Goal: Task Accomplishment & Management: Use online tool/utility

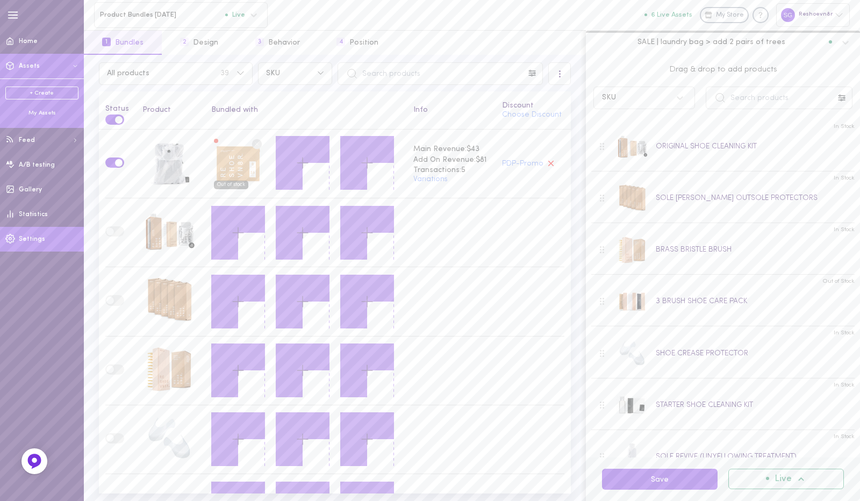
click at [28, 231] on link "Settings" at bounding box center [42, 239] width 84 height 25
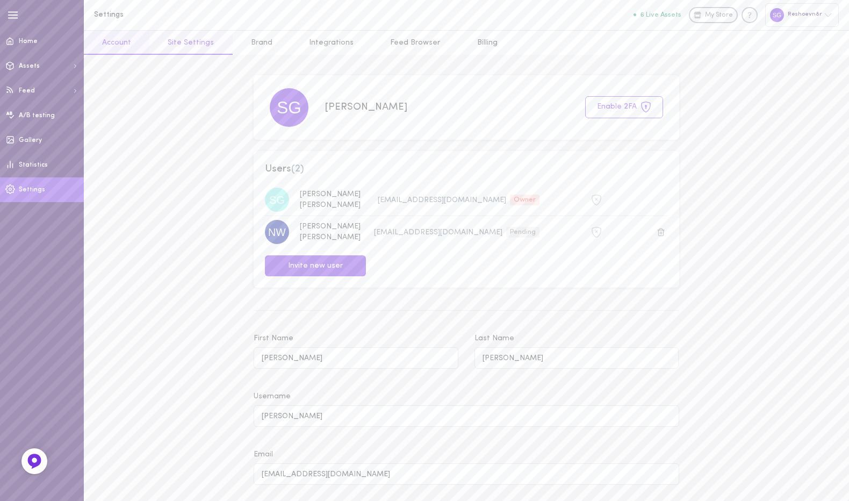
click at [203, 35] on link "Site Settings" at bounding box center [190, 43] width 83 height 24
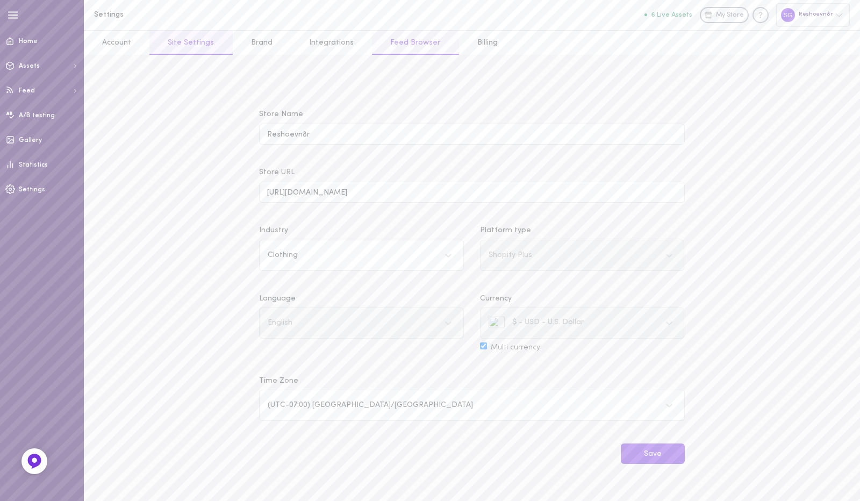
click at [430, 40] on link "Feed Browser" at bounding box center [415, 43] width 87 height 24
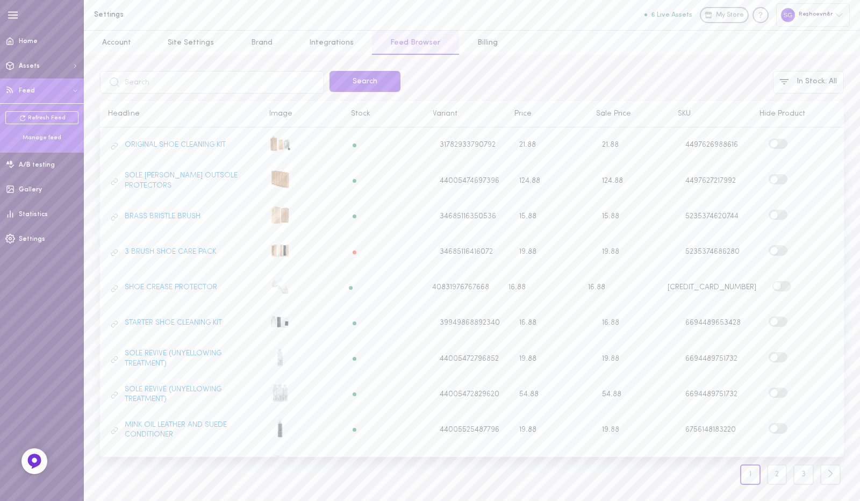
click at [300, 84] on input "text" at bounding box center [212, 82] width 224 height 23
type input "sheets"
click at [357, 81] on button "Search" at bounding box center [364, 81] width 71 height 21
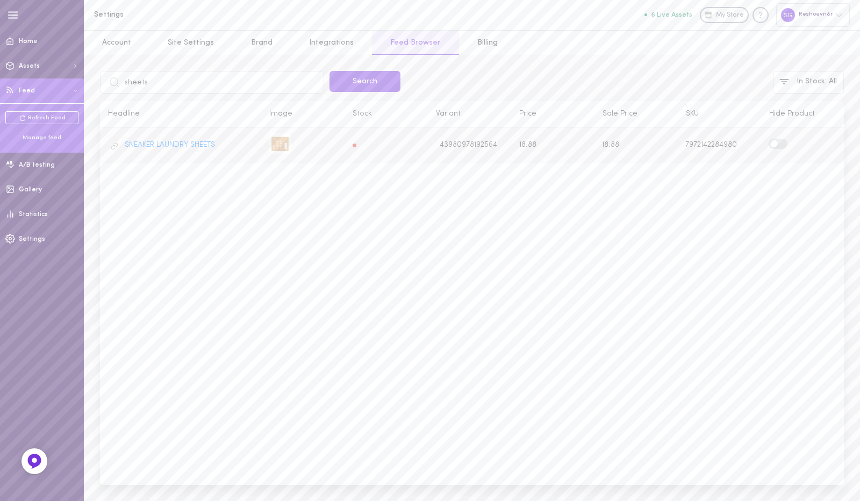
click at [780, 143] on label at bounding box center [777, 144] width 19 height 10
click at [0, 0] on input "checkbox" at bounding box center [0, 0] width 0 height 0
click at [780, 143] on span at bounding box center [782, 144] width 8 height 8
click at [0, 0] on input "checkbox" at bounding box center [0, 0] width 0 height 0
click at [115, 147] on icon at bounding box center [115, 146] width 8 height 8
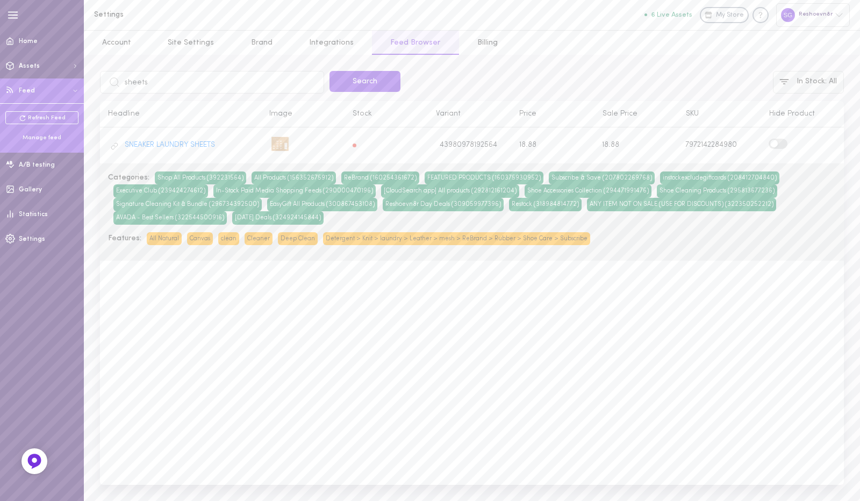
click at [830, 82] on button "In Stock : All" at bounding box center [808, 82] width 71 height 23
click at [738, 74] on div at bounding box center [430, 250] width 860 height 501
click at [526, 145] on span "18.88" at bounding box center [527, 145] width 17 height 8
click at [199, 146] on link "SNEAKER LAUNDRY SHEETS" at bounding box center [170, 145] width 90 height 10
click at [41, 116] on link "Refresh Feed" at bounding box center [41, 117] width 73 height 13
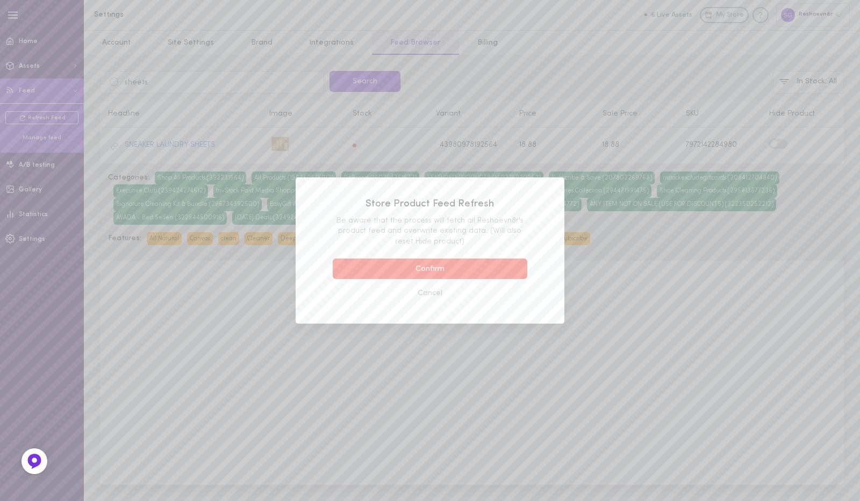
click at [418, 264] on button "Confirm" at bounding box center [430, 268] width 195 height 21
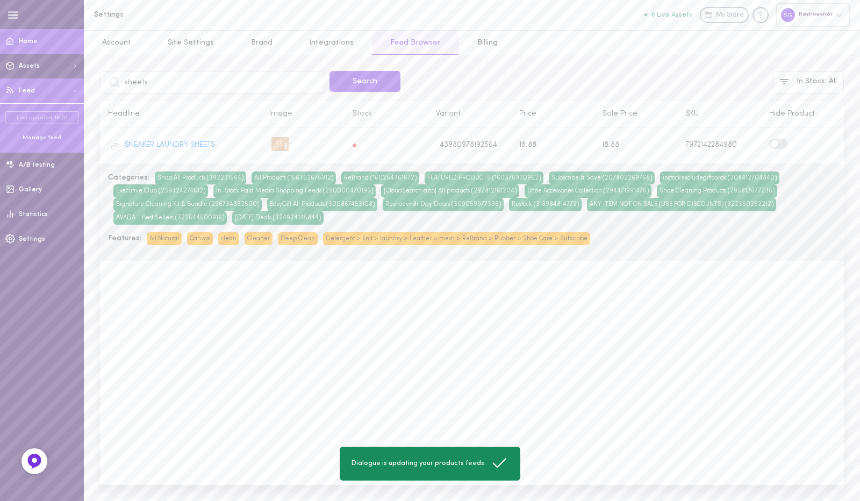
click at [47, 45] on link "Home" at bounding box center [42, 41] width 84 height 25
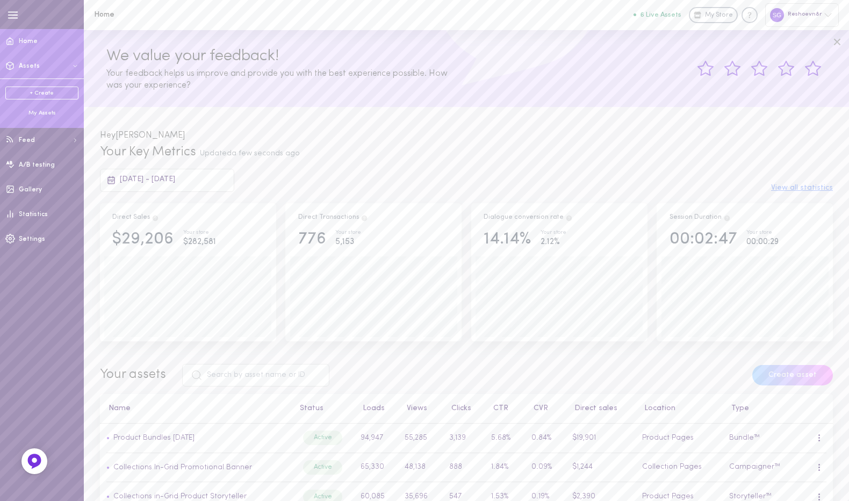
click at [47, 114] on div "My Assets" at bounding box center [41, 113] width 73 height 8
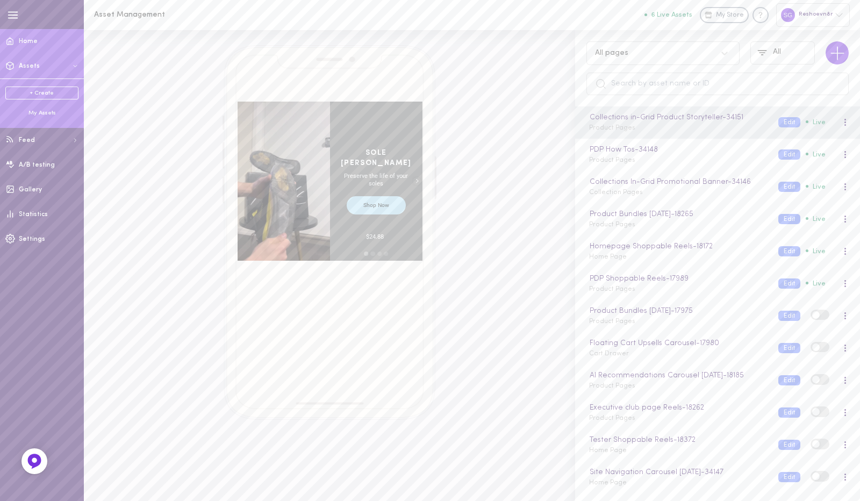
click at [25, 45] on span "Home" at bounding box center [28, 41] width 19 height 6
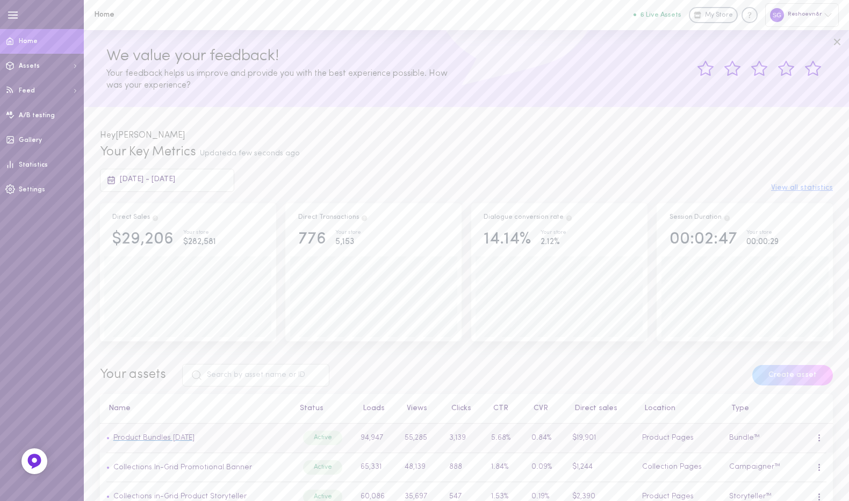
click at [178, 440] on link "Product Bundles [DATE]" at bounding box center [153, 438] width 81 height 8
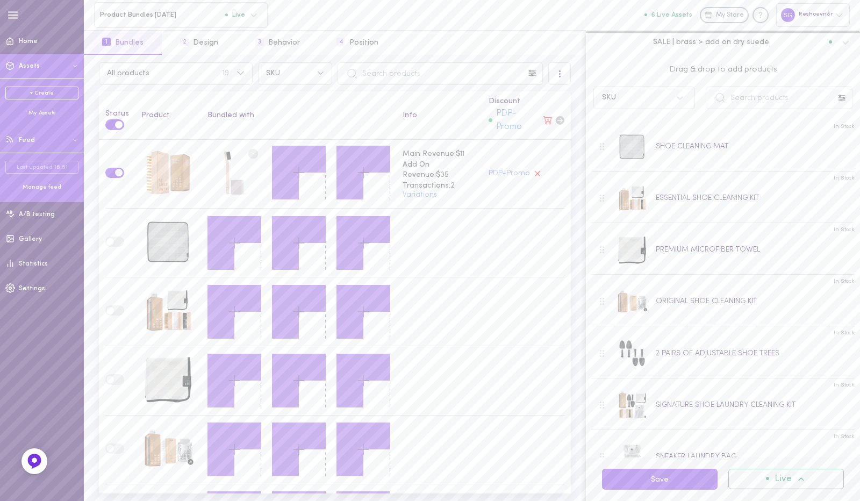
click at [48, 192] on div "Last updated 16:51 Manage feed" at bounding box center [42, 176] width 84 height 46
click at [50, 188] on div "Manage feed" at bounding box center [41, 187] width 73 height 8
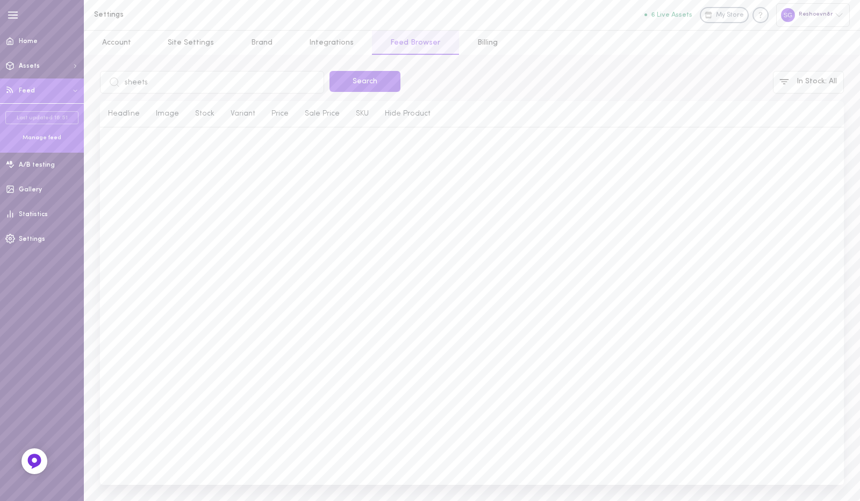
click at [184, 85] on input "sheets" at bounding box center [212, 82] width 224 height 23
click at [110, 40] on link "Account" at bounding box center [117, 43] width 66 height 24
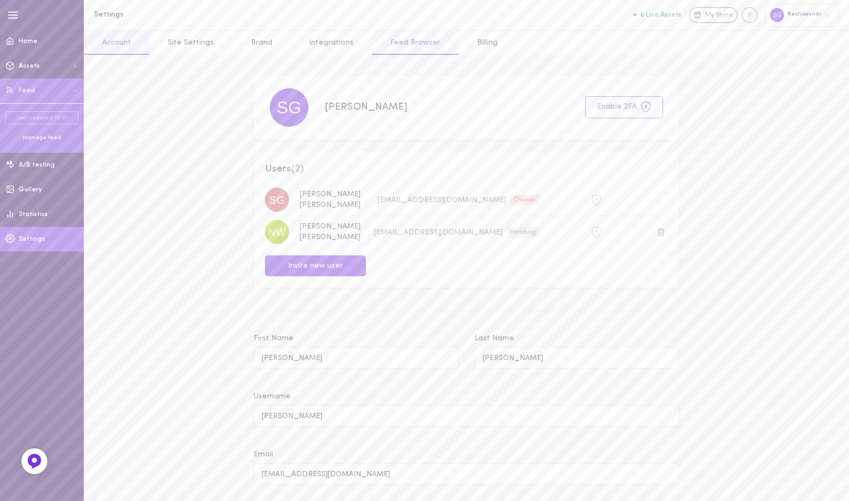
click at [396, 46] on link "Feed Browser" at bounding box center [415, 43] width 87 height 24
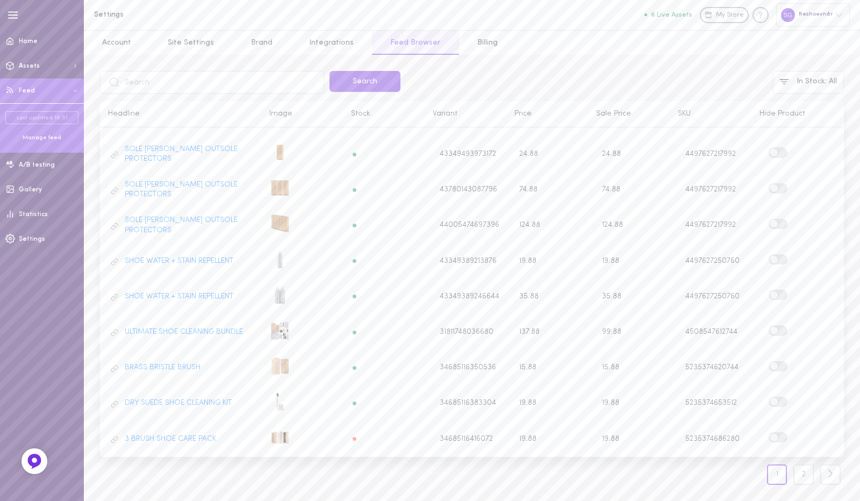
scroll to position [360, 0]
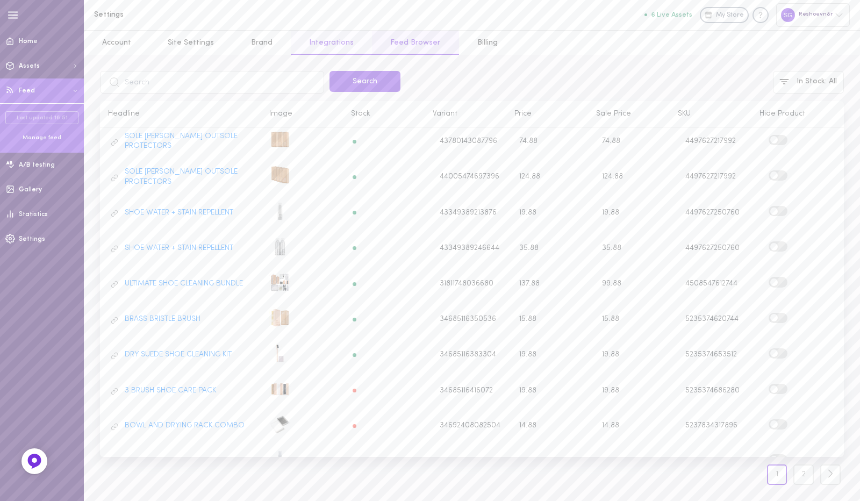
click at [333, 42] on link "Integrations" at bounding box center [331, 43] width 81 height 24
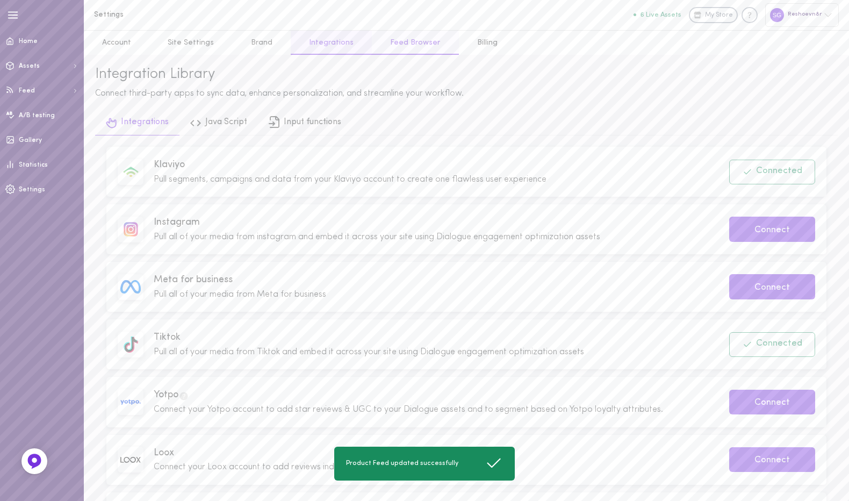
click at [390, 40] on link "Feed Browser" at bounding box center [415, 43] width 87 height 24
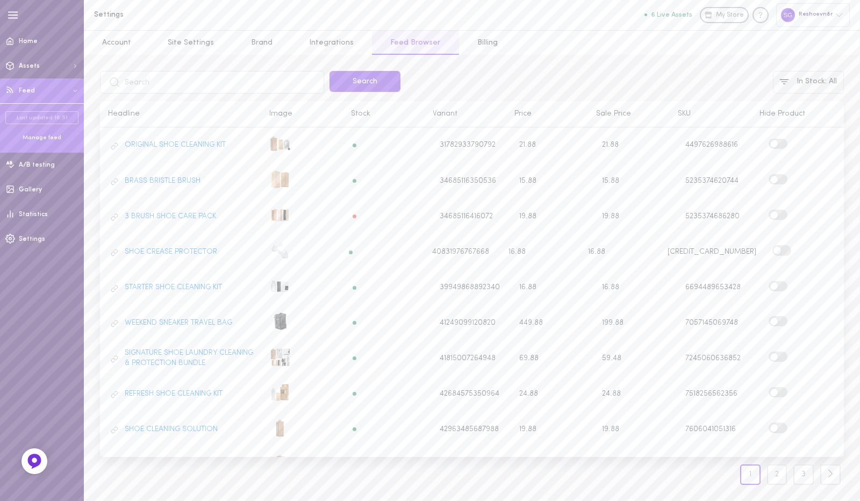
click at [810, 80] on button "In Stock : All" at bounding box center [808, 82] width 71 height 23
click at [806, 134] on button "No" at bounding box center [809, 136] width 73 height 16
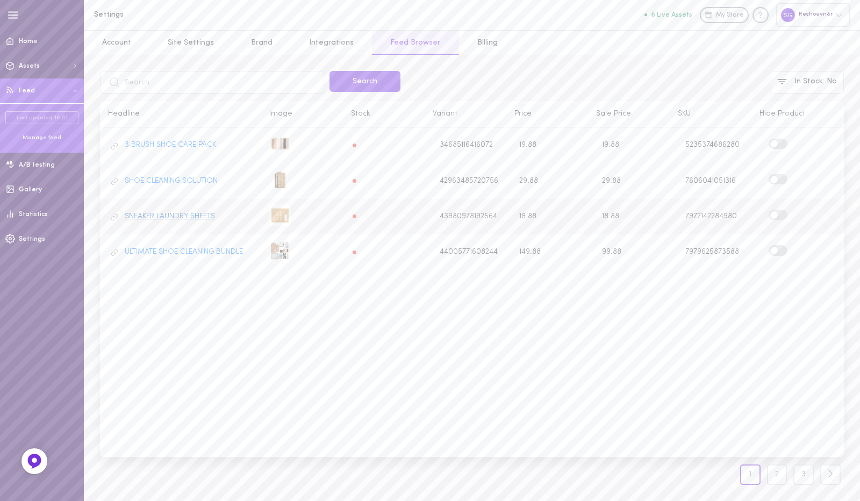
click at [181, 218] on link "SNEAKER LAUNDRY SHEETS" at bounding box center [170, 217] width 90 height 10
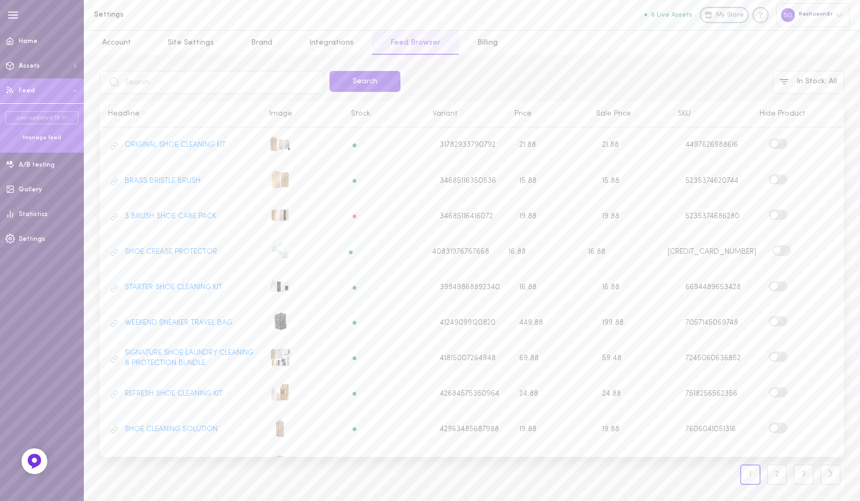
click at [42, 140] on div "Manage feed" at bounding box center [41, 138] width 73 height 8
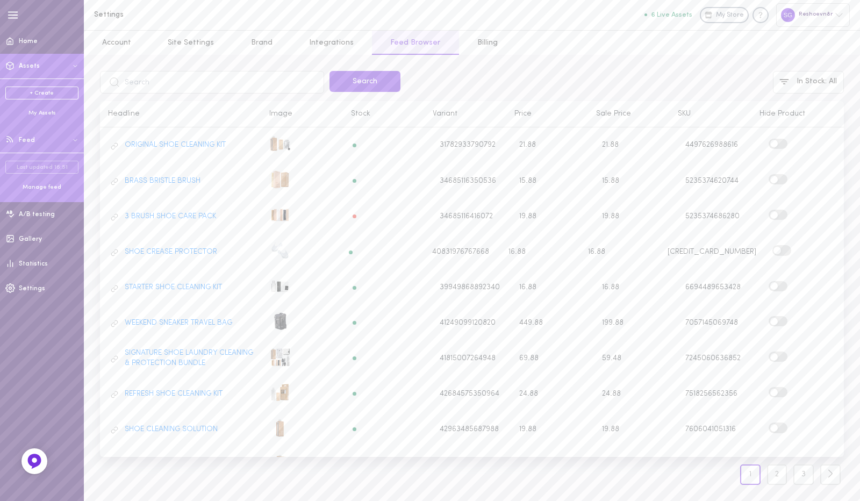
click at [51, 70] on button "Assets" at bounding box center [42, 66] width 84 height 25
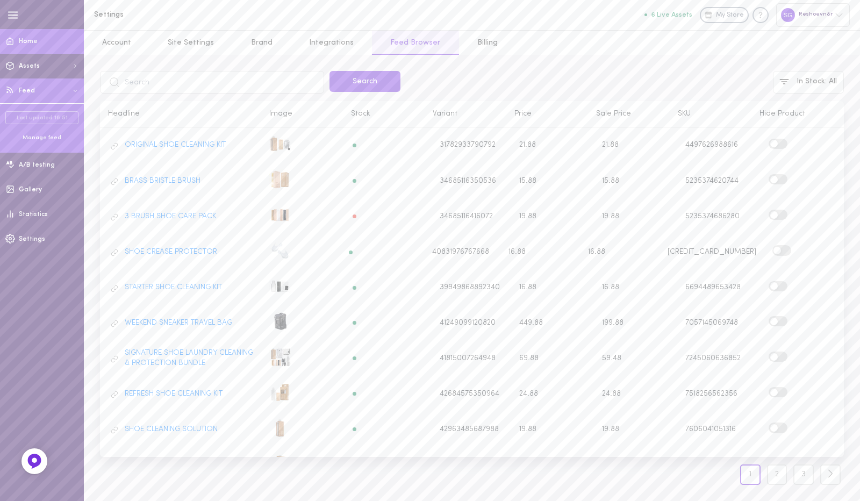
click at [23, 46] on link "Home" at bounding box center [42, 41] width 84 height 25
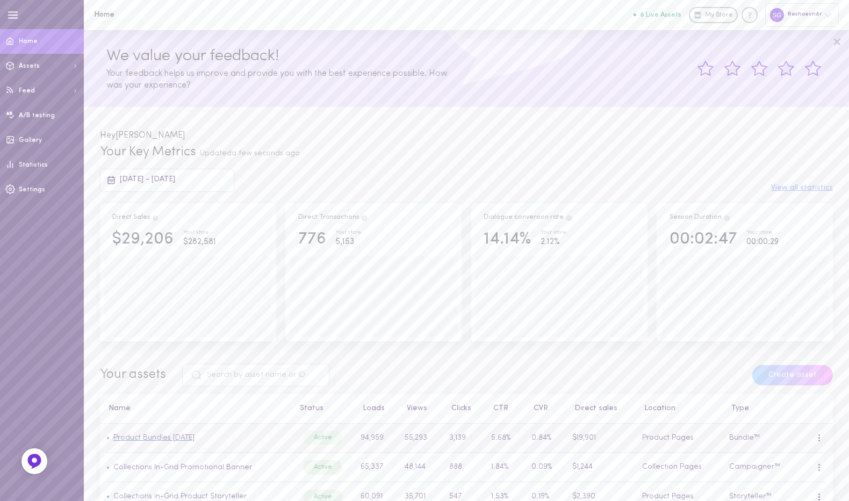
click at [181, 436] on link "Product Bundles [DATE]" at bounding box center [153, 438] width 81 height 8
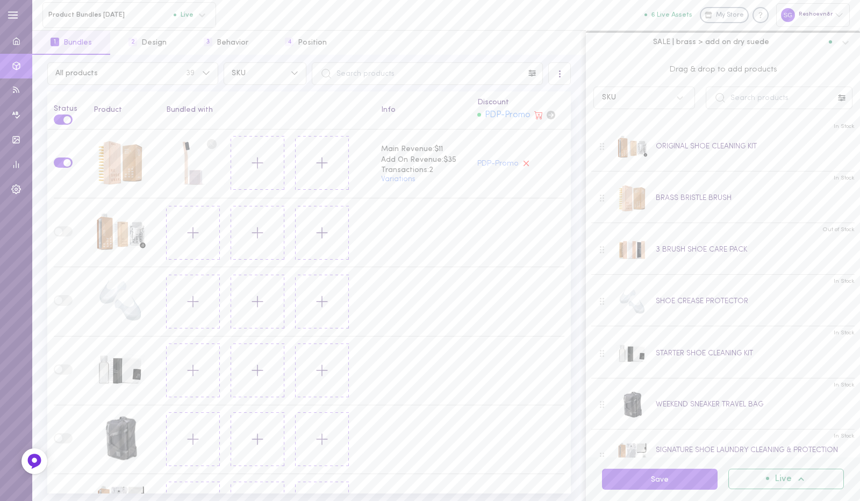
click at [743, 38] on span "SALE | brass > add on dry suede" at bounding box center [711, 42] width 116 height 10
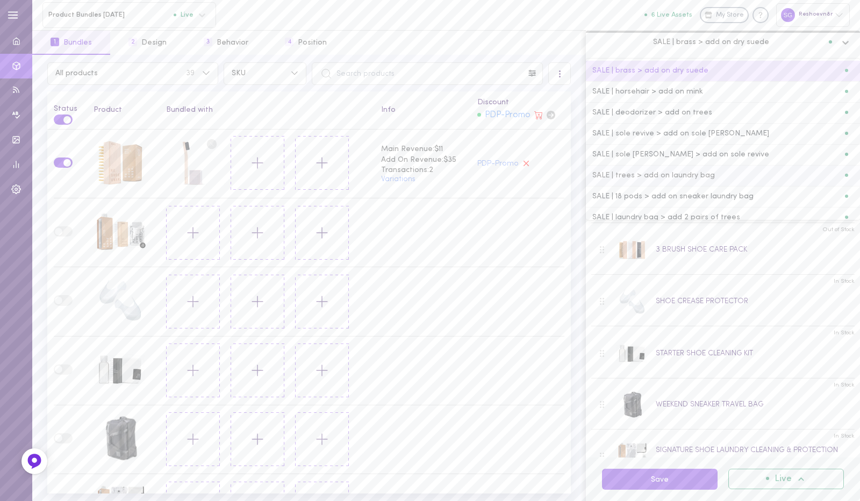
click at [695, 176] on span "SALE | trees > add on laundry bag" at bounding box center [653, 176] width 123 height 8
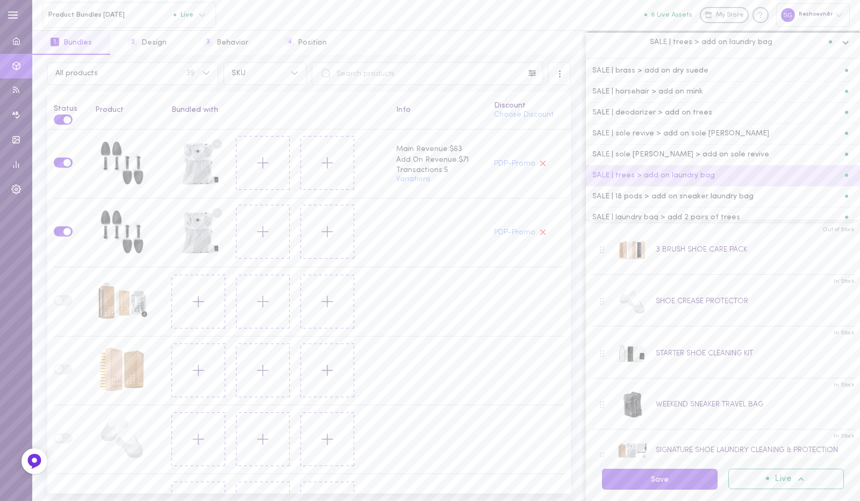
click at [696, 41] on span "SALE | trees > add on laundry bag" at bounding box center [711, 42] width 123 height 10
click at [676, 189] on div "SALE | 18 pods > add on sneaker laundry bag" at bounding box center [723, 196] width 274 height 21
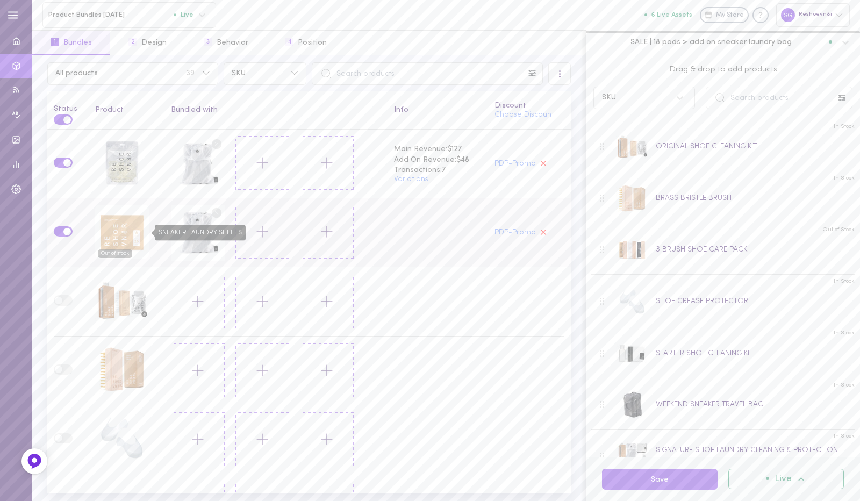
click at [111, 250] on span "Out of stock" at bounding box center [115, 253] width 34 height 9
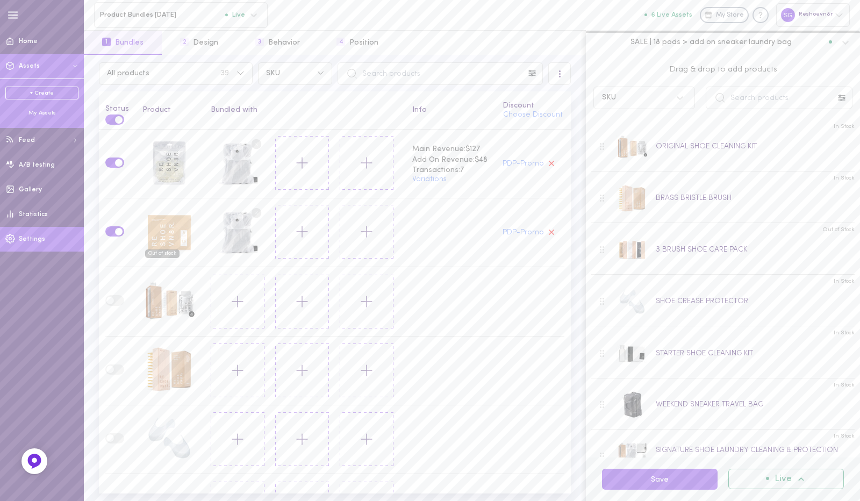
click at [32, 234] on link "Settings" at bounding box center [42, 239] width 84 height 25
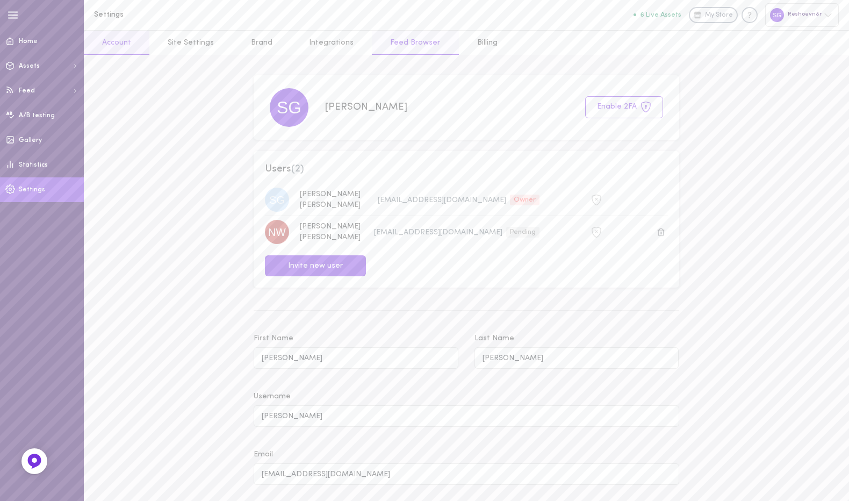
click at [400, 44] on link "Feed Browser" at bounding box center [415, 43] width 87 height 24
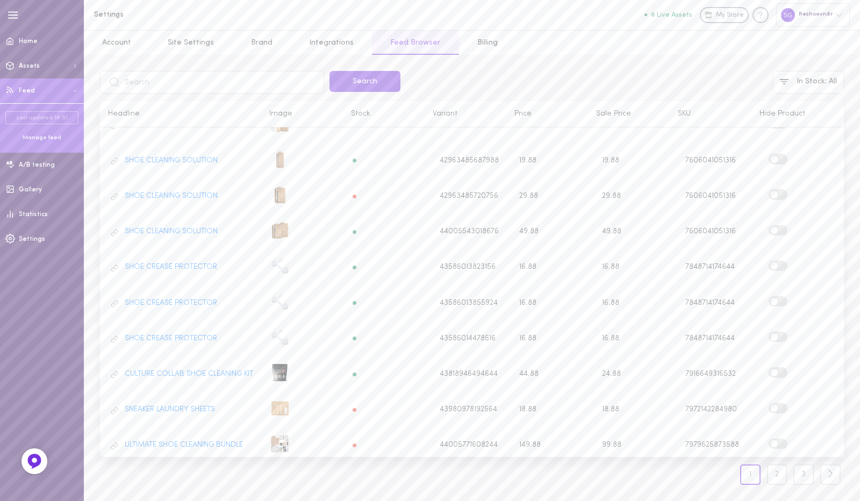
scroll to position [360, 0]
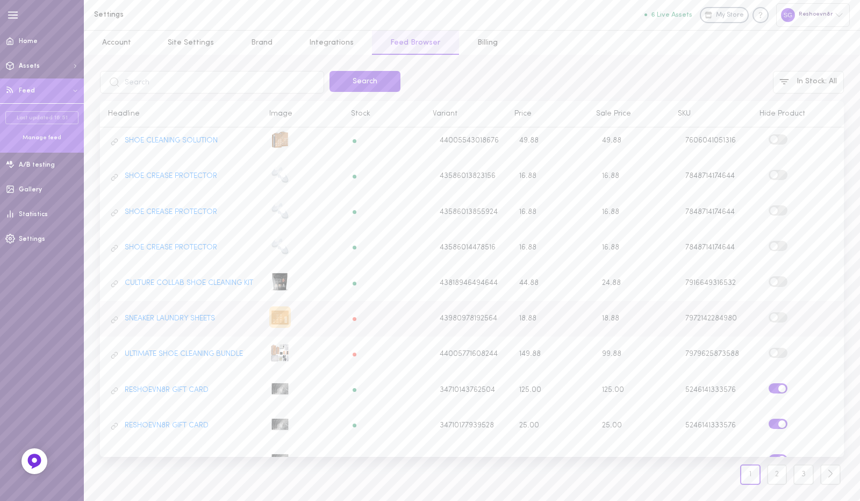
click at [280, 306] on div at bounding box center [279, 316] width 21 height 21
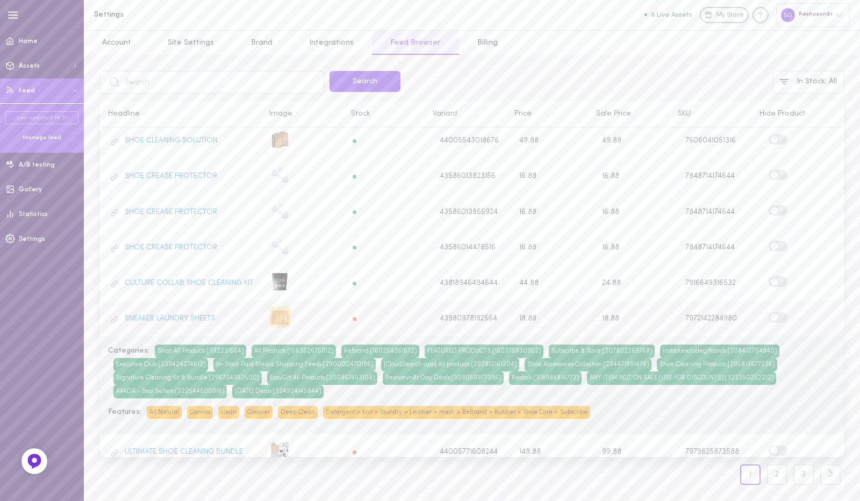
click at [280, 306] on div at bounding box center [279, 316] width 21 height 21
click at [335, 306] on div at bounding box center [302, 318] width 83 height 25
click at [732, 16] on span "My Store" at bounding box center [730, 16] width 28 height 10
click at [44, 51] on link "Home" at bounding box center [42, 41] width 84 height 25
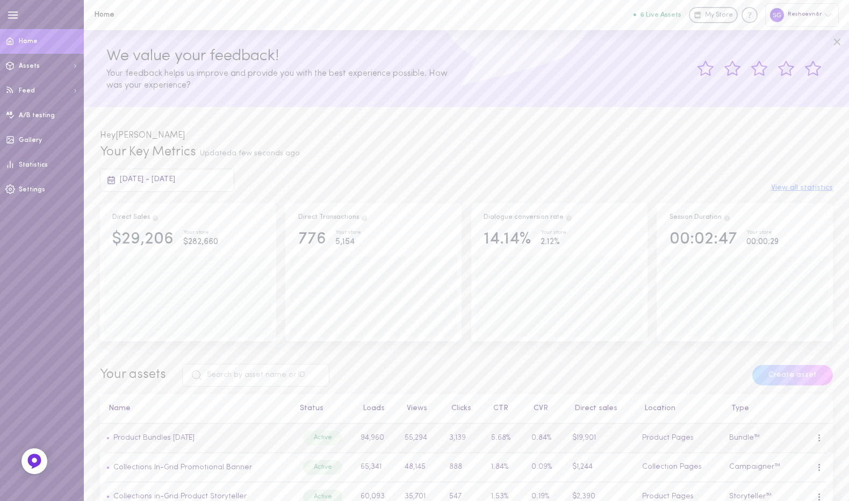
click at [191, 432] on td "• Product Bundles [DATE]" at bounding box center [196, 438] width 192 height 30
click at [191, 439] on link "Product Bundles [DATE]" at bounding box center [153, 438] width 81 height 8
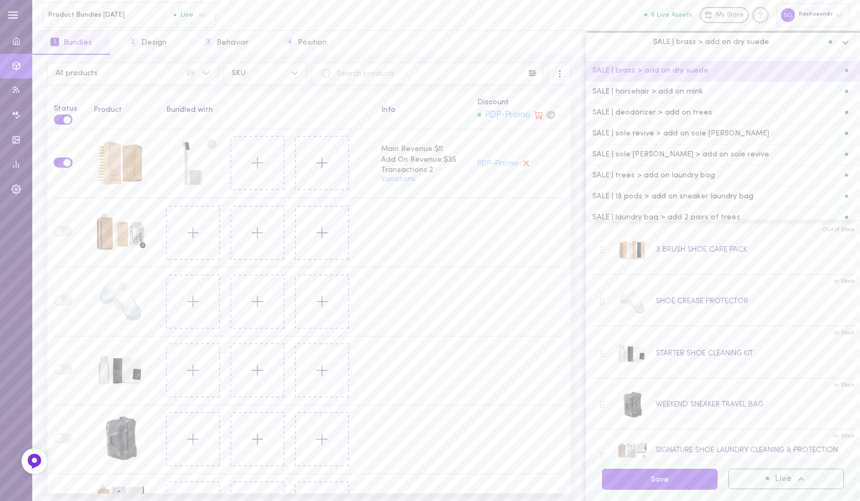
click at [720, 42] on span "SALE | brass > add on dry suede" at bounding box center [711, 42] width 116 height 10
click at [703, 88] on div "SALE | horsehair > add on mink" at bounding box center [722, 92] width 261 height 8
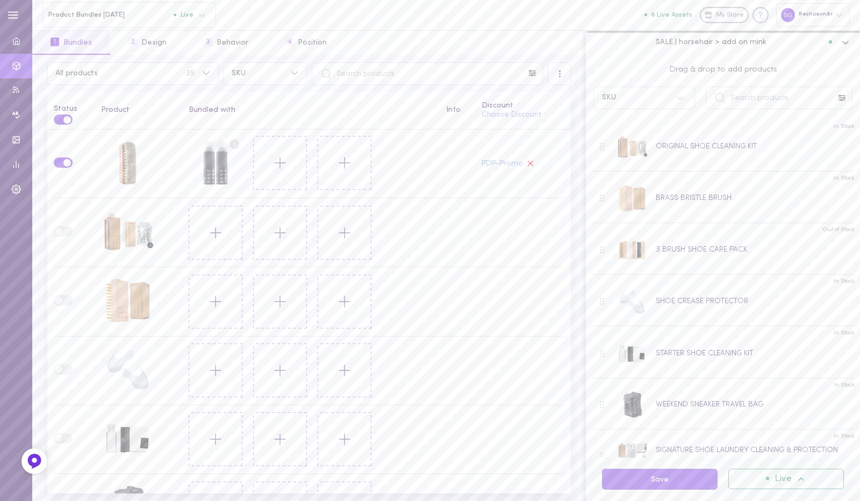
click at [715, 44] on span "SALE | horsehair > add on mink" at bounding box center [711, 42] width 111 height 10
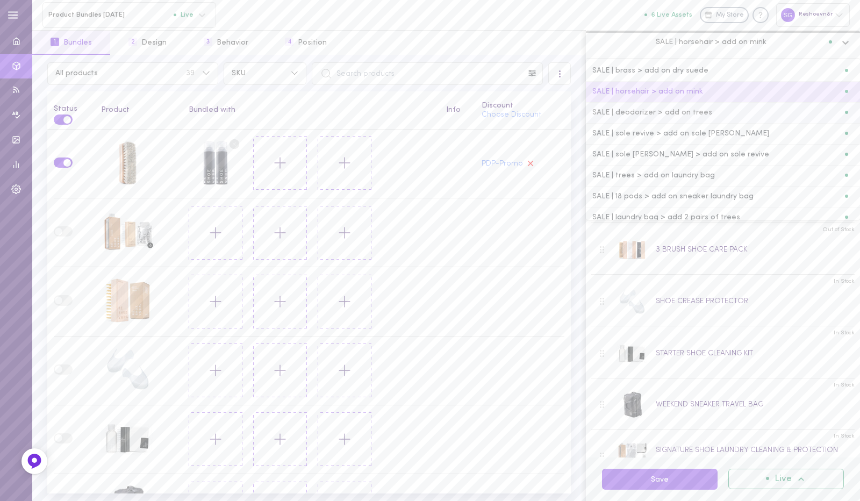
drag, startPoint x: 698, startPoint y: 130, endPoint x: 702, endPoint y: 109, distance: 21.5
click at [702, 109] on div "SALE | brass > add on dry suede SALE | horsehair > add on mink SALE | deodorize…" at bounding box center [723, 139] width 274 height 161
click at [702, 109] on span "SALE | deodorizer > add on trees" at bounding box center [652, 113] width 120 height 8
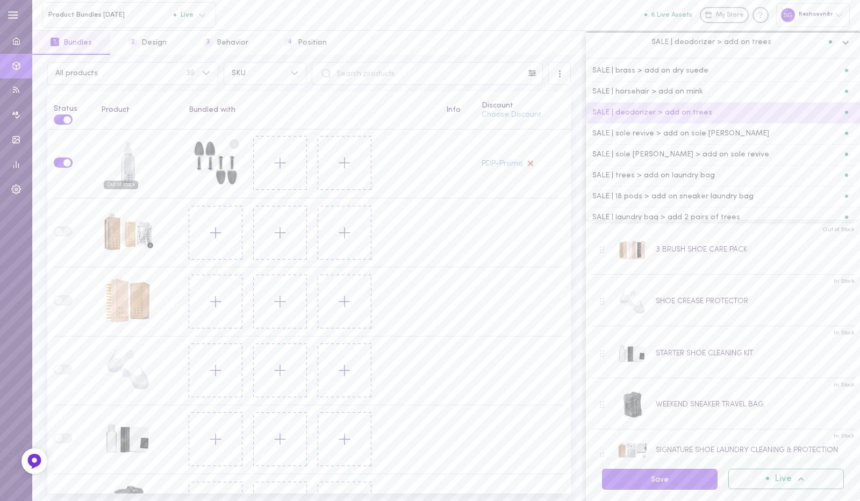
click at [675, 39] on span "SALE | deodorizer > add on trees" at bounding box center [711, 42] width 120 height 10
click at [667, 139] on div "SALE | sole revive > add on sole [PERSON_NAME]" at bounding box center [723, 134] width 274 height 21
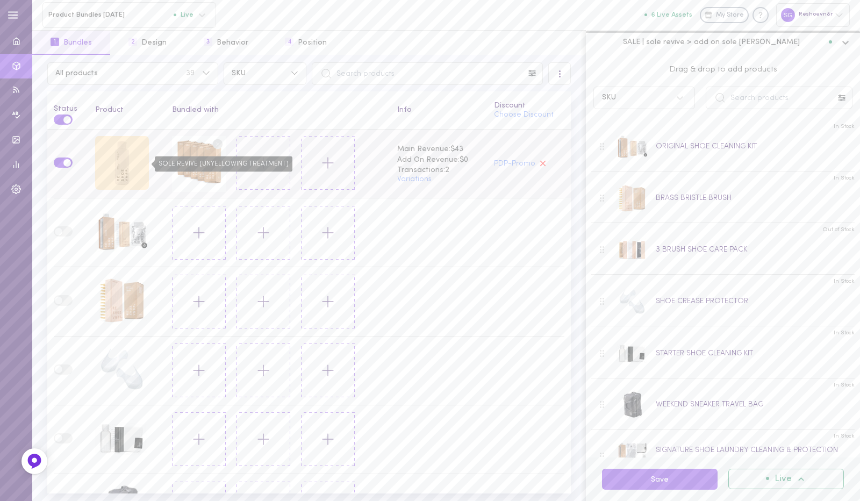
click at [124, 159] on div "SOLE REVIVE (UNYELLOWING TREATMENT)" at bounding box center [122, 163] width 54 height 54
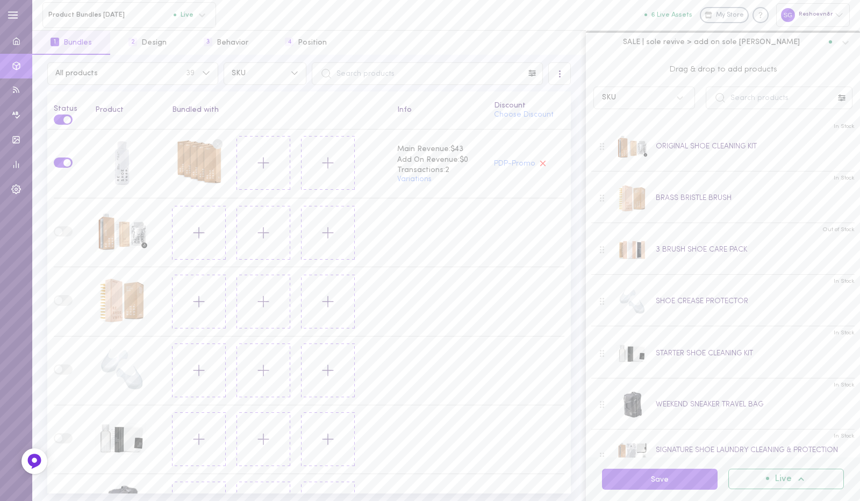
click at [691, 38] on span "SALE | sole revive > add on sole [PERSON_NAME]" at bounding box center [711, 42] width 177 height 10
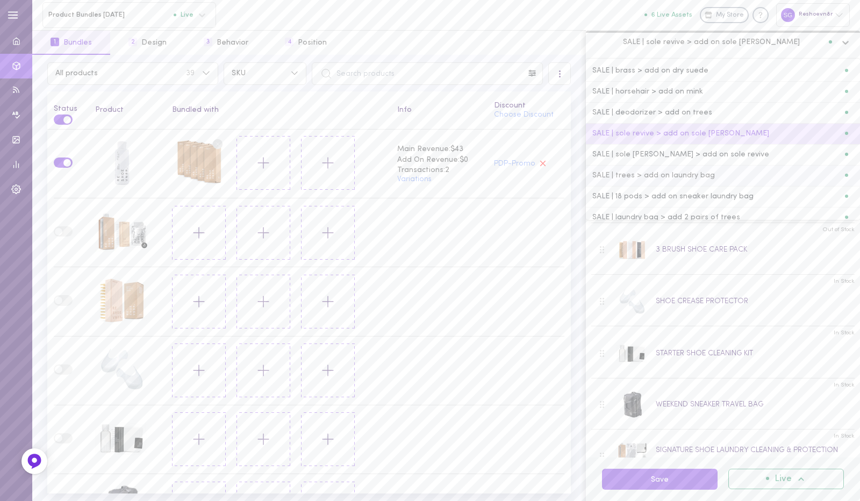
click at [678, 175] on span "SALE | trees > add on laundry bag" at bounding box center [653, 176] width 123 height 8
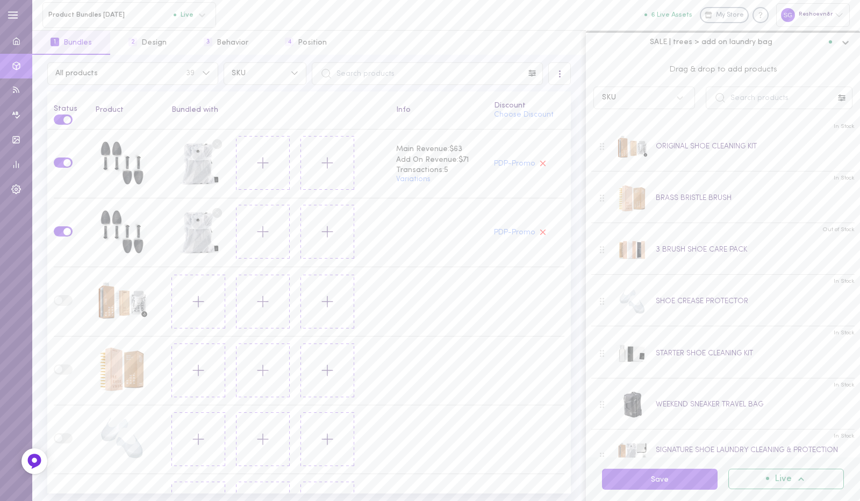
click at [758, 44] on span "SALE | trees > add on laundry bag" at bounding box center [711, 42] width 123 height 10
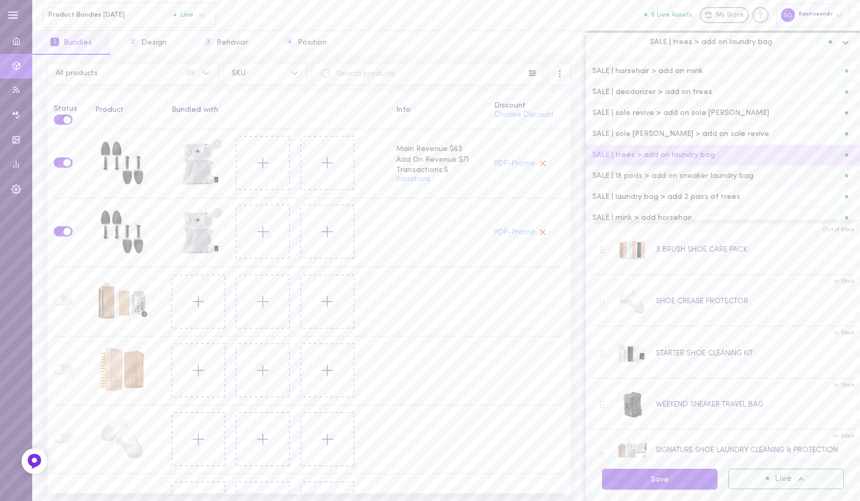
scroll to position [23, 0]
click at [707, 194] on span "SALE | laundry bag > add 2 pairs of trees" at bounding box center [666, 195] width 148 height 8
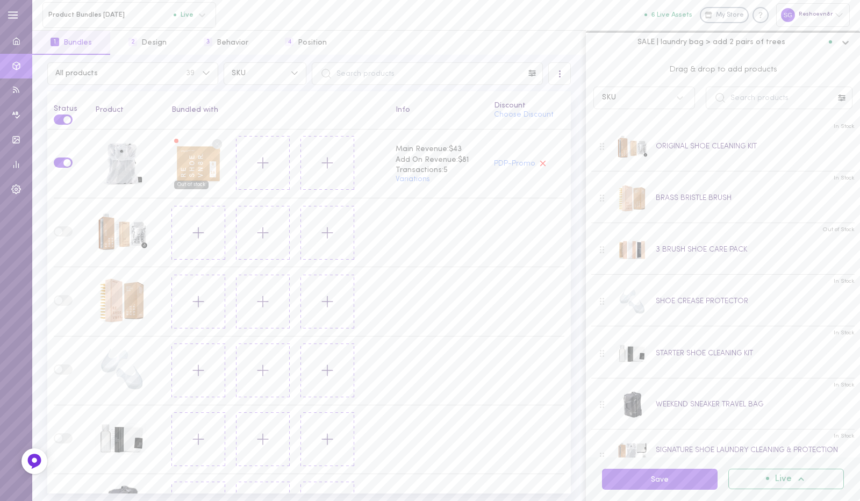
click at [682, 42] on span "SALE | laundry bag > add 2 pairs of trees" at bounding box center [711, 42] width 148 height 10
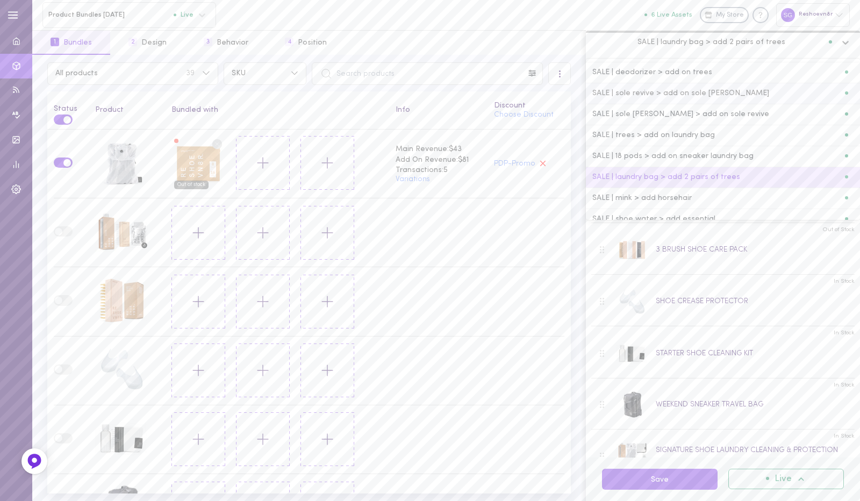
scroll to position [49, 0]
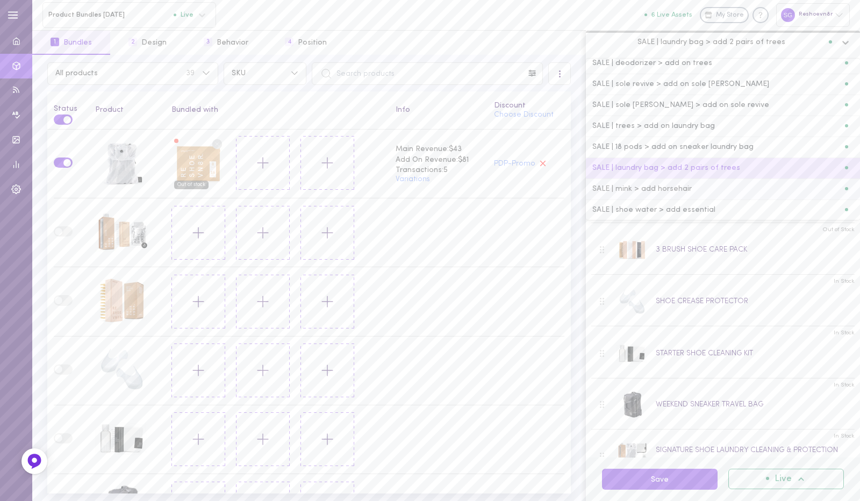
click at [657, 187] on span "SALE | mink > add horsehair" at bounding box center [641, 189] width 99 height 8
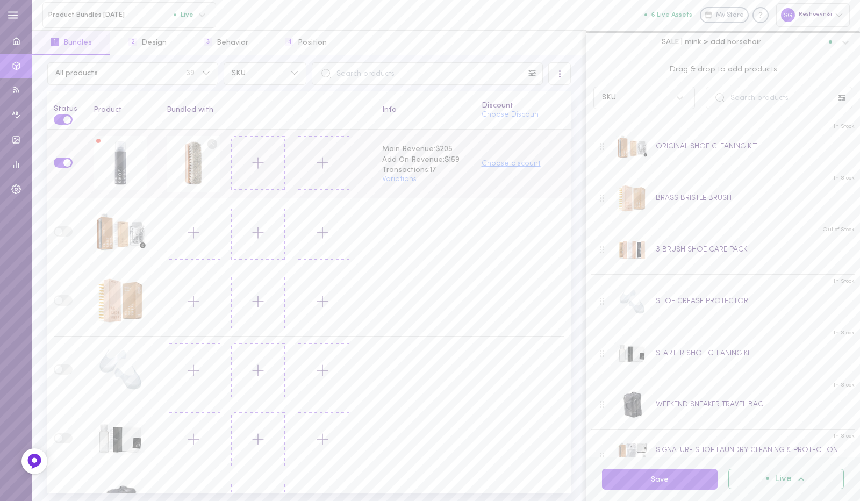
click at [507, 163] on button "Choose discount" at bounding box center [510, 164] width 59 height 8
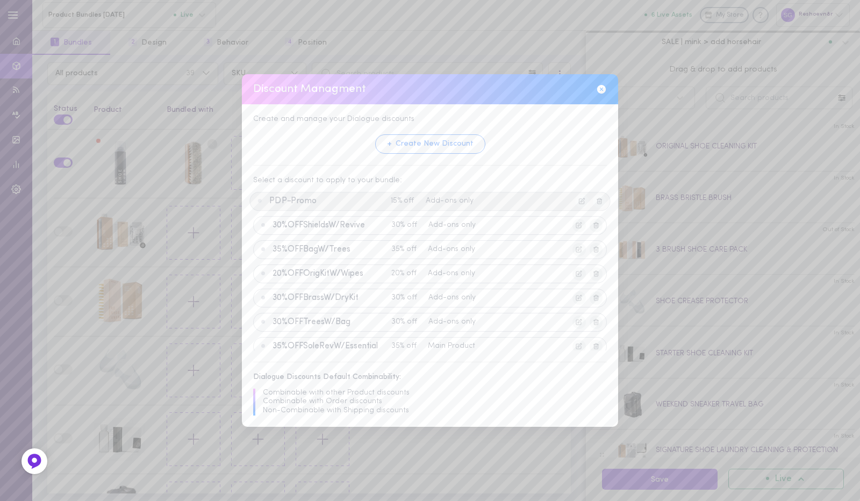
click at [428, 200] on div "Add-ons only" at bounding box center [456, 201] width 61 height 8
click at [399, 341] on button "Apply Discount" at bounding box center [402, 340] width 82 height 20
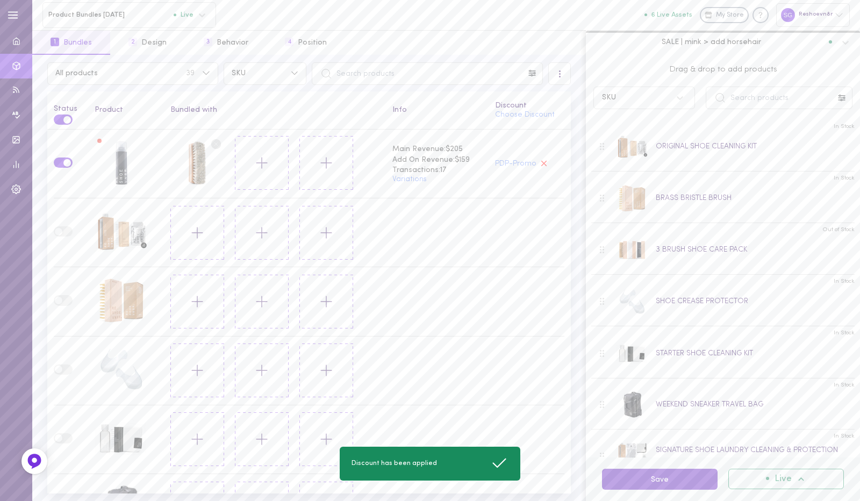
click at [651, 479] on button "Save" at bounding box center [660, 479] width 116 height 21
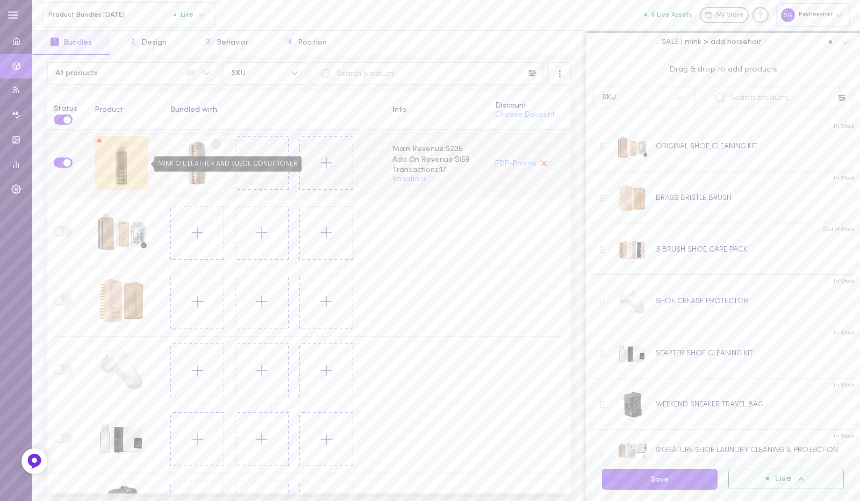
click at [107, 157] on div "MINK OIL LEATHER AND SUEDE CONDITIONER" at bounding box center [122, 163] width 54 height 54
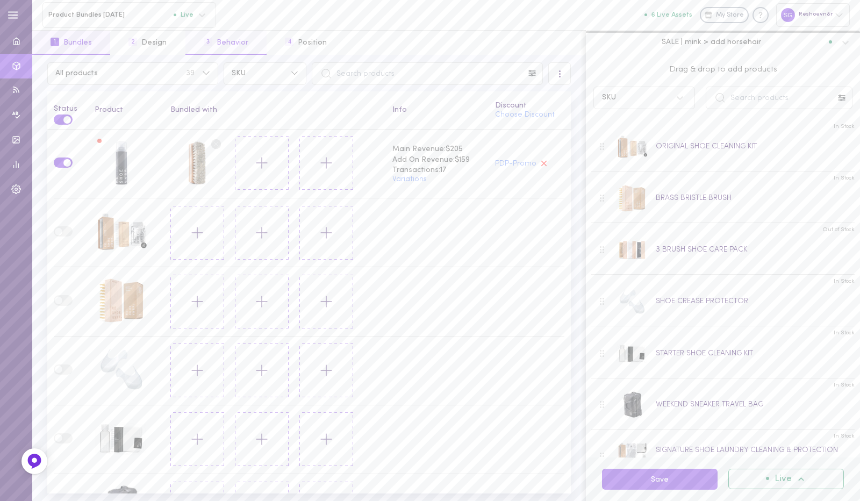
click at [240, 45] on button "3 Behavior" at bounding box center [225, 43] width 81 height 24
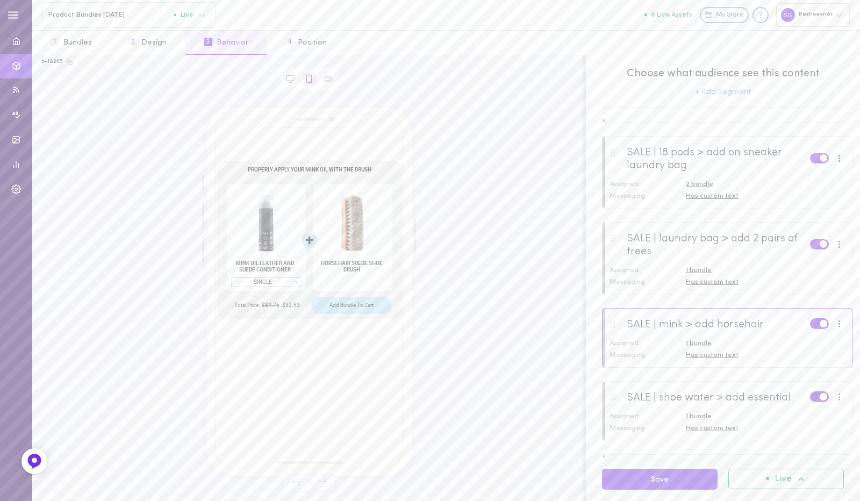
scroll to position [448, 0]
click at [695, 355] on span "Has custom text" at bounding box center [712, 354] width 53 height 7
click at [748, 369] on input "PROPERLY APPLY YOUR MINK OIL WITH THE BRUSH" at bounding box center [819, 374] width 213 height 12
paste input "Save 15% When Paired With Our Horsehair Brush"
type input "Save 15% When Paired With Our Horsehair Brush"
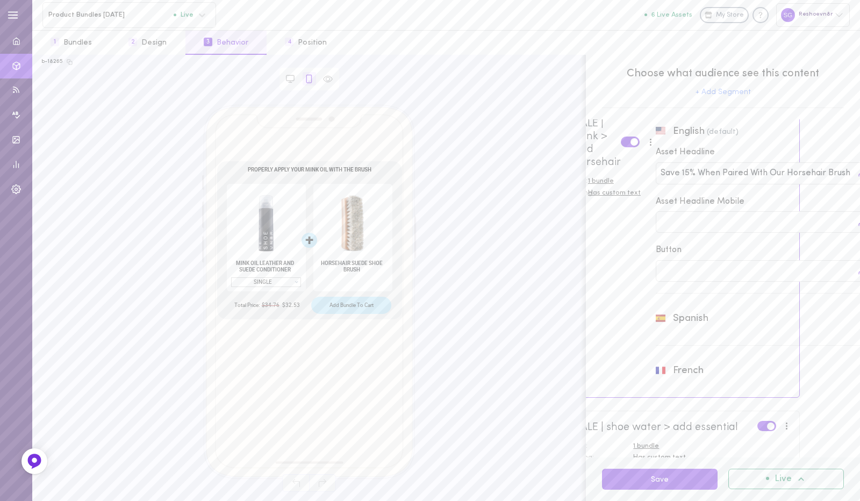
scroll to position [658, 53]
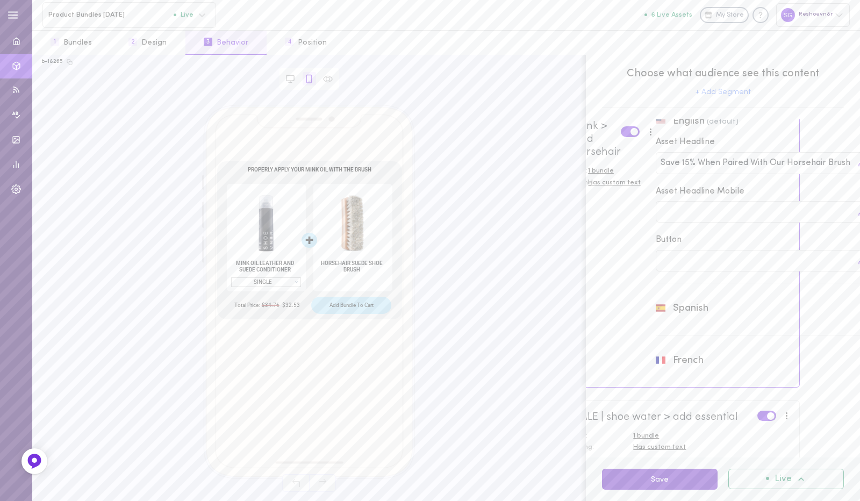
click at [650, 480] on button "Save" at bounding box center [660, 479] width 116 height 21
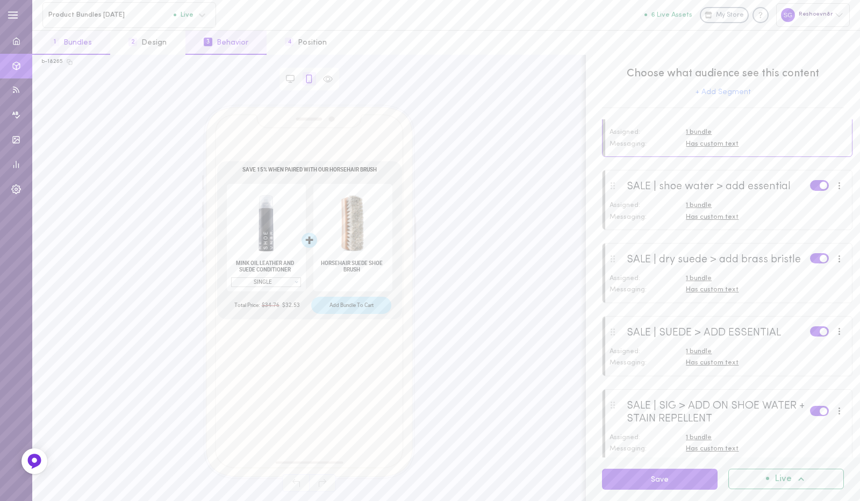
click at [65, 44] on button "1 Bundles" at bounding box center [71, 43] width 78 height 24
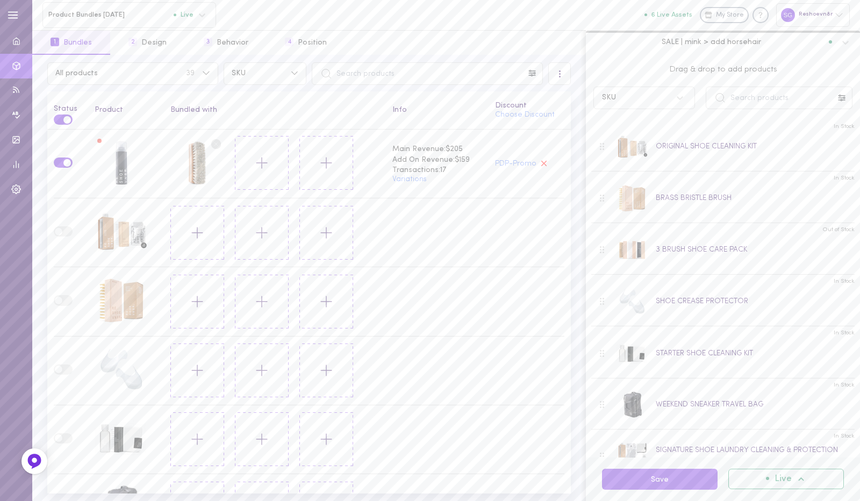
click at [700, 46] on span "SALE | mink > add horsehair" at bounding box center [711, 42] width 99 height 10
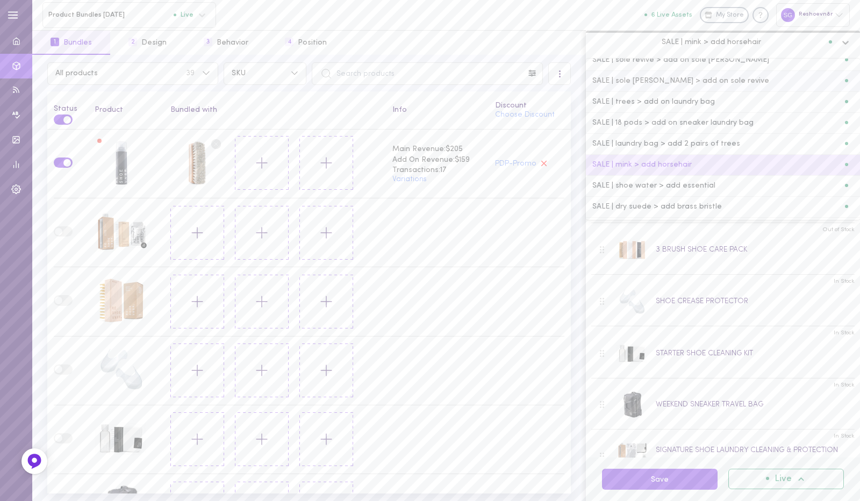
scroll to position [74, 0]
click at [671, 182] on span "SALE | shoe water > add essential" at bounding box center [653, 186] width 123 height 8
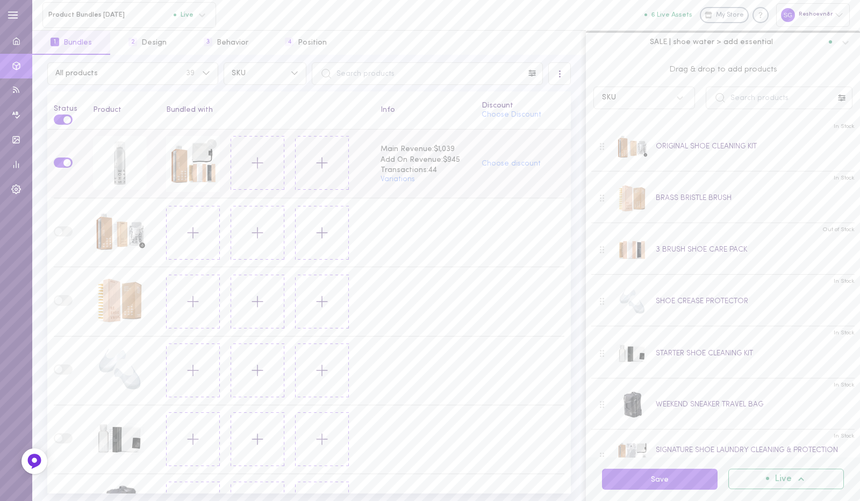
click at [250, 160] on icon at bounding box center [257, 163] width 18 height 18
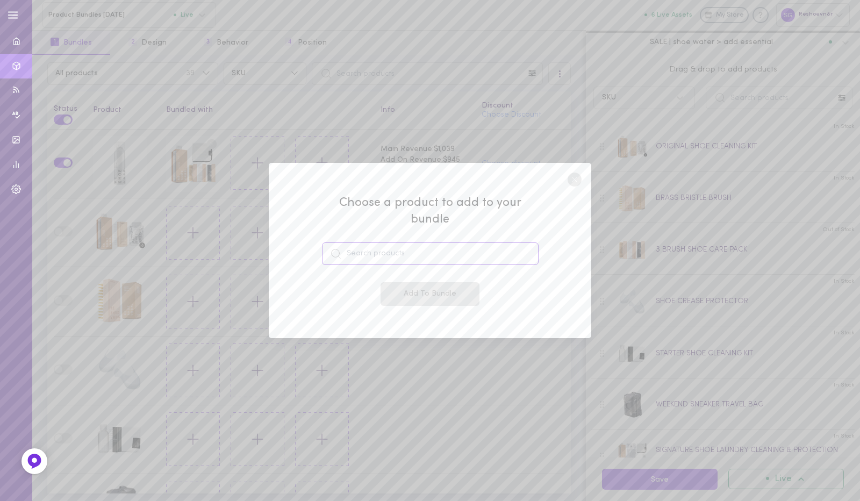
click at [386, 247] on input at bounding box center [430, 253] width 217 height 23
click at [375, 286] on span "39949868892340" at bounding box center [385, 290] width 60 height 8
type input "STARTER SHOE CLEANING KIT"
click at [426, 290] on button "Add To Bundle" at bounding box center [429, 294] width 99 height 24
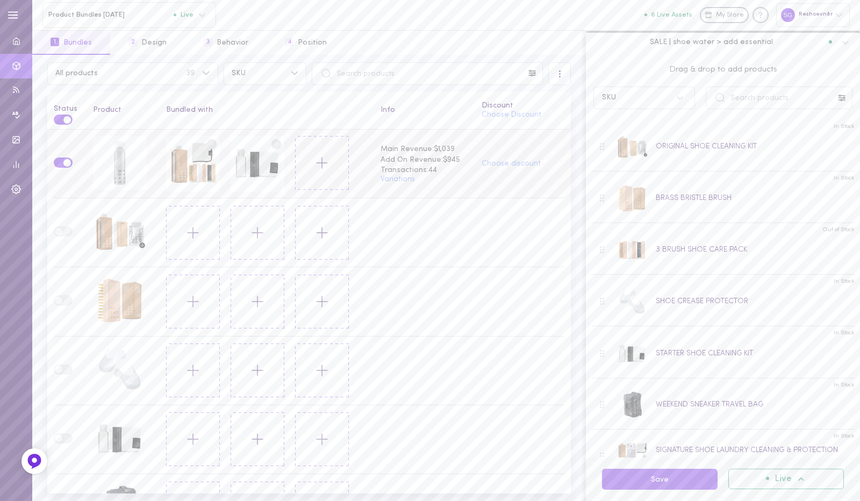
click at [207, 139] on circle at bounding box center [212, 144] width 10 height 10
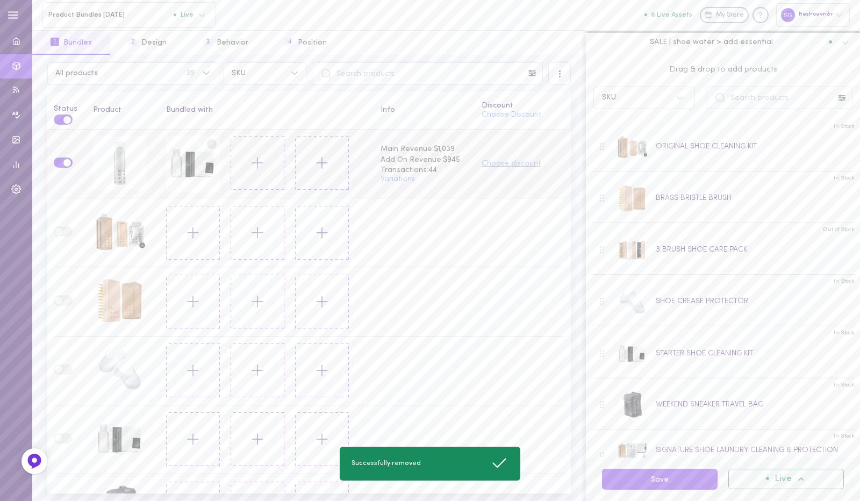
click at [497, 164] on button "Choose discount" at bounding box center [510, 164] width 59 height 8
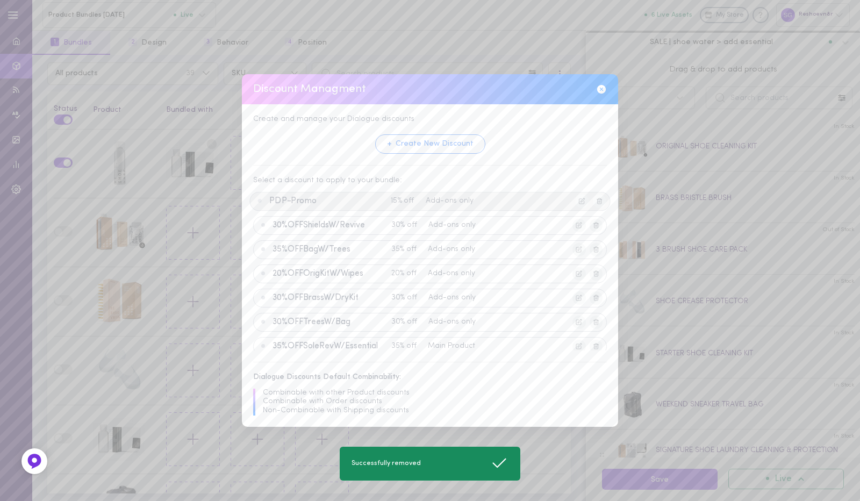
click at [365, 204] on span "PDP-Promo" at bounding box center [327, 201] width 117 height 10
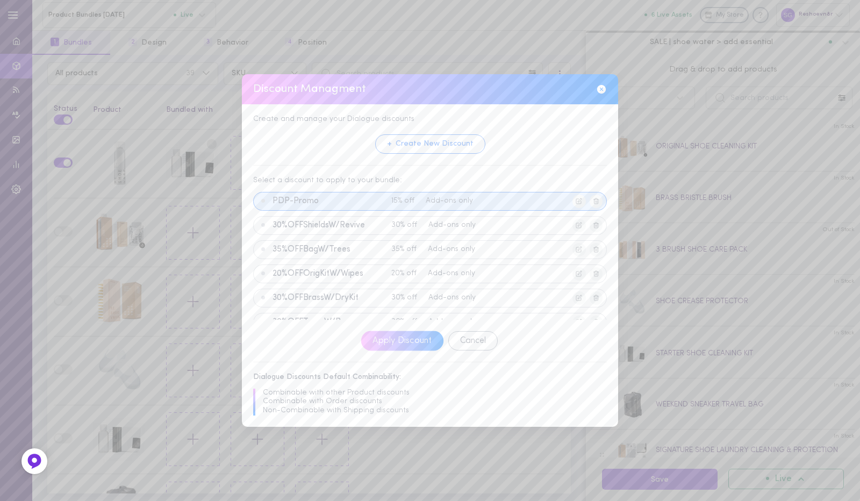
click at [401, 339] on button "Apply Discount" at bounding box center [402, 340] width 82 height 20
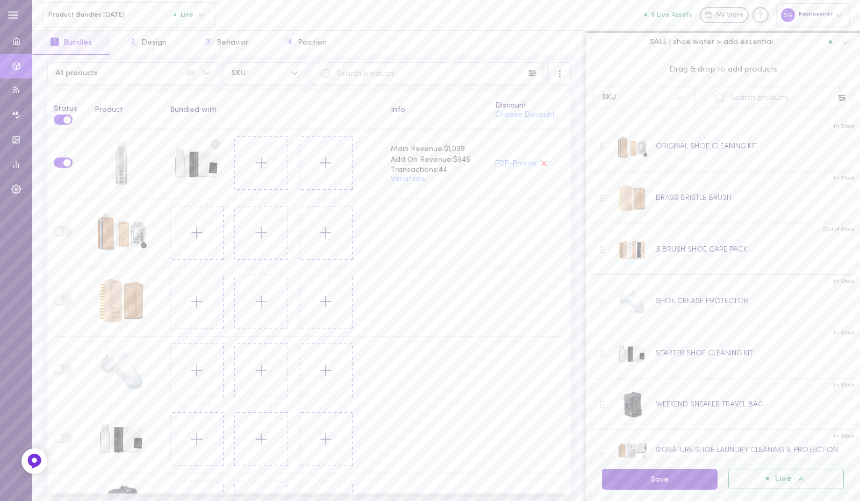
click at [675, 479] on button "Save" at bounding box center [660, 479] width 116 height 21
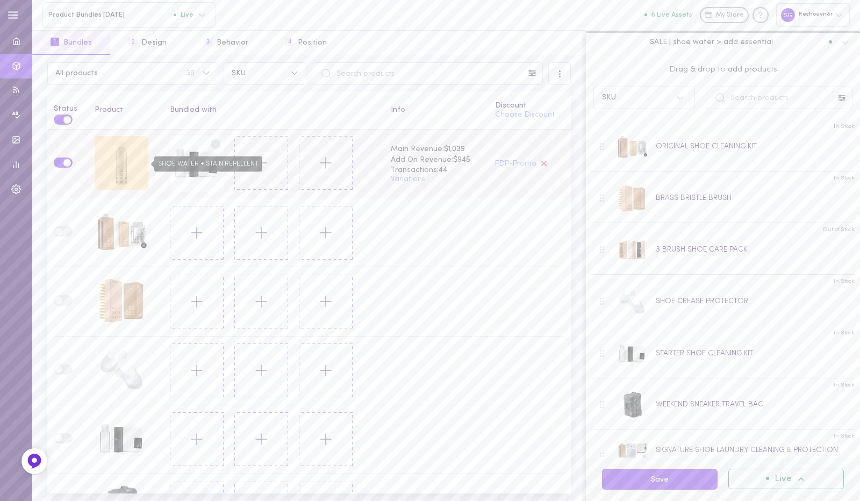
click at [122, 154] on div "SHOE WATER + STAIN REPELLENT" at bounding box center [122, 163] width 54 height 54
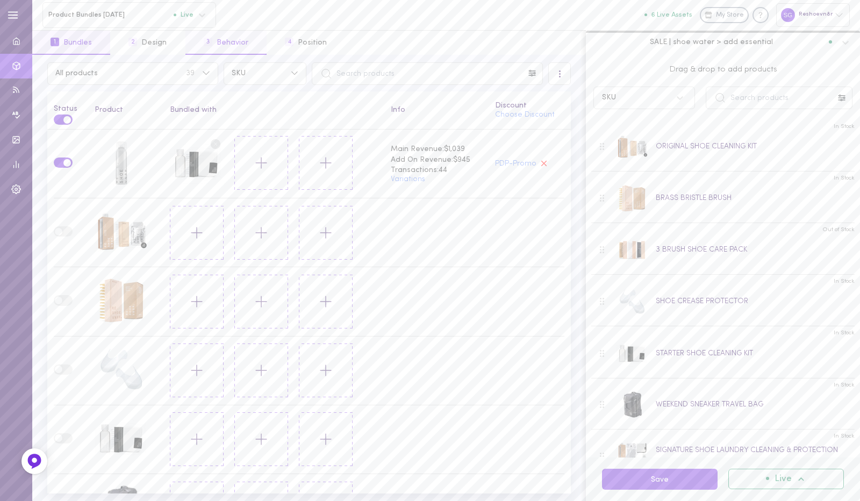
click at [217, 39] on button "3 Behavior" at bounding box center [225, 43] width 81 height 24
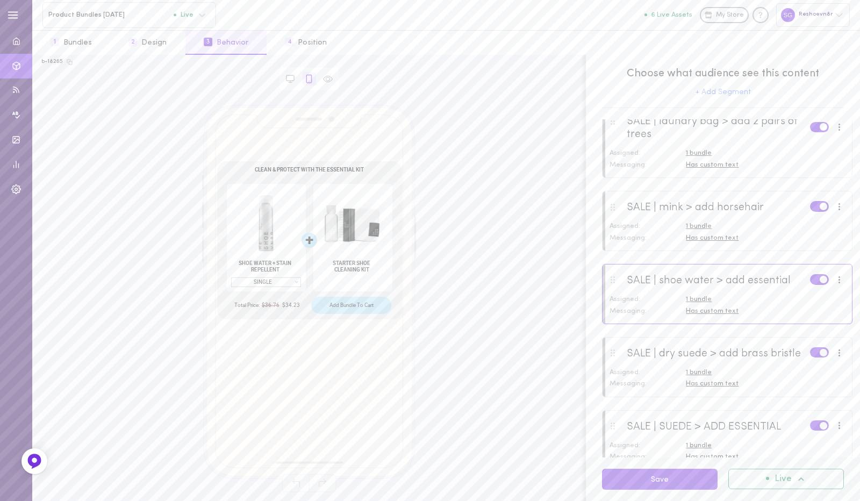
scroll to position [565, 0]
click at [705, 312] on div at bounding box center [726, 293] width 249 height 58
click at [708, 310] on span "Has custom text" at bounding box center [712, 310] width 53 height 7
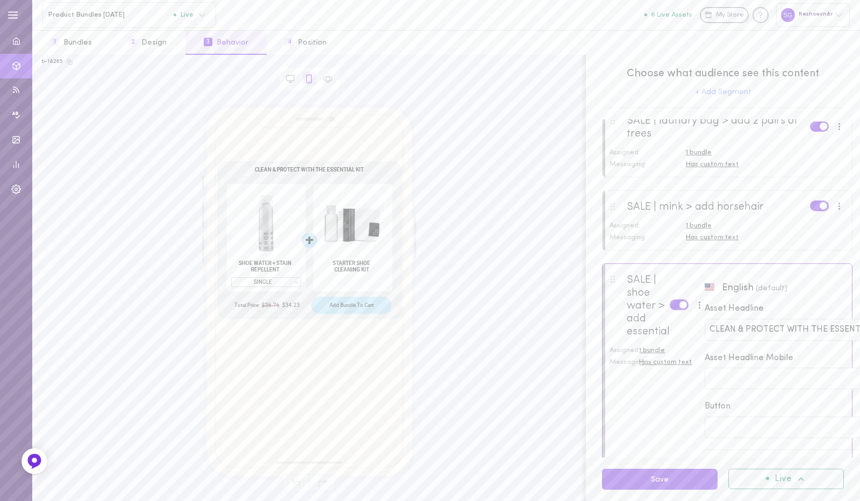
click at [767, 336] on div "CLEAN & PROTECT WITH THE ESSENTIAL KIT CLEAN & PROTECT WITH THE ESSENTIAL KIT" at bounding box center [807, 330] width 205 height 22
click at [771, 324] on input "CLEAN & PROTECT WITH THE ESSENTIAL KIT" at bounding box center [801, 330] width 184 height 12
paste input "Save 15% When You Pair With Our Starter Shoe Cleaning Kit"
type input "Save 15% When You Pair With Our Starter Shoe Cleaning Kit"
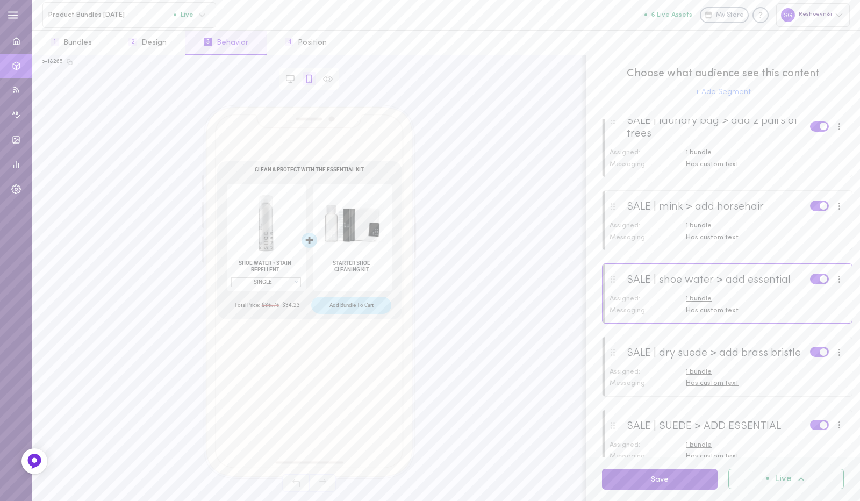
click at [677, 471] on button "Save" at bounding box center [660, 479] width 116 height 21
click at [73, 47] on button "1 Bundles" at bounding box center [71, 43] width 78 height 24
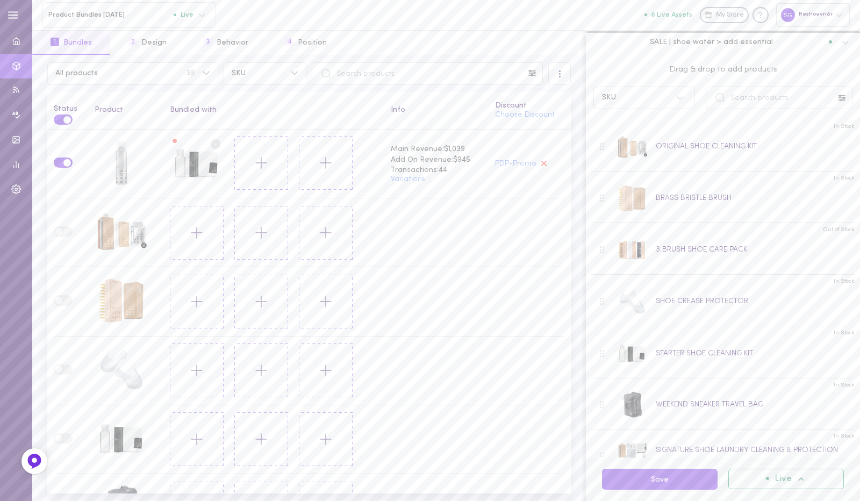
click at [713, 44] on span "SALE | shoe water > add essential" at bounding box center [711, 42] width 123 height 10
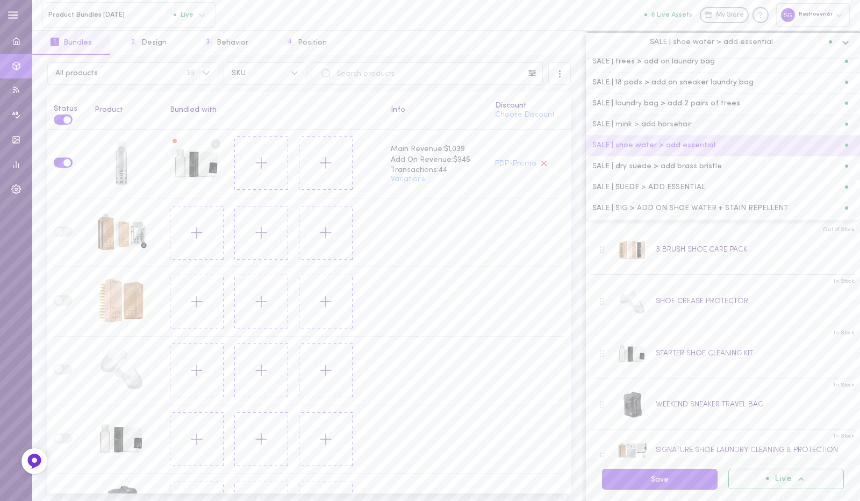
scroll to position [114, 0]
click at [672, 162] on span "SALE | dry suede > add brass bristle" at bounding box center [657, 166] width 130 height 8
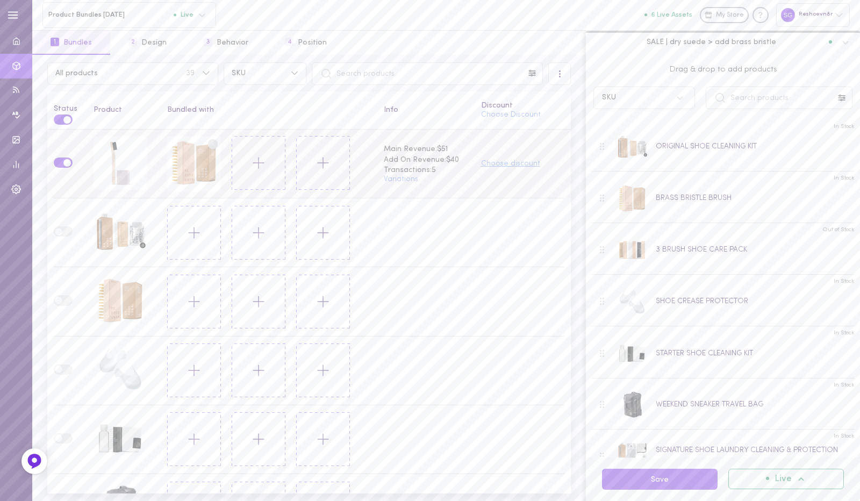
click at [497, 160] on button "Choose discount" at bounding box center [510, 164] width 59 height 8
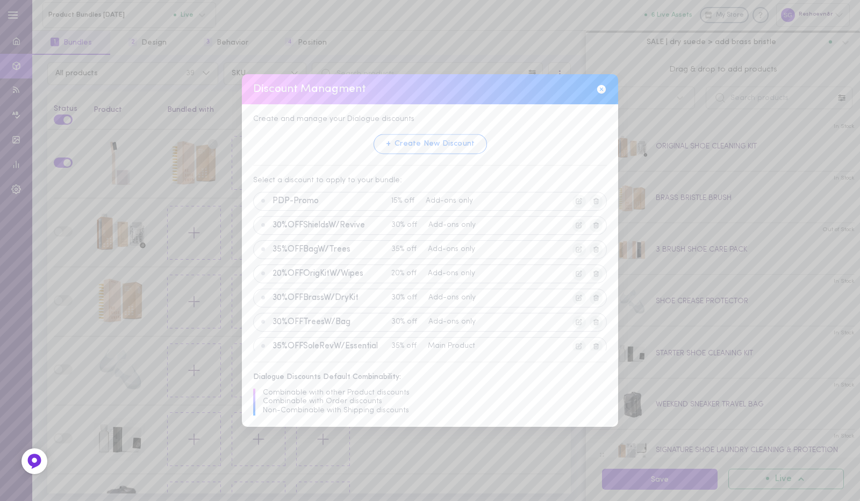
click at [418, 142] on button "+ Create New Discount" at bounding box center [429, 144] width 113 height 20
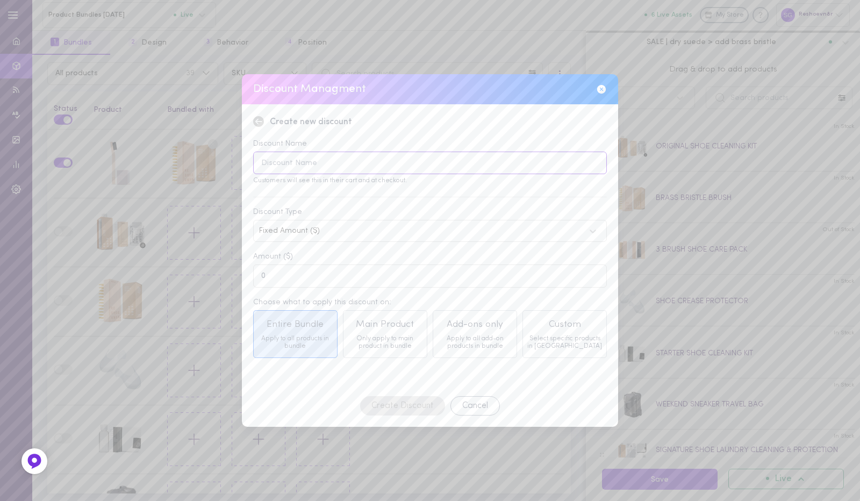
click at [394, 165] on input at bounding box center [430, 163] width 354 height 23
type input "PDP-Promo25"
click at [355, 232] on div "Fixed Amount ($)" at bounding box center [421, 231] width 325 height 8
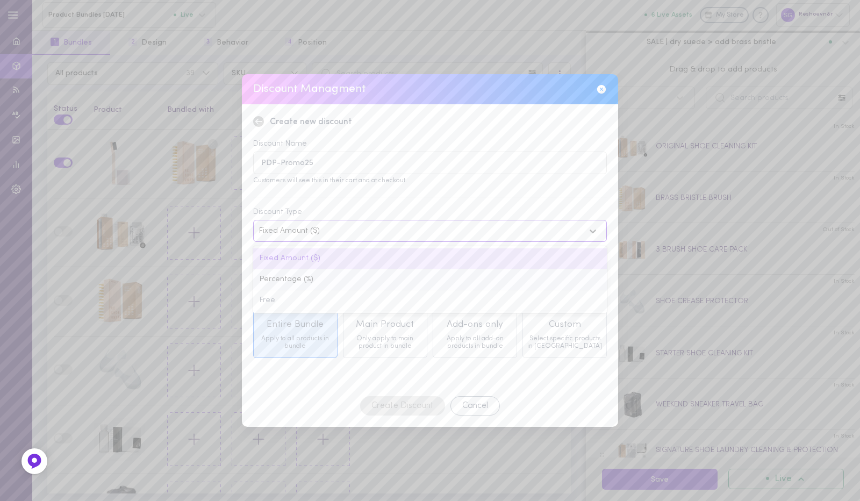
click at [326, 278] on div "Percentage (%)" at bounding box center [430, 279] width 354 height 21
click at [325, 278] on input "0" at bounding box center [430, 275] width 354 height 23
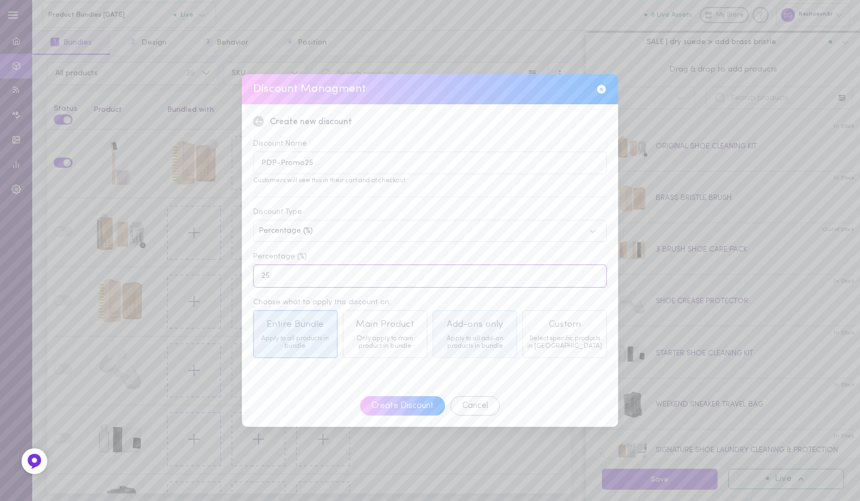
type input "25"
click at [498, 346] on div "Apply to all add-on products in bundle" at bounding box center [475, 342] width 76 height 15
click at [401, 408] on button "Create Discount" at bounding box center [402, 406] width 88 height 20
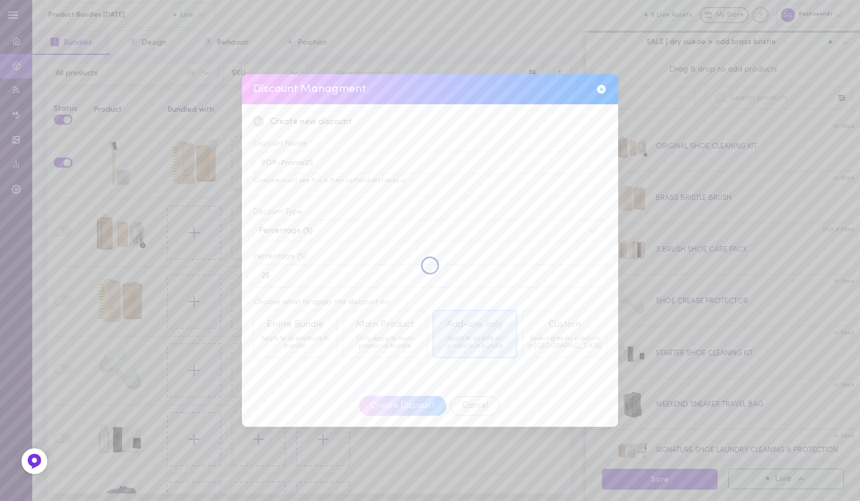
type input "0"
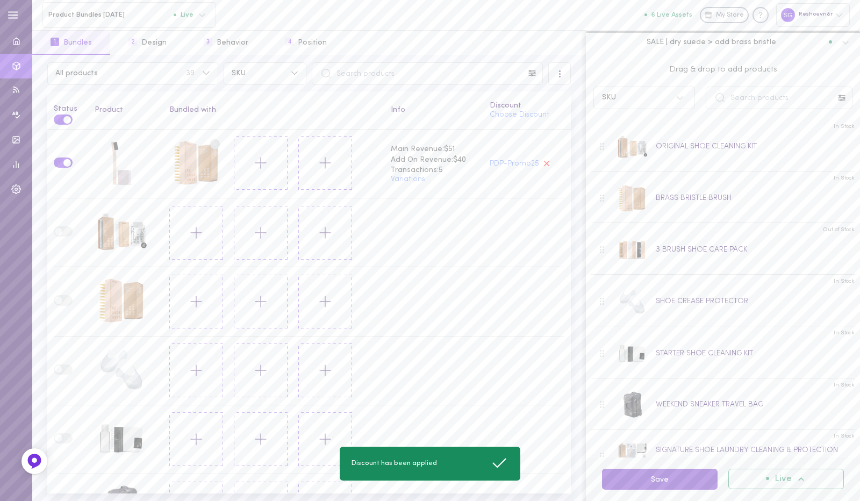
click at [658, 479] on button "Save" at bounding box center [660, 479] width 116 height 21
click at [226, 46] on button "3 Behavior" at bounding box center [225, 43] width 81 height 24
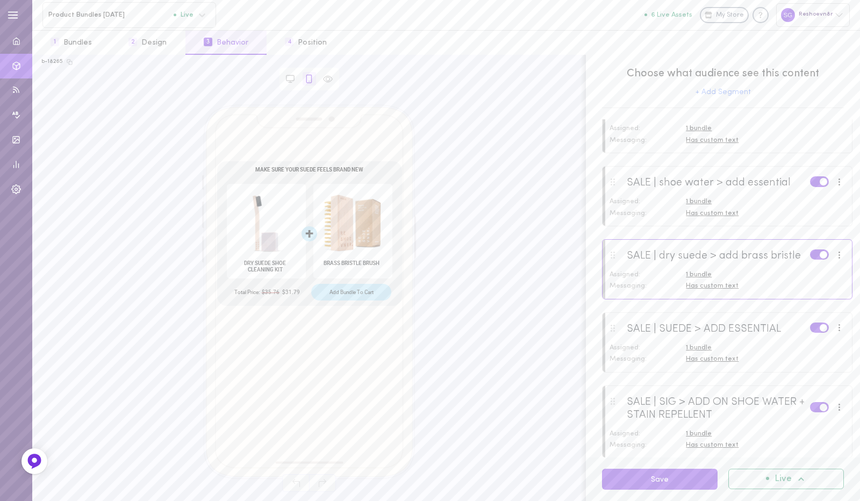
scroll to position [664, 0]
click at [700, 289] on div "Has custom text" at bounding box center [765, 284] width 159 height 10
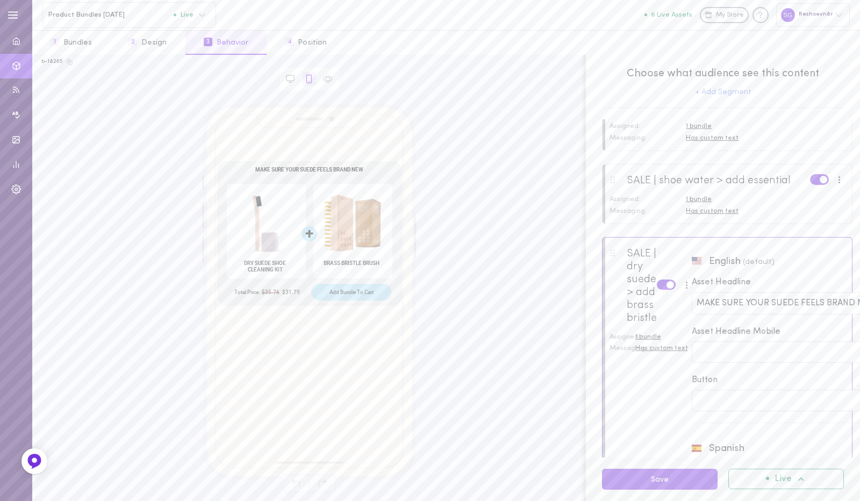
click at [747, 298] on input "MAKE SURE YOUR SUEDE FEELS BRAND NEW" at bounding box center [788, 303] width 184 height 12
type input "Save 25% When Paired With Our Brass Bristle Brush"
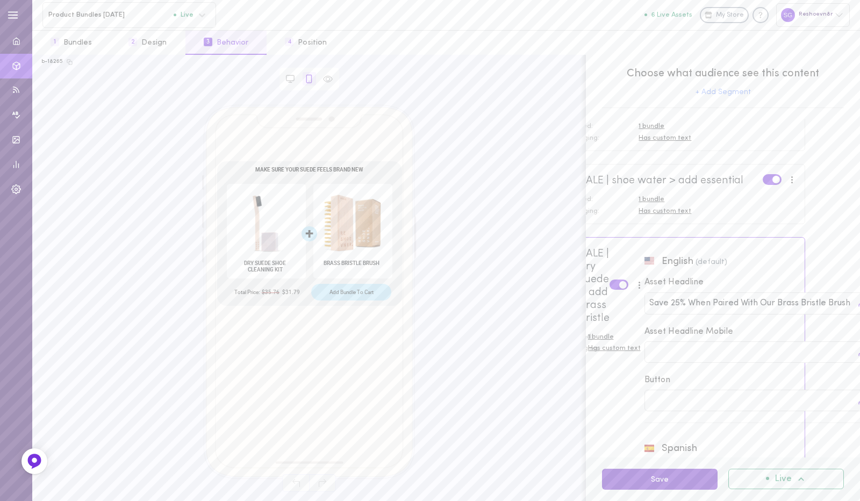
click at [652, 476] on button "Save" at bounding box center [660, 479] width 116 height 21
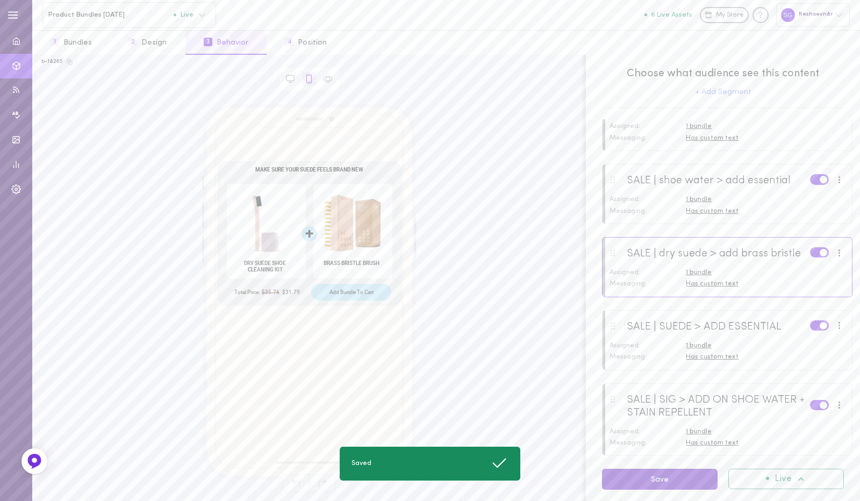
scroll to position [664, 0]
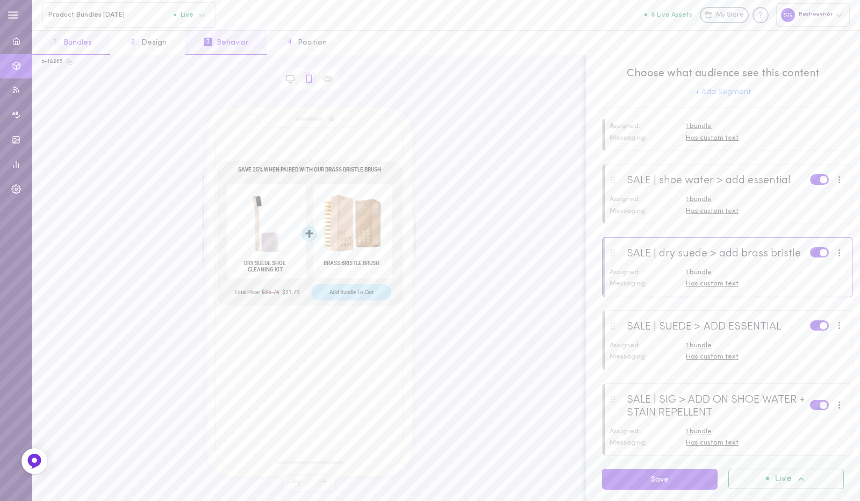
click at [68, 36] on button "1 Bundles" at bounding box center [71, 43] width 78 height 24
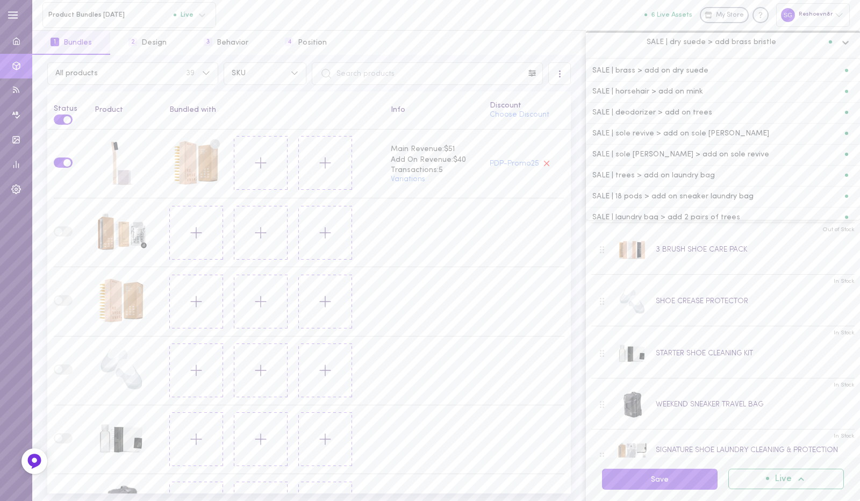
click at [718, 40] on span "SALE | dry suede > add brass bristle" at bounding box center [711, 42] width 130 height 10
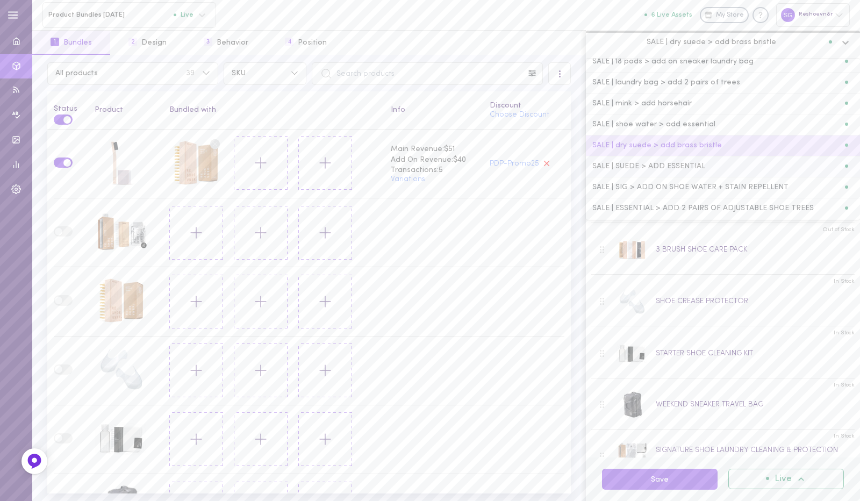
scroll to position [135, 0]
click at [682, 163] on span "SALE | SUEDE > ADD ESSENTIAL" at bounding box center [648, 166] width 113 height 8
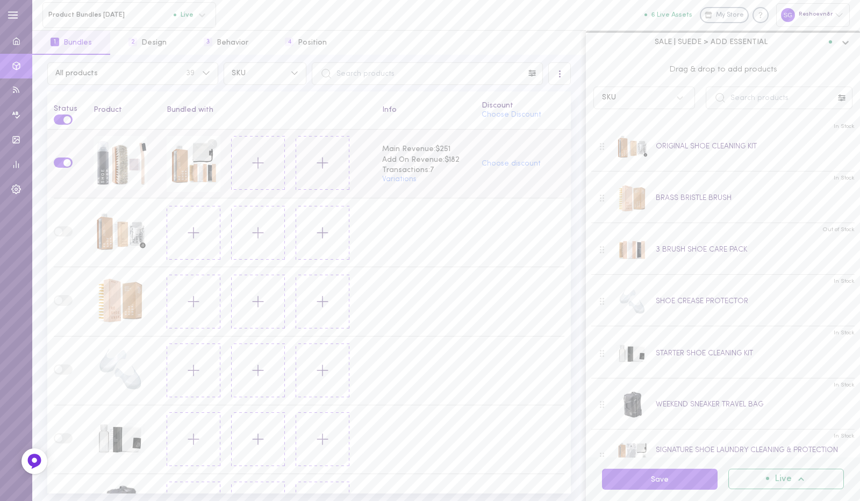
click at [253, 154] on icon at bounding box center [258, 163] width 18 height 18
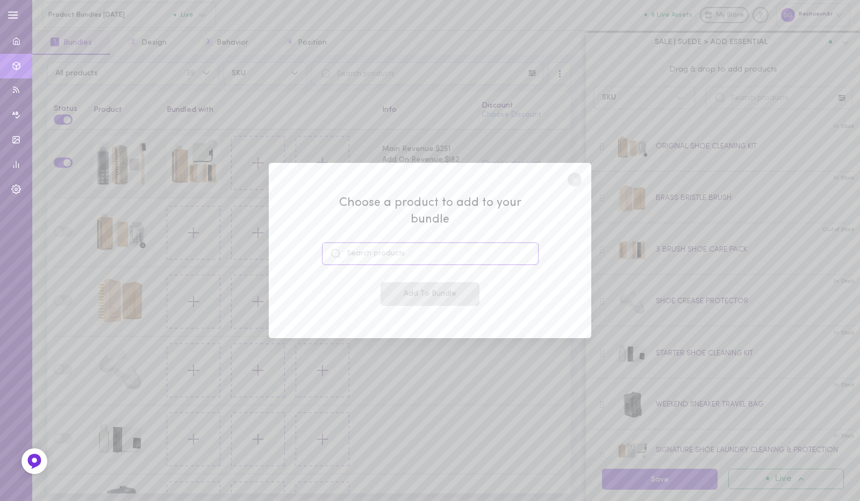
click at [364, 248] on input at bounding box center [430, 253] width 217 height 23
click at [378, 286] on span "43349389213876" at bounding box center [383, 290] width 57 height 8
type input "SHOE WATER + STAIN REPELLENT"
click at [407, 282] on button "Add To Bundle" at bounding box center [429, 294] width 99 height 24
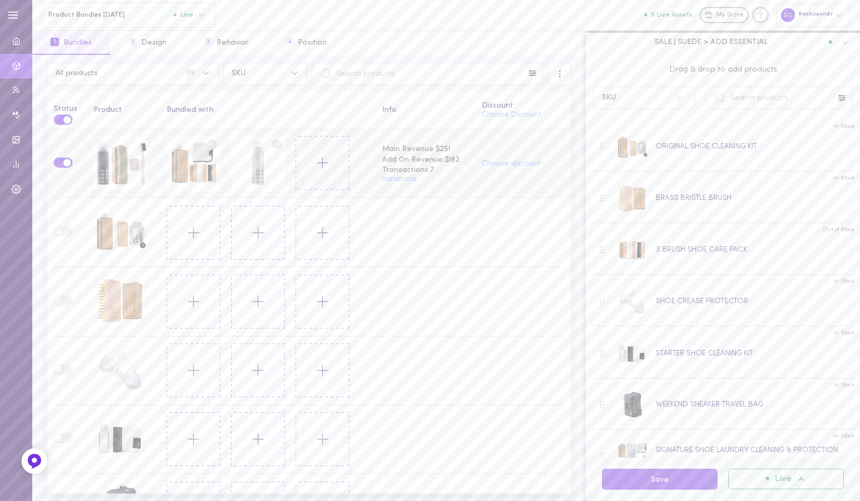
click at [208, 140] on circle at bounding box center [212, 144] width 10 height 10
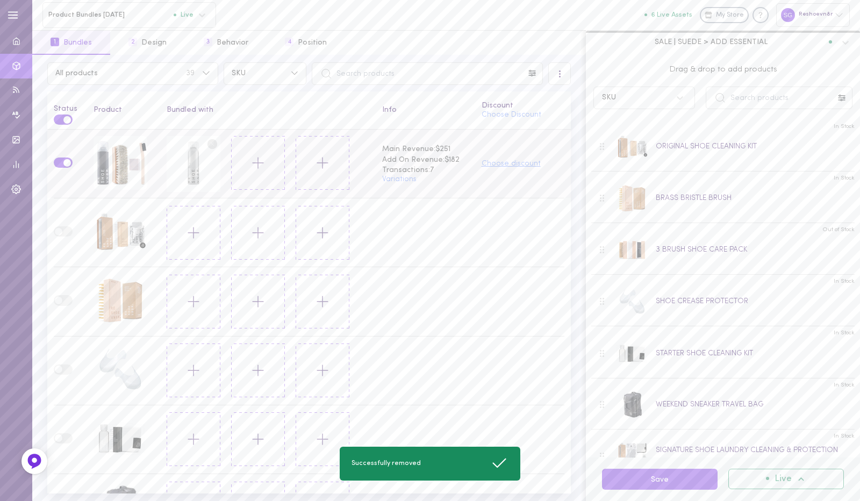
click at [506, 160] on button "Choose discount" at bounding box center [510, 164] width 59 height 8
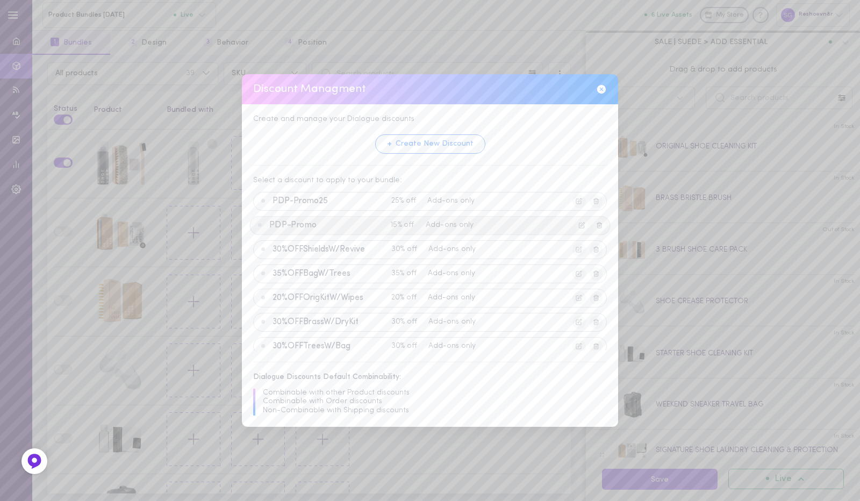
click at [397, 228] on span "15% off" at bounding box center [406, 225] width 31 height 8
click at [579, 222] on icon at bounding box center [582, 225] width 6 height 6
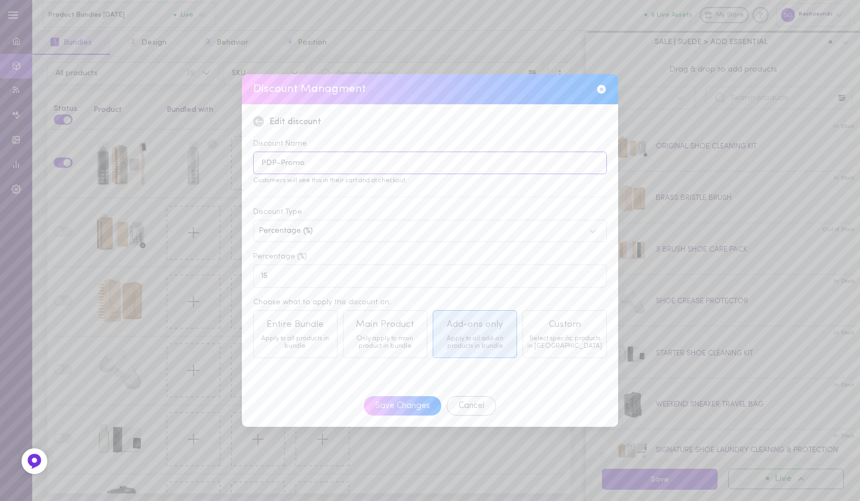
click at [390, 167] on input "PDP-Promo" at bounding box center [430, 163] width 354 height 23
type input "PDP-Promo15"
click at [403, 407] on button "Save Changes" at bounding box center [403, 406] width 80 height 20
type input "0"
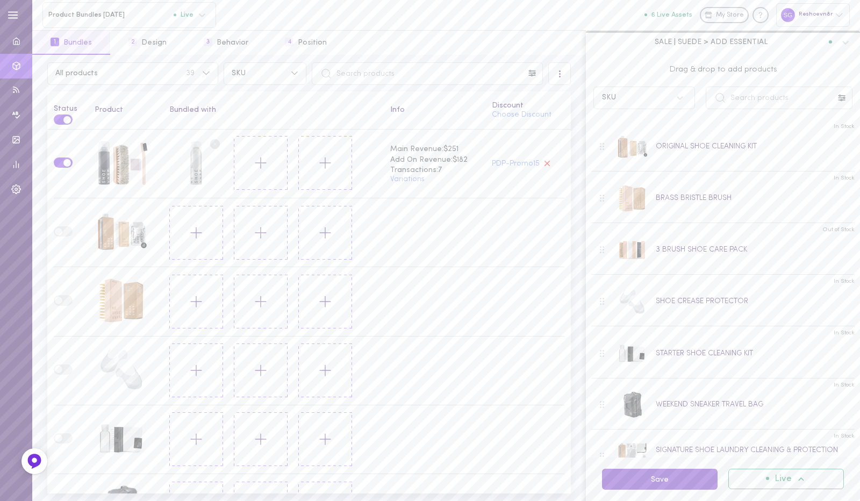
click at [642, 478] on button "Save" at bounding box center [660, 479] width 116 height 21
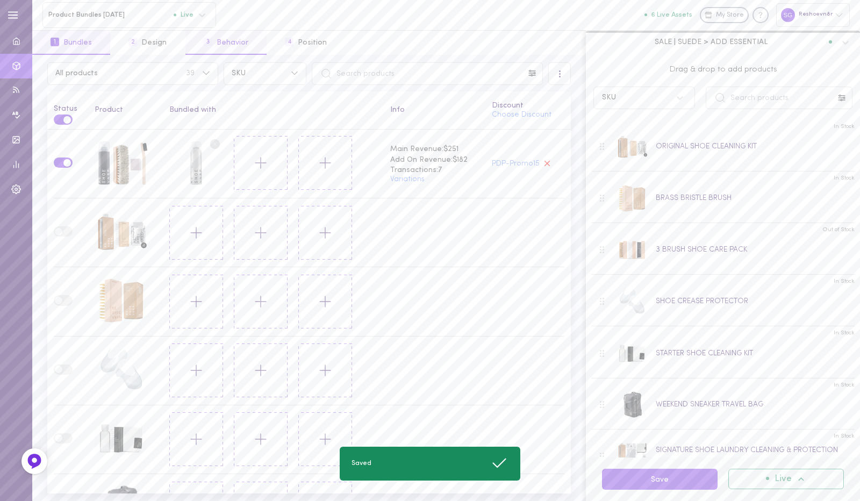
click at [221, 42] on button "3 Behavior" at bounding box center [225, 43] width 81 height 24
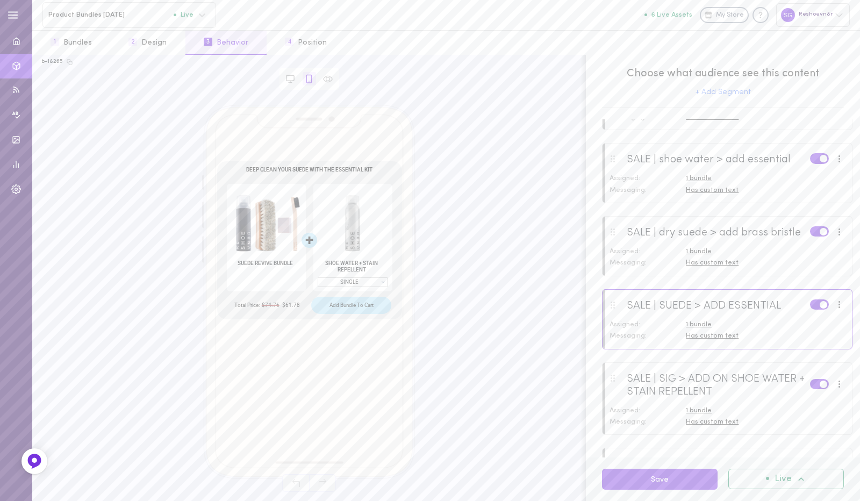
scroll to position [696, 0]
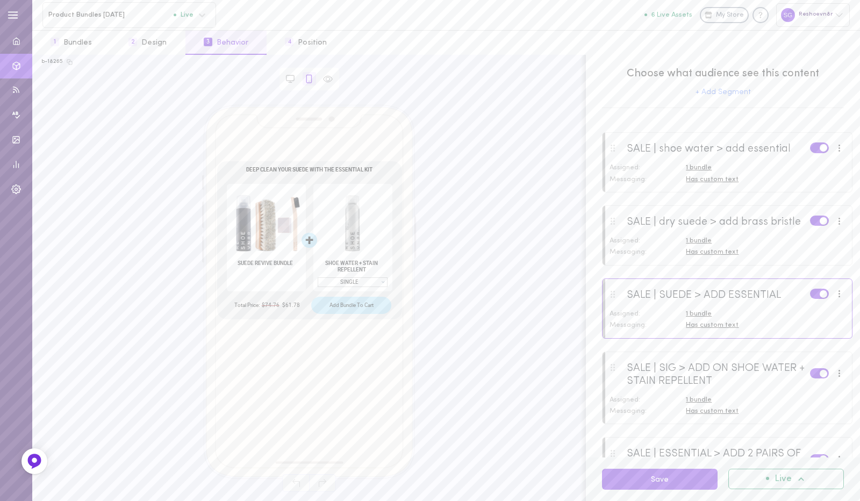
click at [715, 328] on span "Has custom text" at bounding box center [712, 324] width 53 height 7
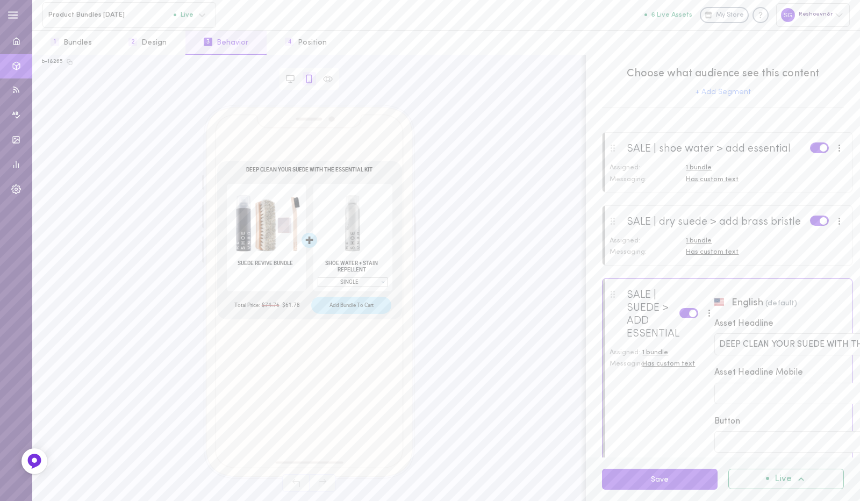
click at [744, 350] on input "DEEP CLEAN YOUR SUEDE WITH THE ESSENTIAL KIT" at bounding box center [825, 344] width 213 height 12
paste input "Save 15% When You Clean & Protect At The Same Time"
type input "Save 15% When You Clean & Protect At The Same Time"
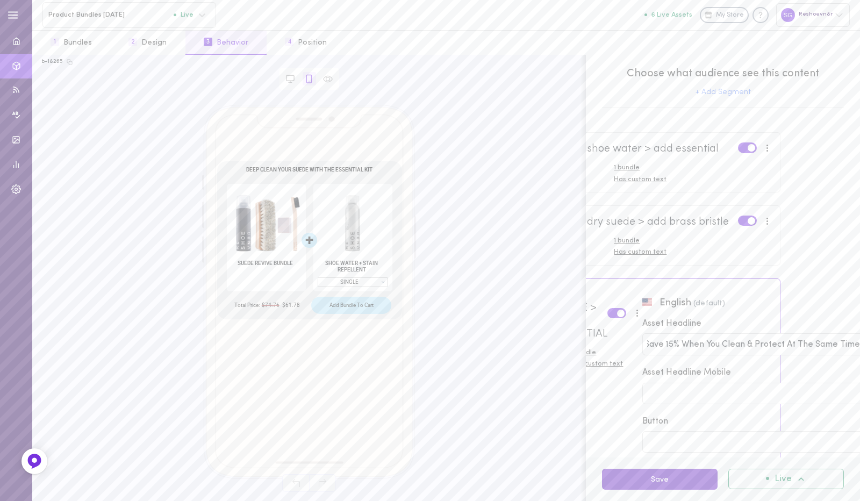
click at [658, 479] on button "Save" at bounding box center [660, 479] width 116 height 21
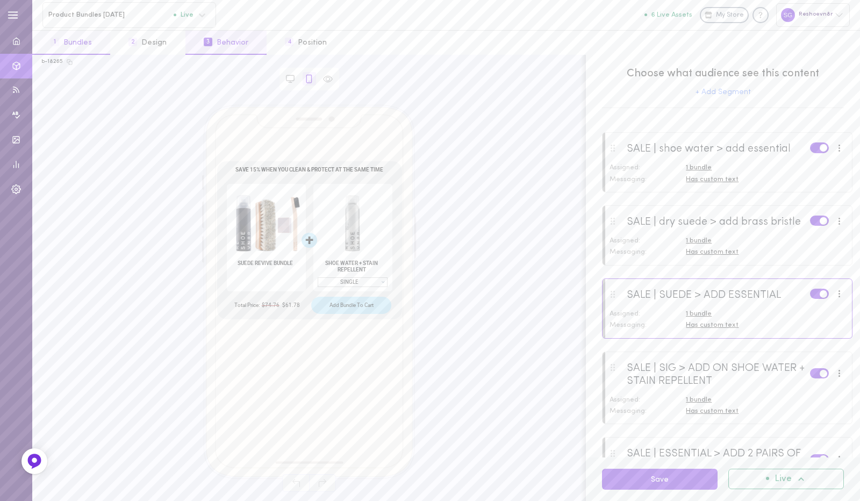
click at [95, 40] on button "1 Bundles" at bounding box center [71, 43] width 78 height 24
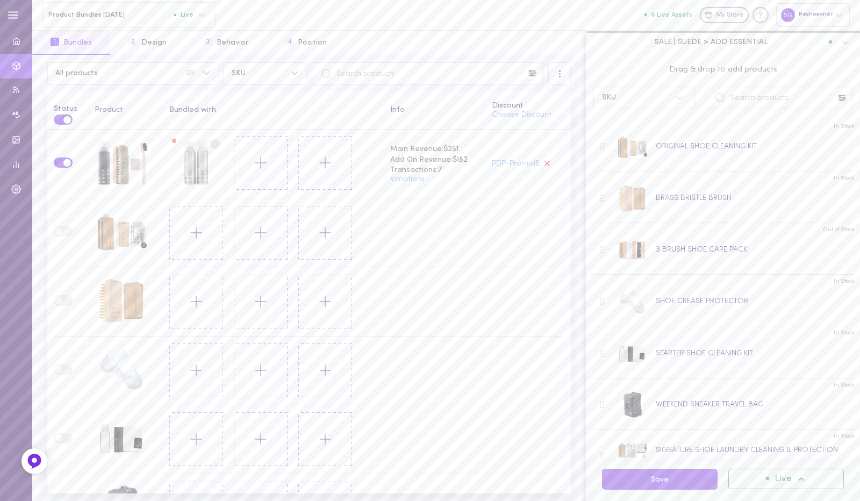
click at [729, 44] on span "SALE | SUEDE > ADD ESSENTIAL" at bounding box center [711, 42] width 113 height 10
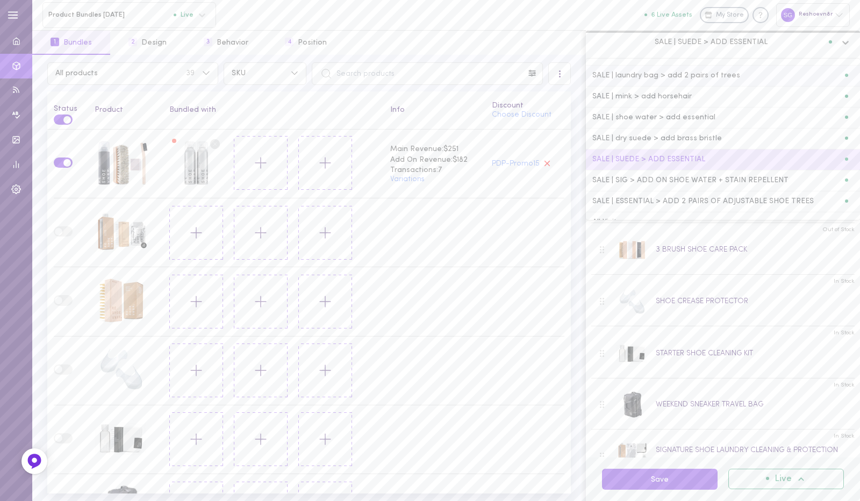
scroll to position [149, 0]
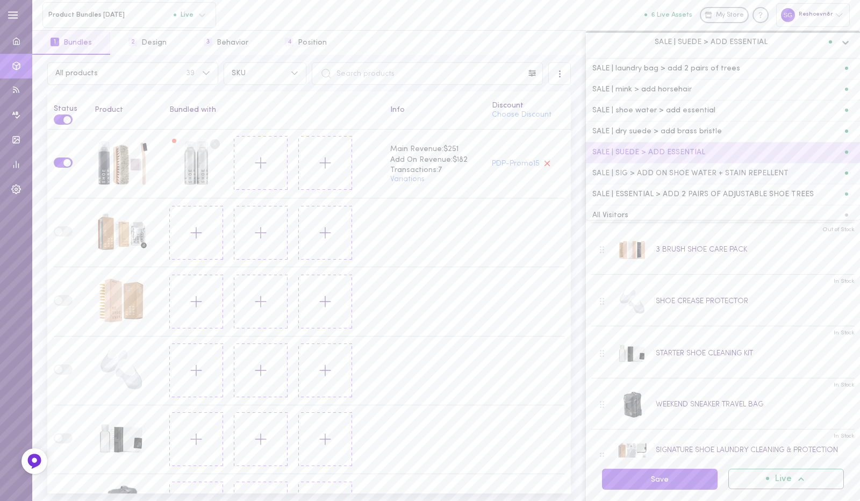
click at [679, 176] on div "SALE | SIG > ADD ON SHOE WATER + STAIN REPELLENT" at bounding box center [723, 173] width 274 height 21
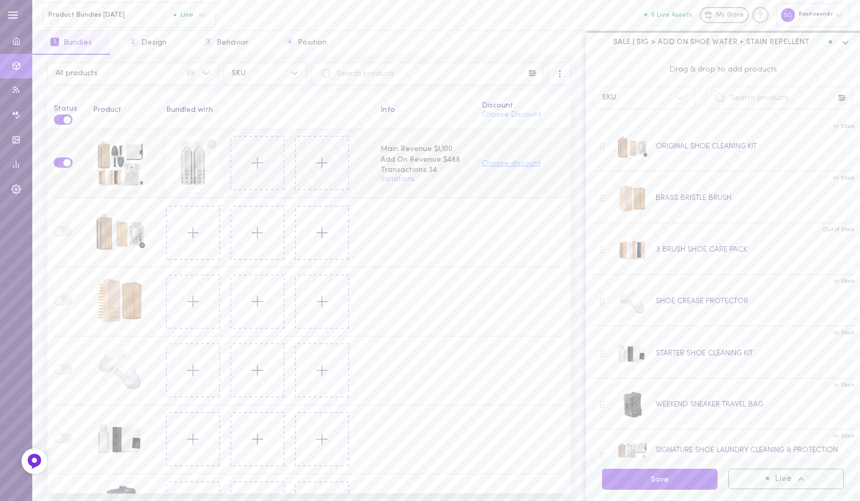
click at [497, 161] on button "Choose discount" at bounding box center [510, 164] width 59 height 8
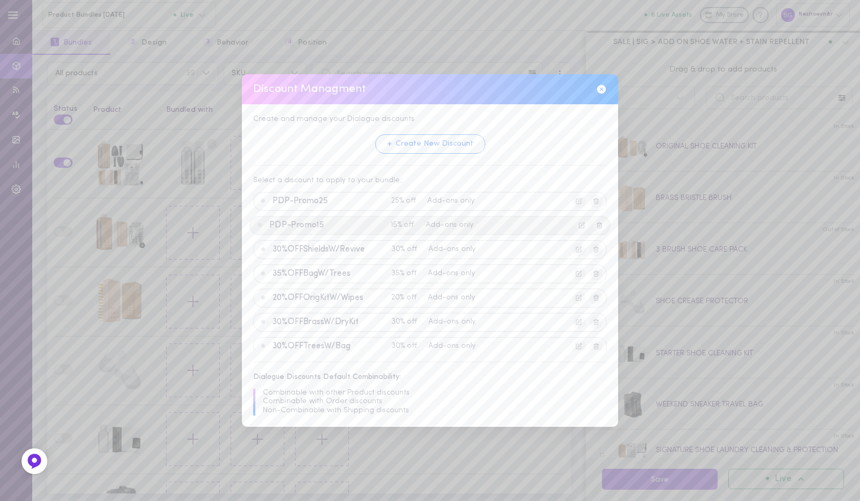
click at [311, 220] on span "PDP-Promo15" at bounding box center [327, 225] width 117 height 10
click at [403, 331] on button "Apply Discount" at bounding box center [402, 340] width 82 height 20
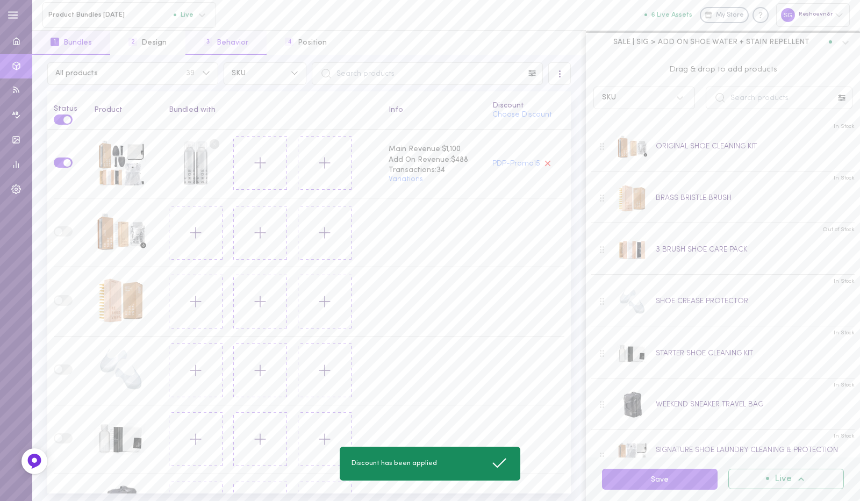
click at [224, 39] on button "3 Behavior" at bounding box center [225, 43] width 81 height 24
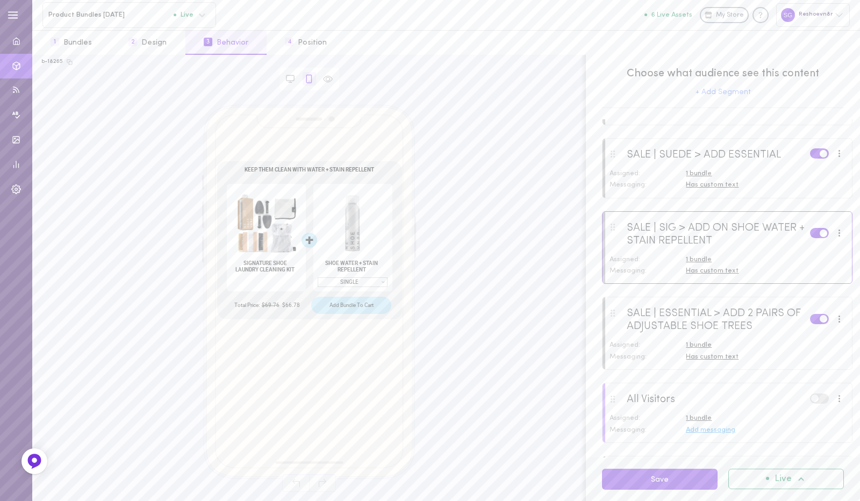
scroll to position [837, 0]
click at [713, 274] on span "Has custom text" at bounding box center [712, 270] width 53 height 7
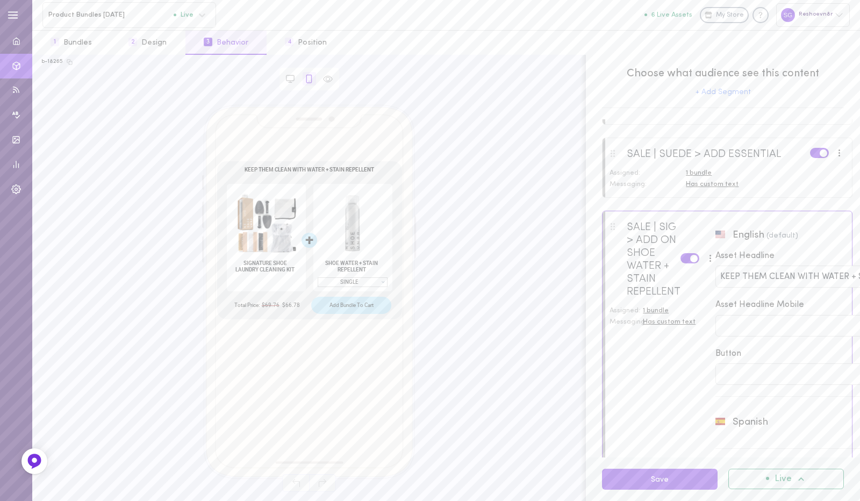
click at [746, 283] on input "KEEP THEM CLEAN WITH WATER + STAIN REPELLENT" at bounding box center [826, 276] width 213 height 12
paste input "Save 15% When You Clean & Protect At The Same Time"
type input "Save 15% When You Clean & Protect At The Same Time"
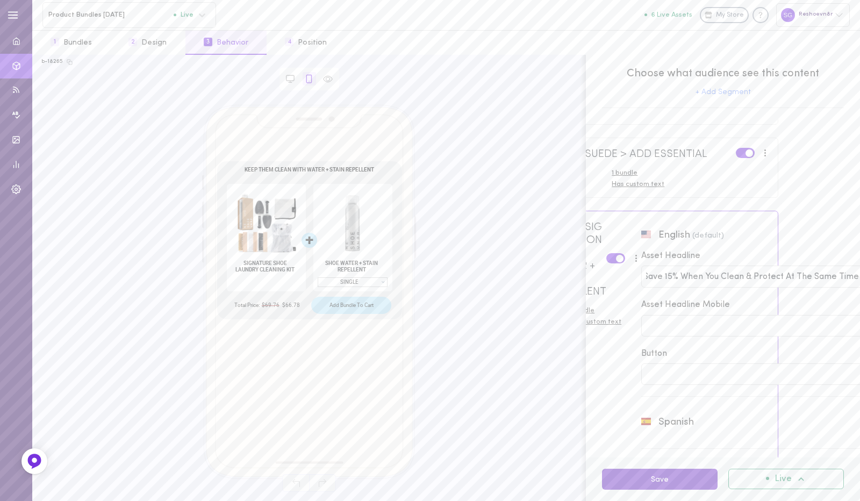
click at [657, 481] on button "Save" at bounding box center [660, 479] width 116 height 21
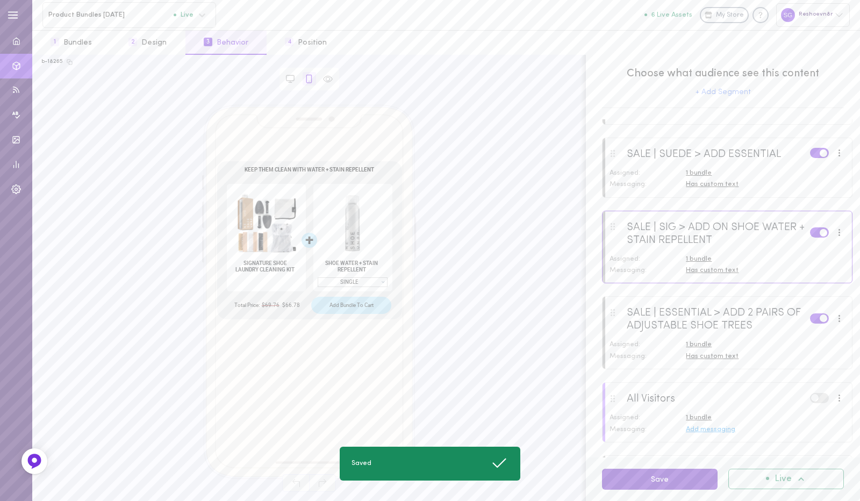
scroll to position [837, 0]
click at [83, 48] on button "1 Bundles" at bounding box center [71, 43] width 78 height 24
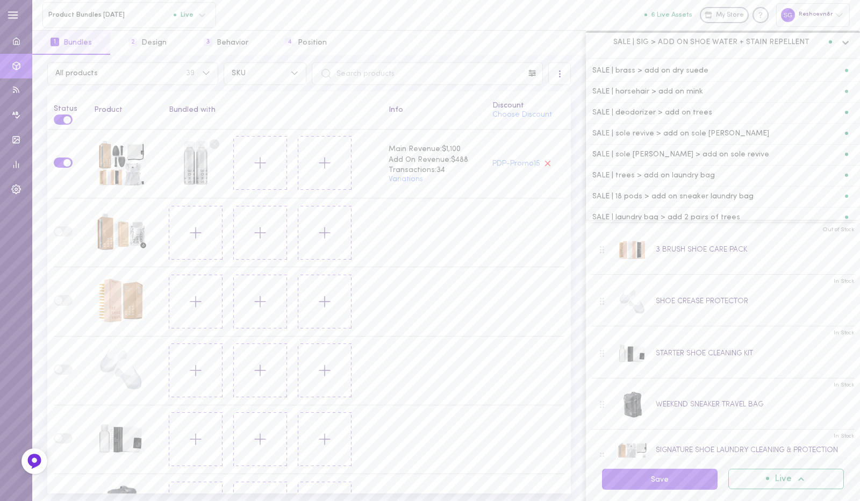
click at [703, 44] on span "SALE | SIG > ADD ON SHOE WATER + STAIN REPELLENT" at bounding box center [711, 42] width 196 height 10
click at [724, 42] on span "SALE | SIG > ADD ON SHOE WATER + STAIN REPELLENT" at bounding box center [711, 42] width 196 height 10
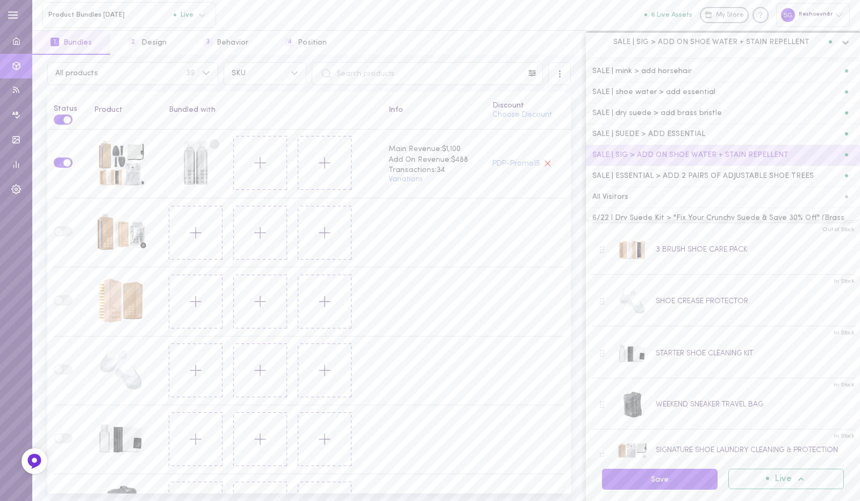
scroll to position [168, 0]
click at [701, 165] on div "SALE | ESSENTIAL > ADD 2 PAIRS OF ADJUSTABLE SHOE TREES" at bounding box center [723, 175] width 274 height 21
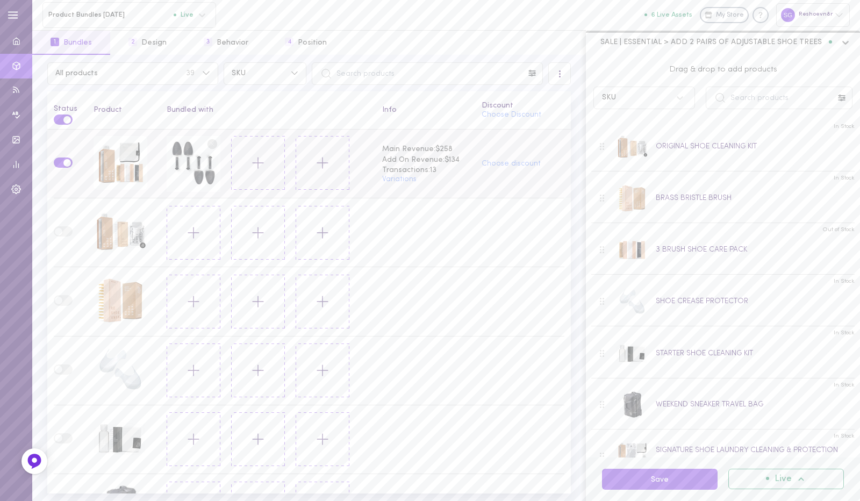
click at [256, 155] on icon at bounding box center [258, 163] width 18 height 18
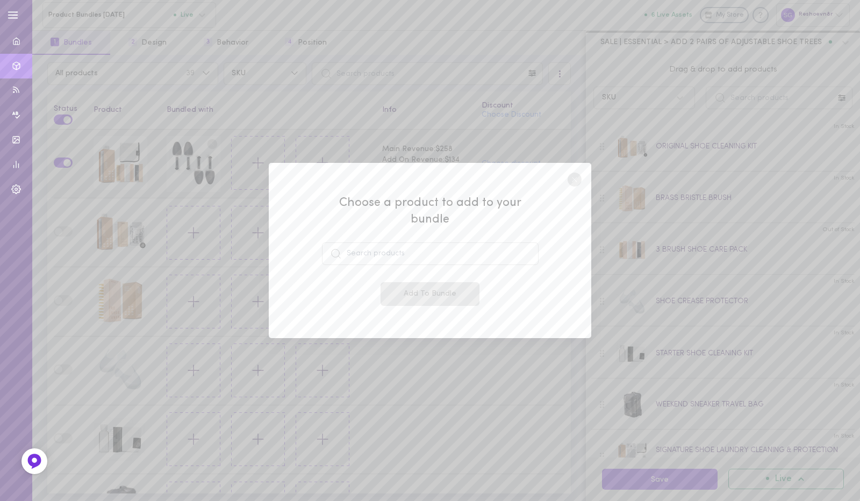
click at [360, 258] on div "Choose a product to add to your bundle Add To Bundle" at bounding box center [430, 250] width 217 height 111
click at [364, 252] on input at bounding box center [430, 253] width 217 height 23
click at [362, 286] on span "43349389213876" at bounding box center [383, 290] width 57 height 8
type input "SHOE WATER + STAIN REPELLENT"
click at [400, 284] on button "Add To Bundle" at bounding box center [429, 294] width 99 height 24
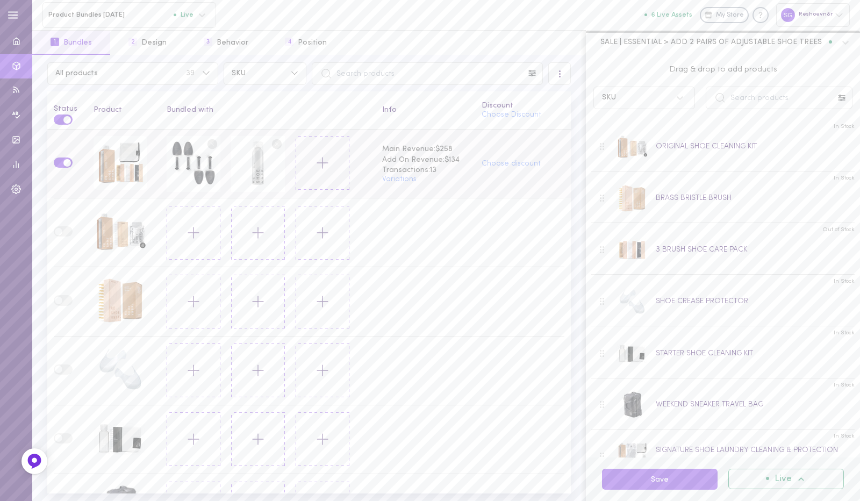
click at [211, 143] on line at bounding box center [212, 143] width 3 height 3
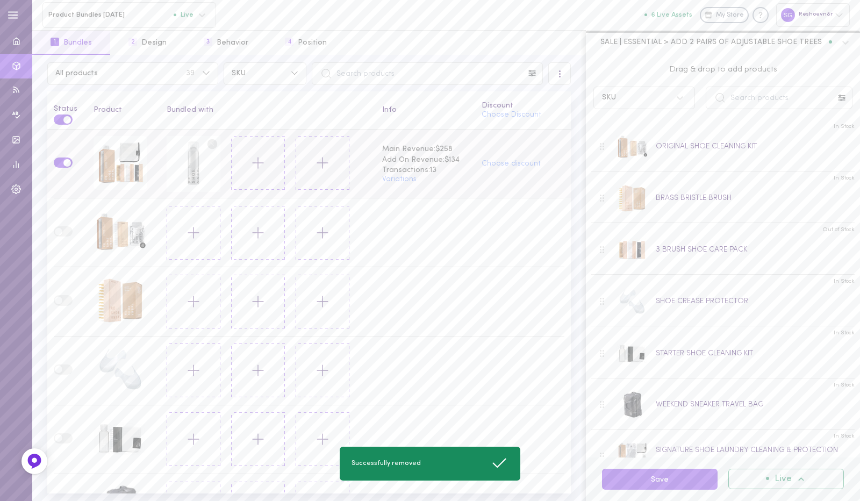
click at [475, 166] on td "Choose discount" at bounding box center [523, 164] width 96 height 69
click at [494, 163] on button "Choose discount" at bounding box center [510, 164] width 59 height 8
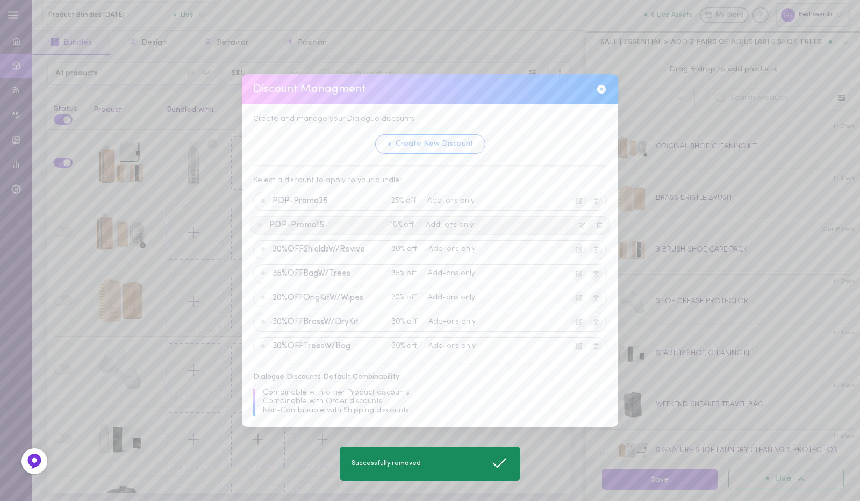
click at [328, 216] on div "PDP-Promo15 15% off Add-ons only" at bounding box center [429, 225] width 361 height 19
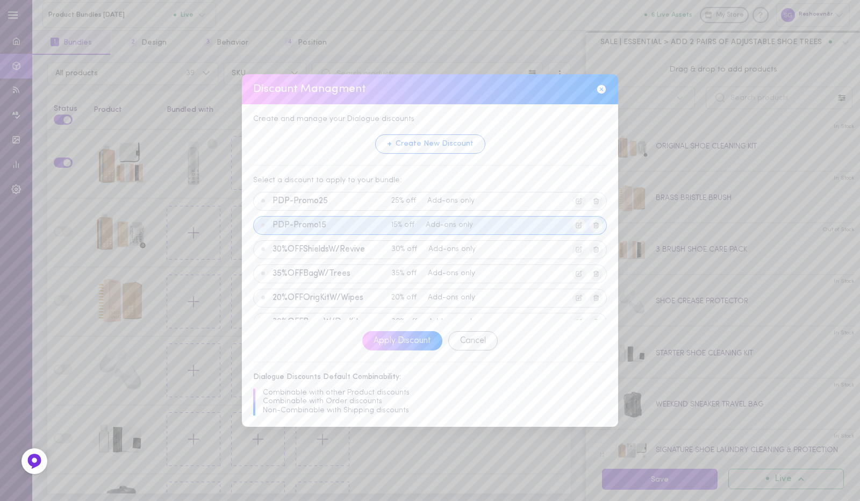
click at [390, 330] on div "Create and manage your Dialogue discounts + Create New Discount Select a discou…" at bounding box center [430, 265] width 376 height 322
click at [393, 338] on button "Apply Discount" at bounding box center [402, 340] width 82 height 20
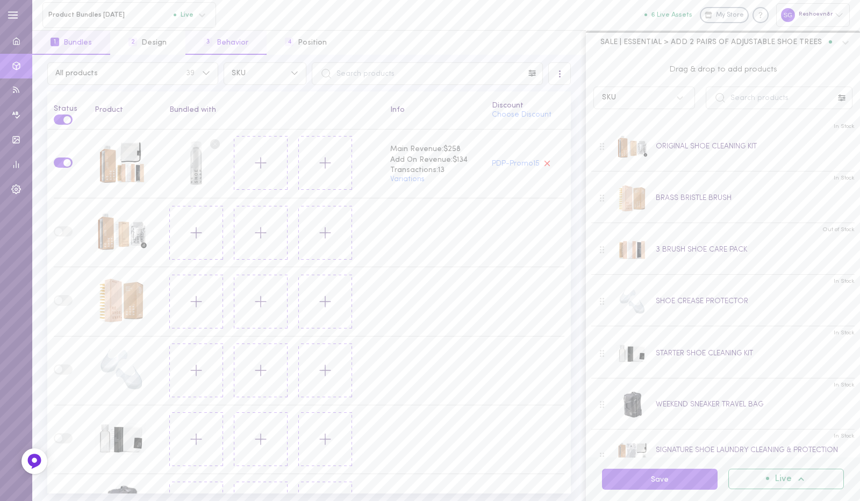
click at [226, 41] on button "3 Behavior" at bounding box center [225, 43] width 81 height 24
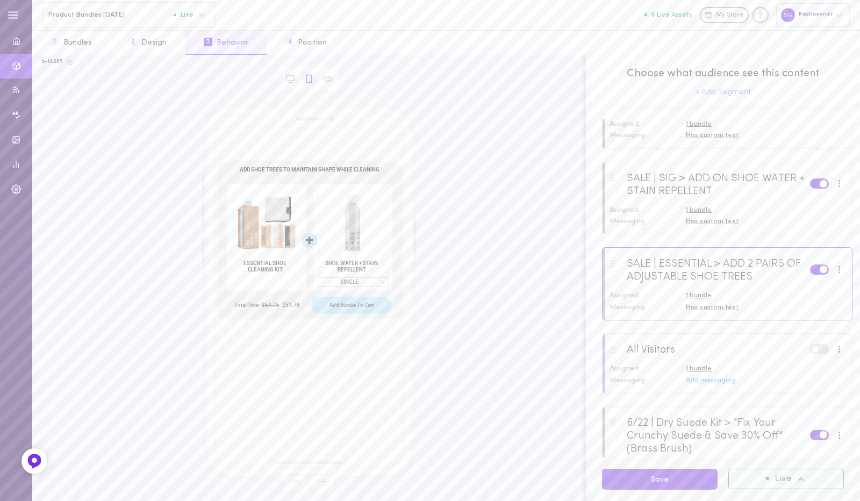
scroll to position [890, 0]
click at [698, 308] on div "Has custom text" at bounding box center [765, 303] width 159 height 10
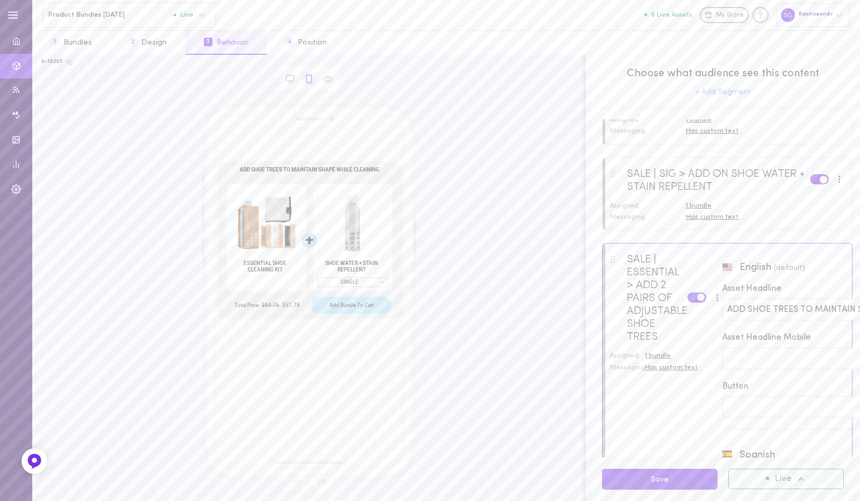
click at [779, 315] on input "ADD SHOE TREES TO MAINTAIN SHAPE WHILE CLEANING" at bounding box center [833, 309] width 213 height 12
paste input "Save 15% When You Clean & Protect At The Same Time"
type input "Save 15% When You Clean & Protect At The Same Time"
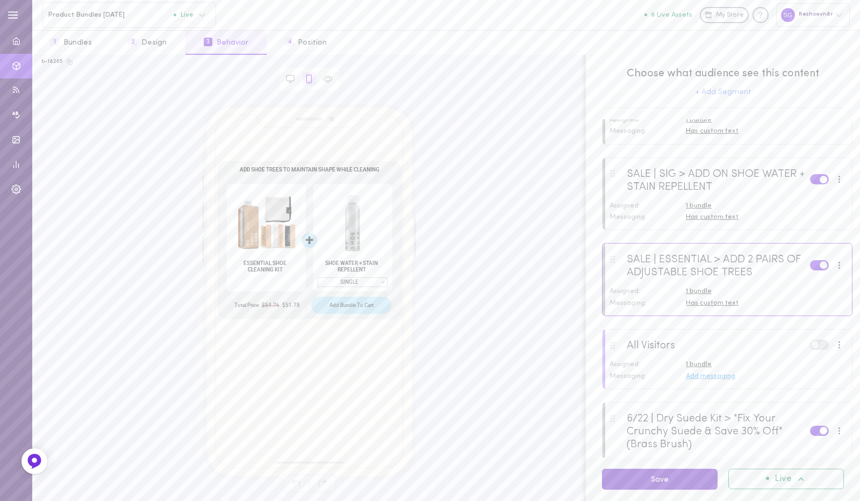
click at [663, 483] on button "Save" at bounding box center [660, 479] width 116 height 21
click at [77, 40] on button "1 Bundles" at bounding box center [71, 43] width 78 height 24
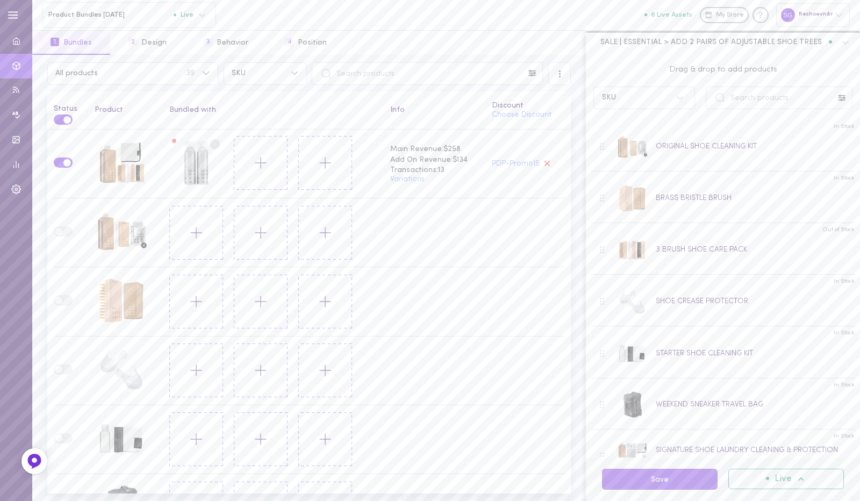
click at [700, 41] on span "SALE | ESSENTIAL > ADD 2 PAIRS OF ADJUSTABLE SHOE TREES" at bounding box center [710, 42] width 221 height 10
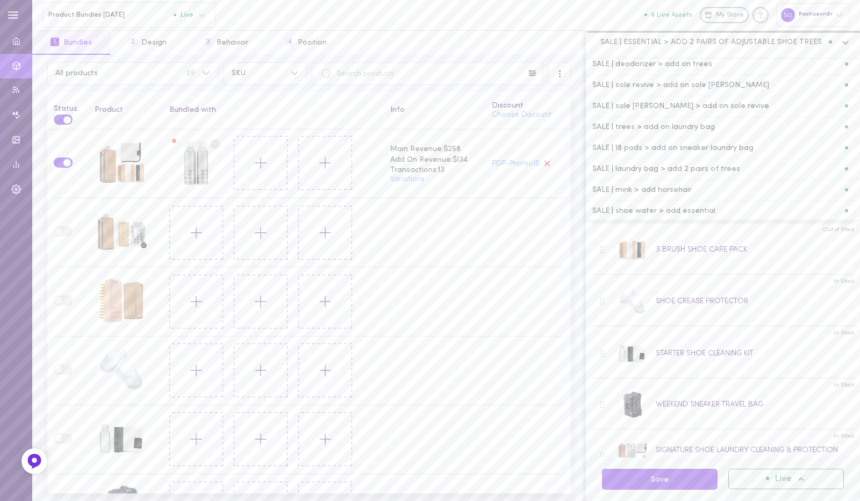
scroll to position [0, 0]
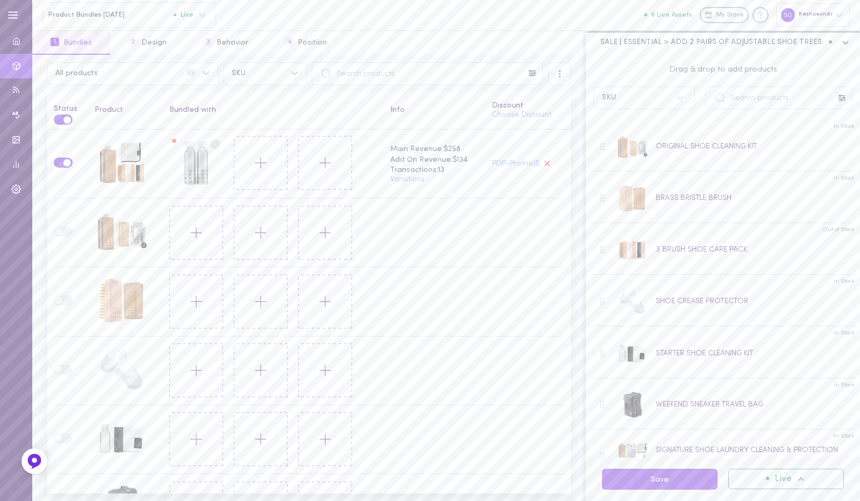
click at [698, 44] on span "SALE | ESSENTIAL > ADD 2 PAIRS OF ADJUSTABLE SHOE TREES" at bounding box center [710, 42] width 221 height 10
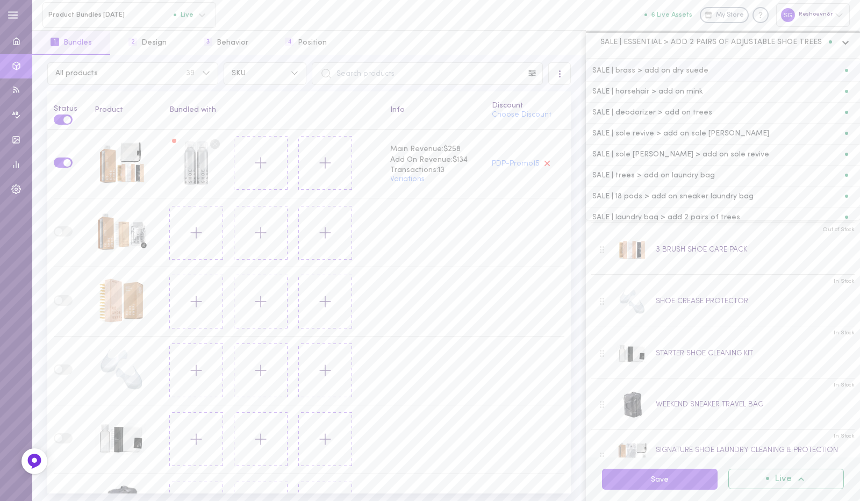
click at [845, 41] on icon at bounding box center [845, 42] width 11 height 11
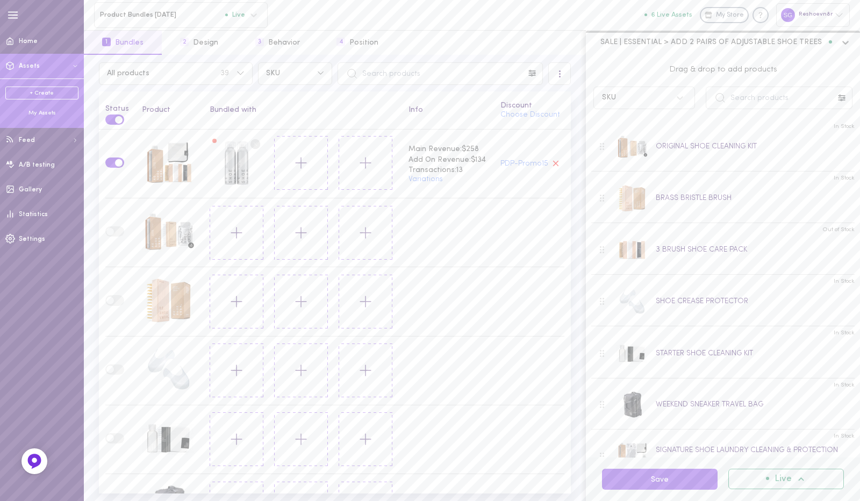
click at [39, 94] on link "+ Create" at bounding box center [41, 93] width 73 height 13
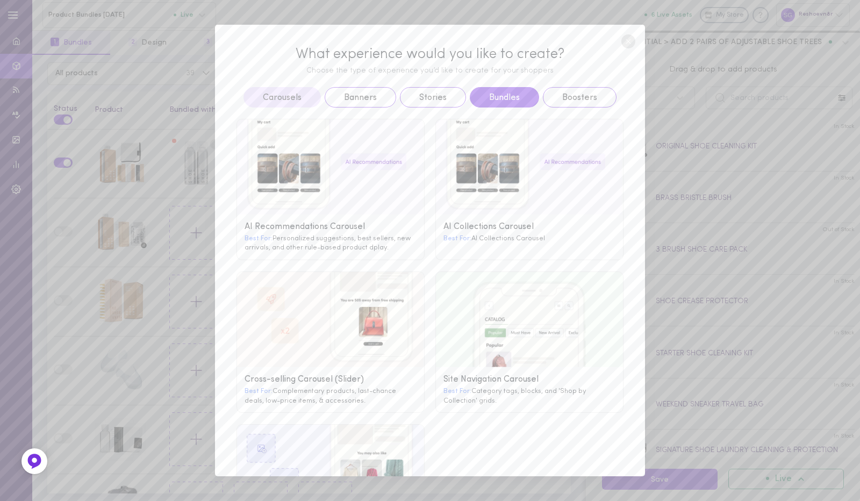
click at [493, 97] on button "Bundles" at bounding box center [504, 97] width 69 height 20
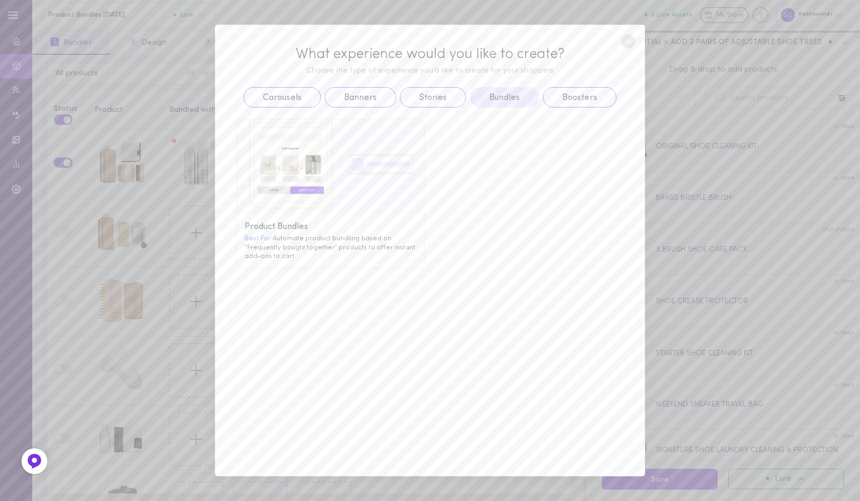
click at [350, 181] on g at bounding box center [330, 166] width 187 height 95
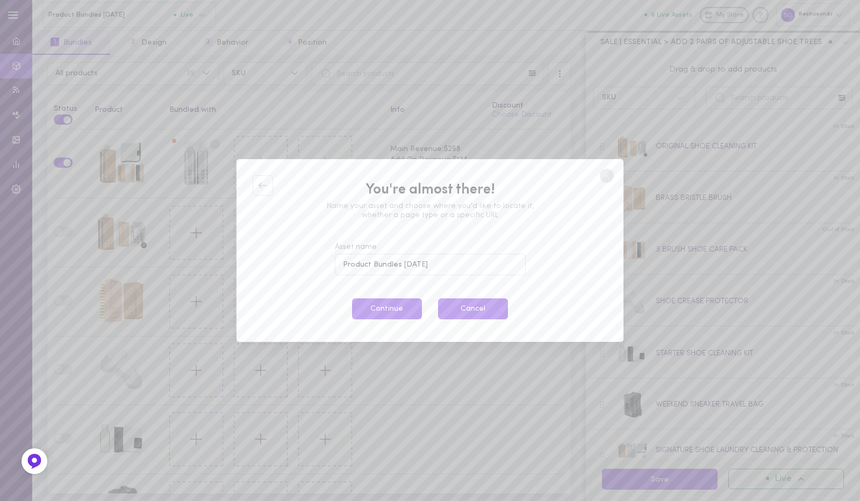
click at [483, 305] on button "Cancel" at bounding box center [473, 308] width 70 height 21
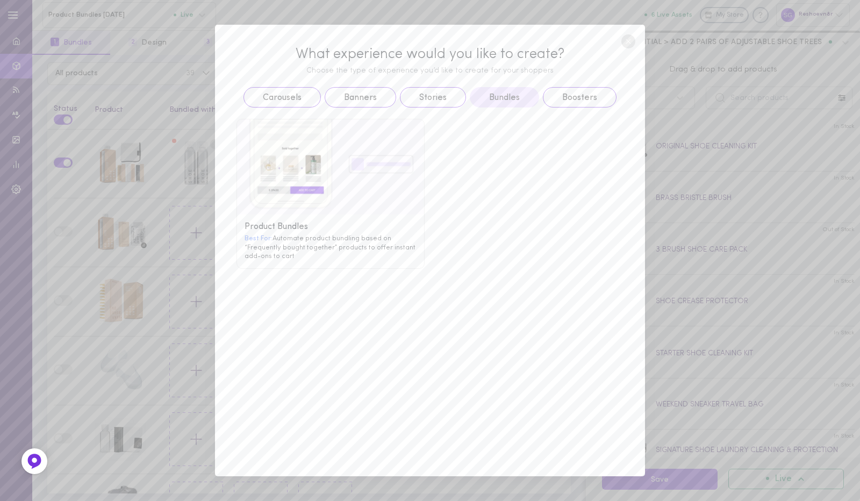
click at [630, 39] on circle at bounding box center [628, 41] width 14 height 14
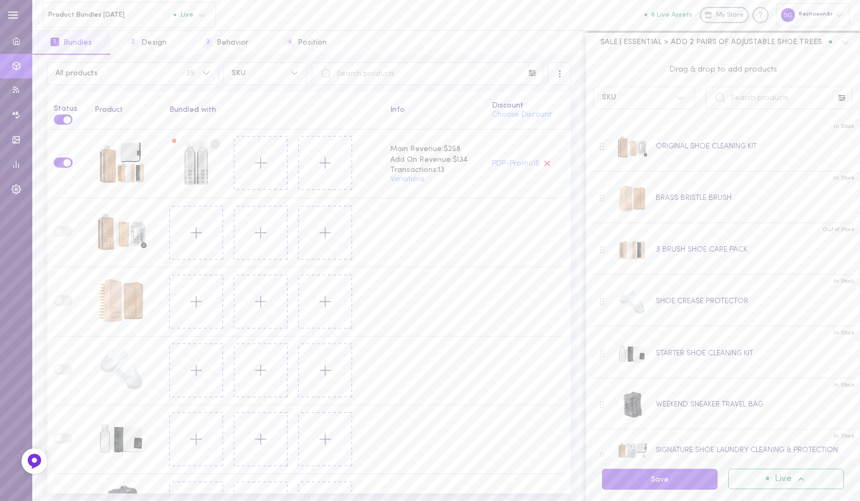
click at [709, 45] on span "SALE | ESSENTIAL > ADD 2 PAIRS OF ADJUSTABLE SHOE TREES" at bounding box center [710, 42] width 221 height 10
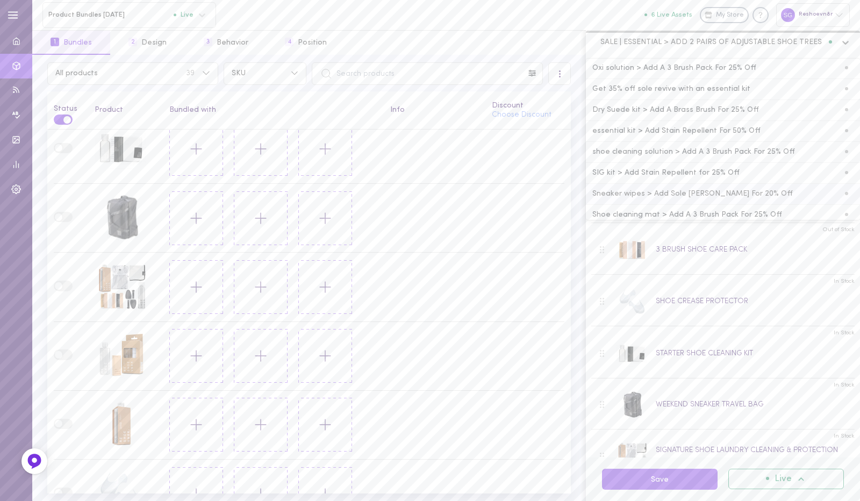
scroll to position [356, 0]
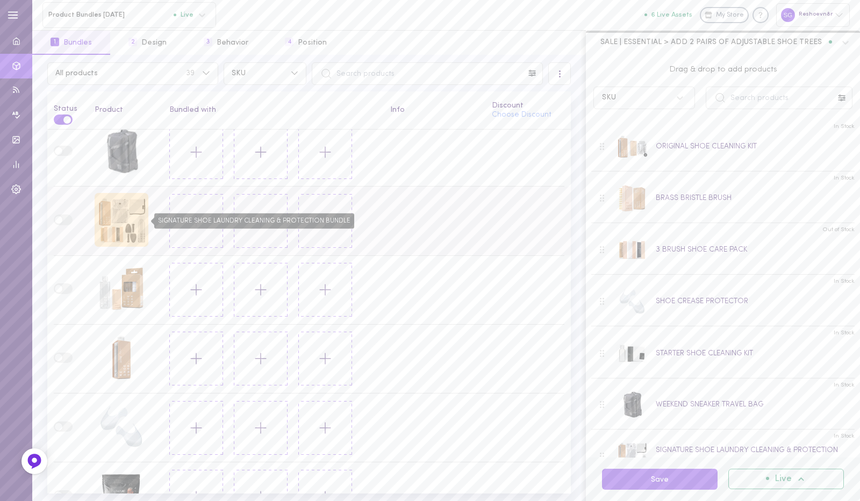
click at [105, 209] on div "SIGNATURE SHOE LAUNDRY CLEANING & PROTECTION BUNDLE" at bounding box center [122, 220] width 54 height 54
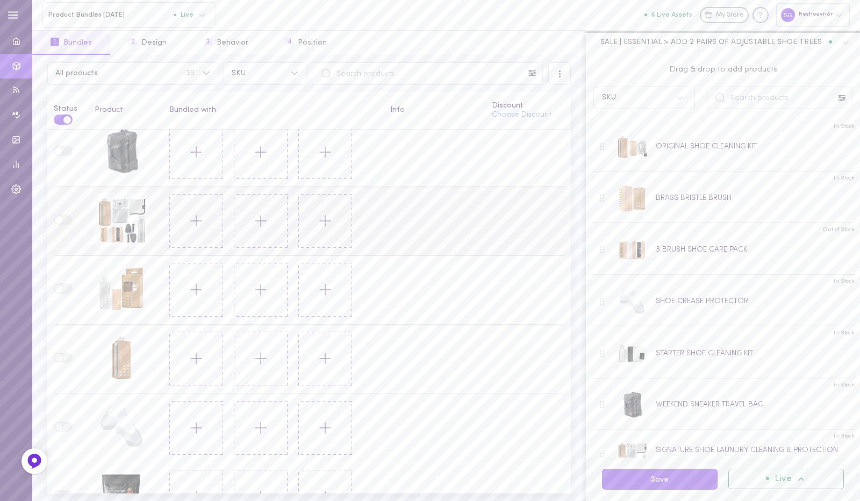
click at [179, 222] on button at bounding box center [196, 221] width 54 height 54
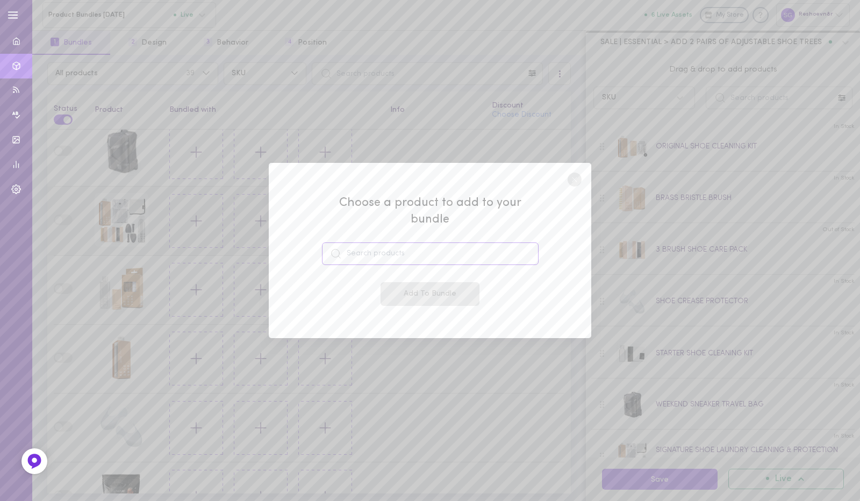
click at [376, 248] on input at bounding box center [430, 253] width 217 height 23
click at [375, 286] on span "43980978192564" at bounding box center [384, 290] width 58 height 8
type input "SNEAKER LAUNDRY SHEETS"
click at [414, 284] on button "Add To Bundle" at bounding box center [429, 294] width 99 height 24
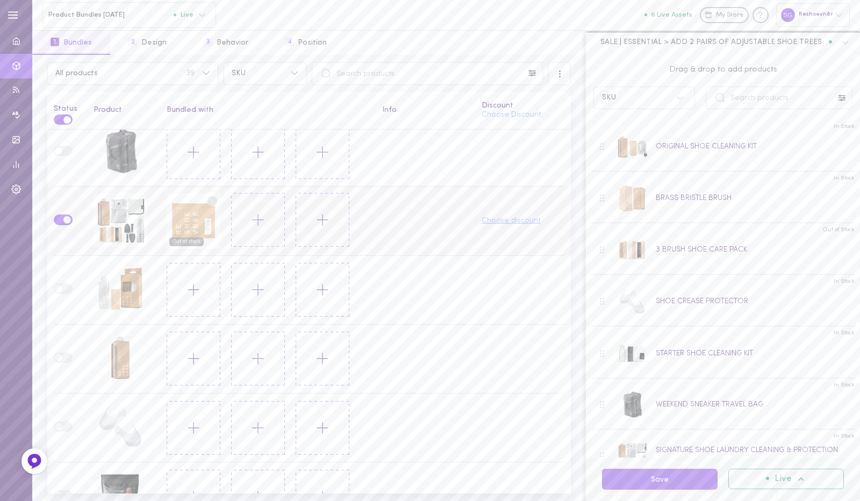
click at [498, 217] on button "Choose discount" at bounding box center [510, 221] width 59 height 8
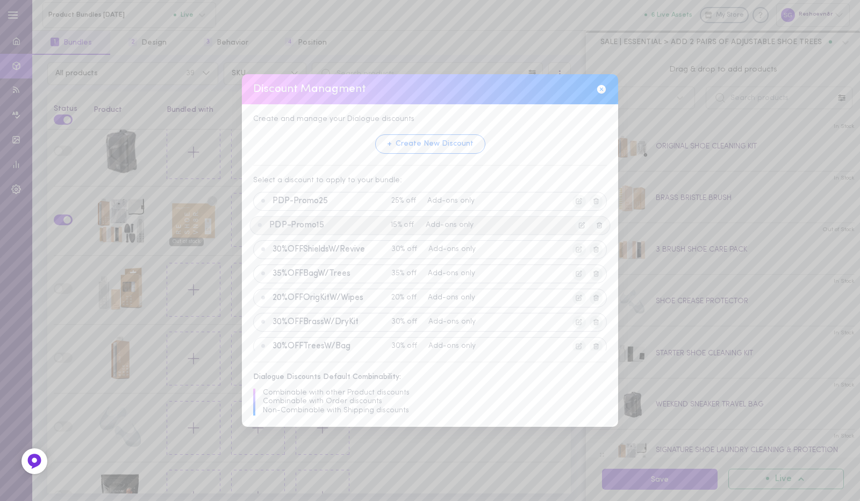
click at [447, 216] on div "PDP-Promo15 15% off Add-ons only" at bounding box center [429, 225] width 361 height 19
click at [408, 333] on button "Apply Discount" at bounding box center [402, 340] width 82 height 20
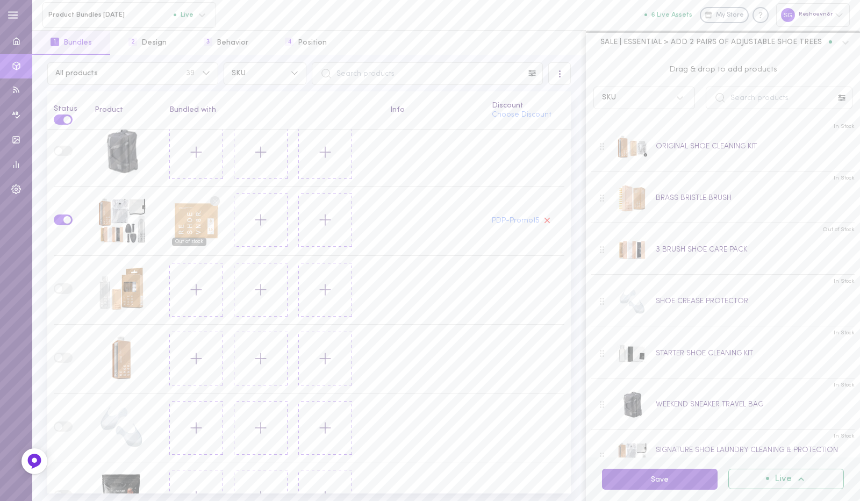
click at [640, 480] on button "Save" at bounding box center [660, 479] width 116 height 21
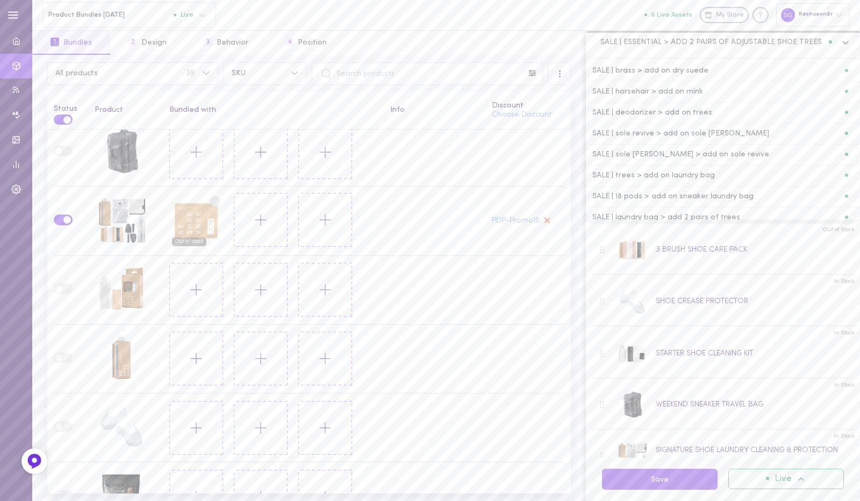
click at [671, 44] on span "SALE | ESSENTIAL > ADD 2 PAIRS OF ADJUSTABLE SHOE TREES" at bounding box center [710, 42] width 221 height 10
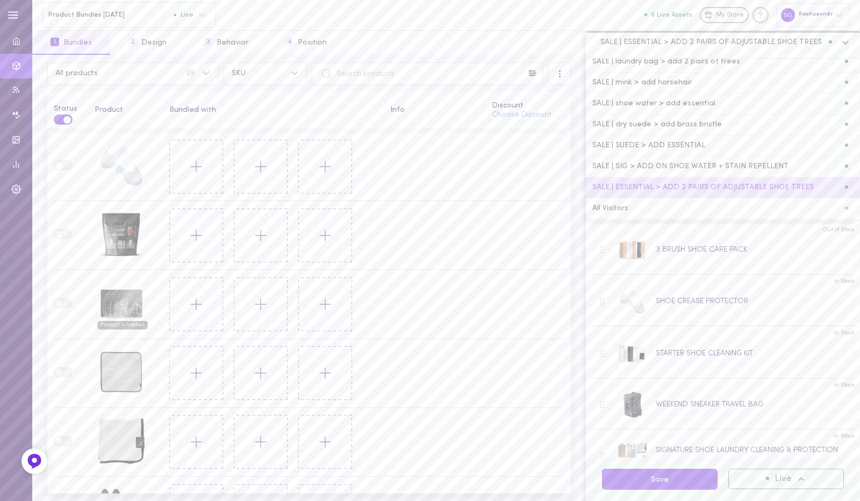
scroll to position [607, 0]
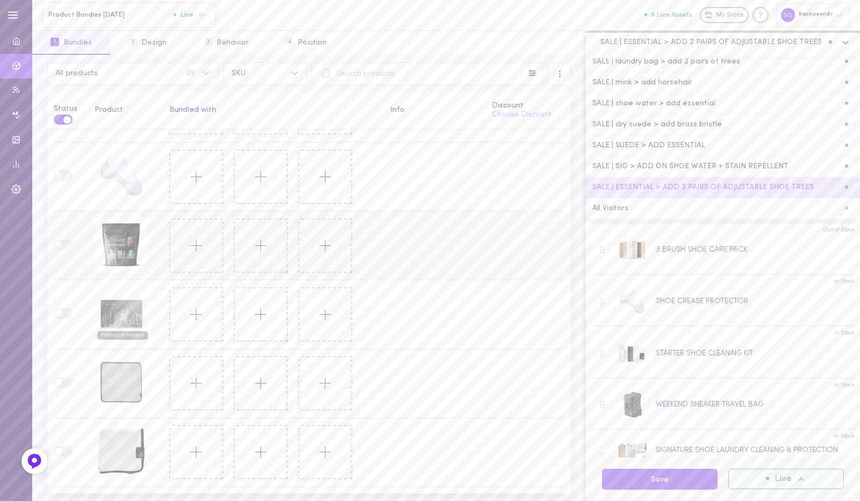
click at [191, 236] on icon at bounding box center [196, 245] width 18 height 18
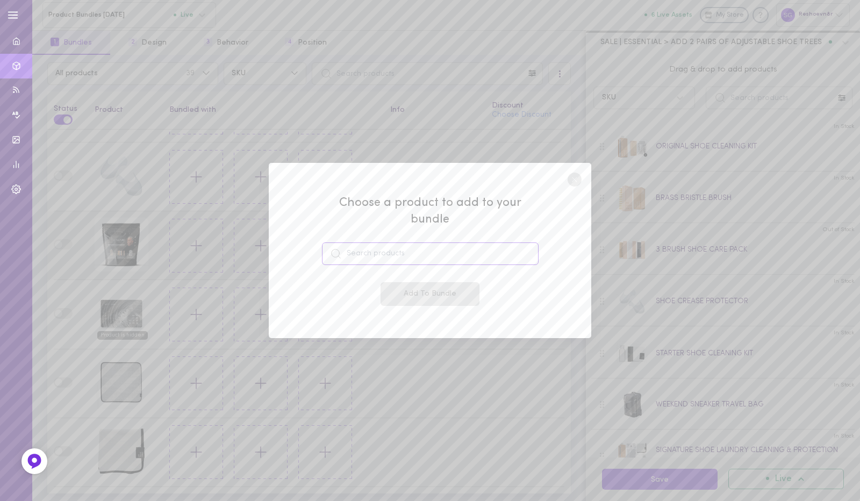
click at [361, 242] on input at bounding box center [430, 253] width 217 height 23
click at [366, 285] on div "SHOE WATER + STAIN REPELLENT 43349389213876" at bounding box center [420, 284] width 131 height 22
type input "SHOE WATER + STAIN REPELLENT"
click at [414, 282] on button "Add To Bundle" at bounding box center [429, 294] width 99 height 24
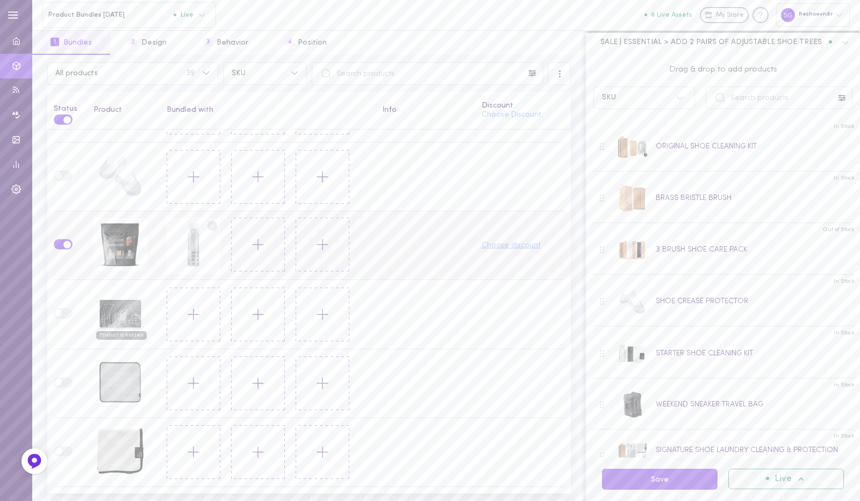
click at [508, 242] on button "Choose discount" at bounding box center [510, 246] width 59 height 8
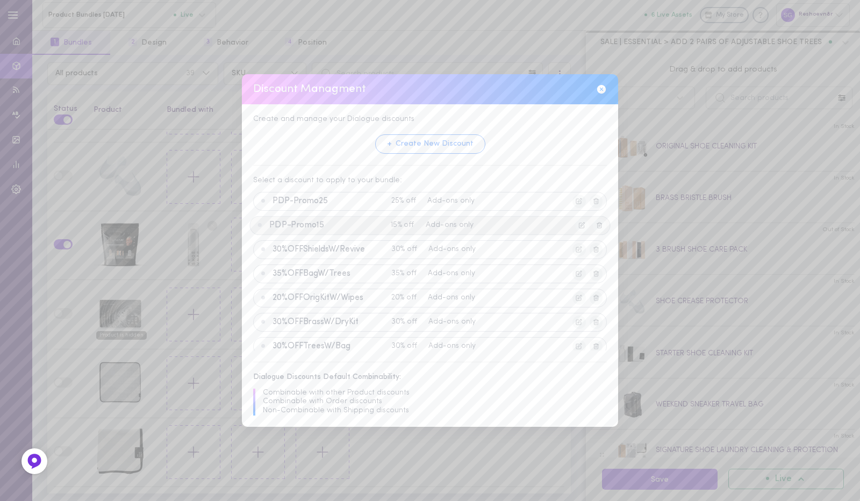
click at [359, 224] on span "PDP-Promo15" at bounding box center [327, 225] width 117 height 10
click at [404, 341] on button "Apply Discount" at bounding box center [402, 340] width 82 height 20
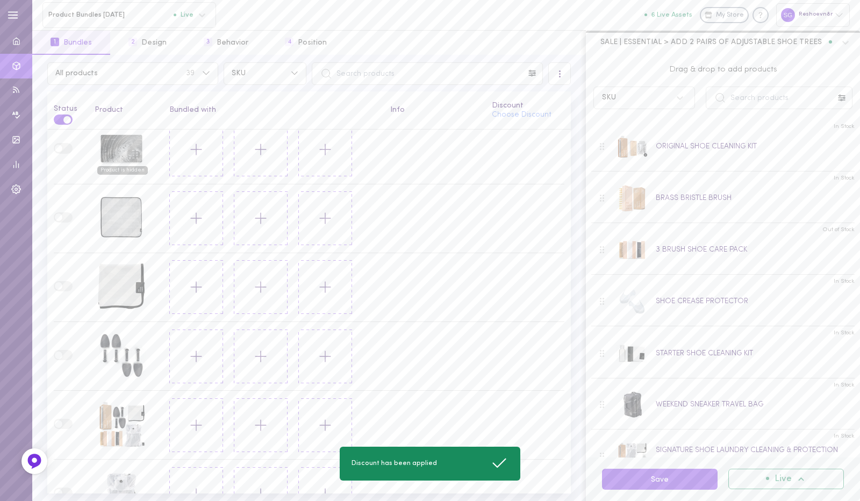
scroll to position [917, 0]
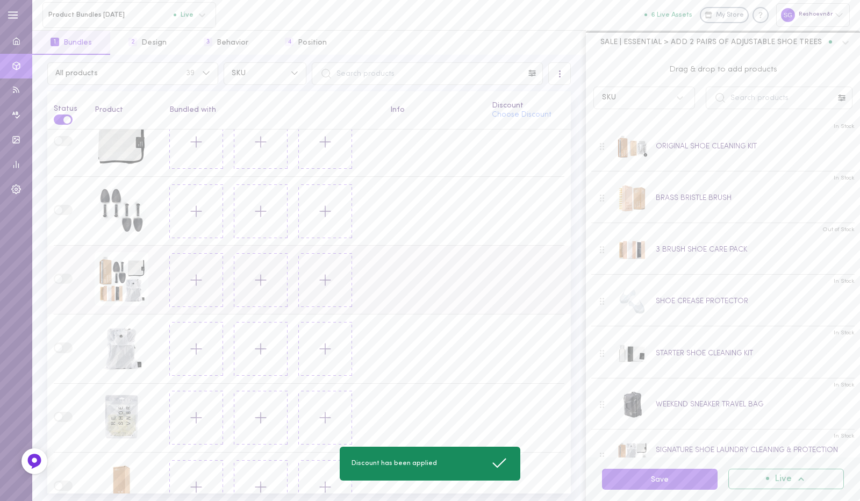
click at [173, 261] on button at bounding box center [196, 280] width 54 height 54
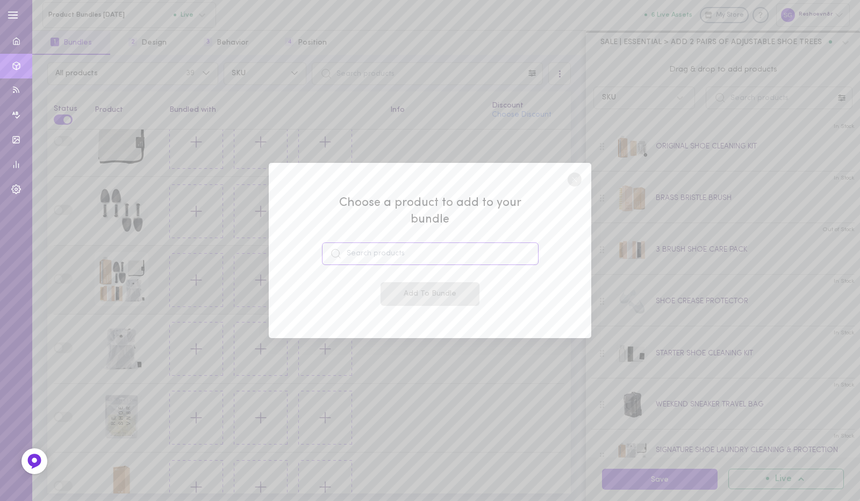
click at [349, 247] on input at bounding box center [430, 253] width 217 height 23
click at [378, 286] on span "43349389213876" at bounding box center [383, 290] width 57 height 8
type input "SHOE WATER + STAIN REPELLENT"
click at [430, 282] on button "Add To Bundle" at bounding box center [429, 294] width 99 height 24
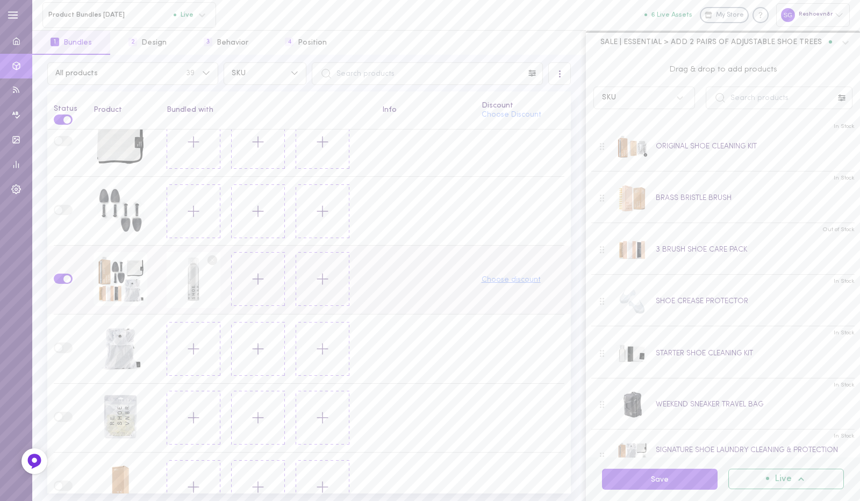
click at [481, 276] on button "Choose discount" at bounding box center [510, 280] width 59 height 8
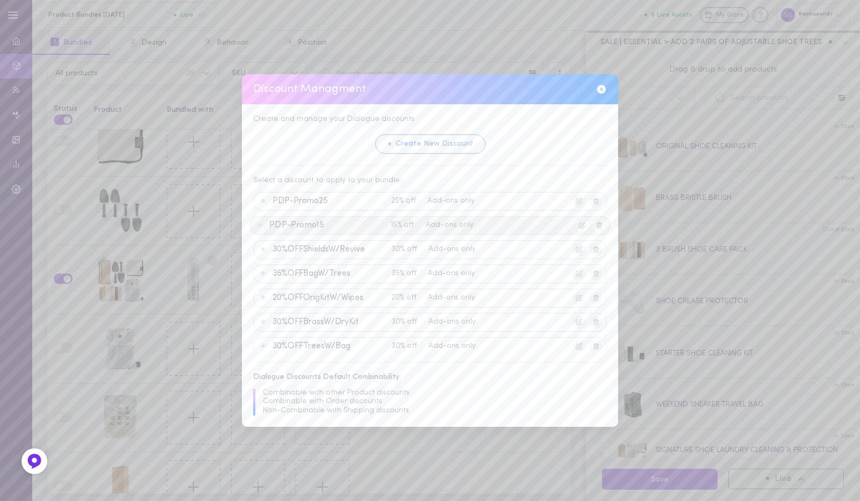
click at [357, 224] on span "PDP-Promo15" at bounding box center [327, 225] width 117 height 10
click at [384, 343] on button "Apply Discount" at bounding box center [402, 340] width 82 height 20
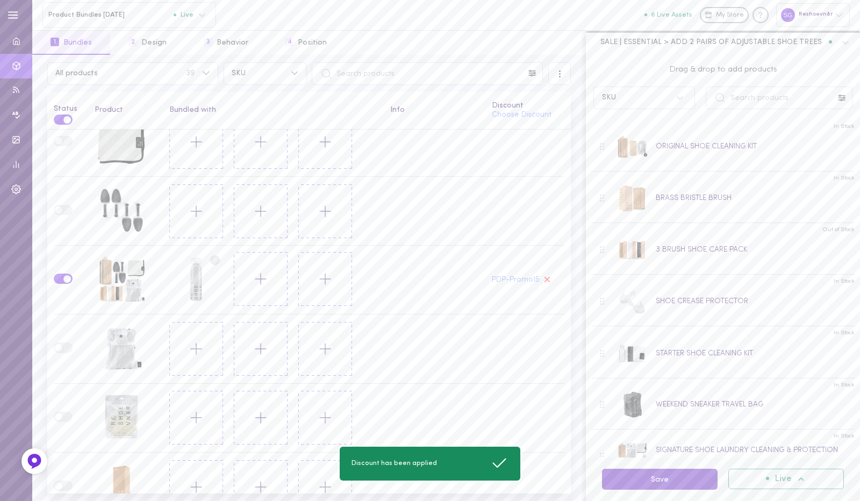
click at [657, 471] on button "Save" at bounding box center [660, 479] width 116 height 21
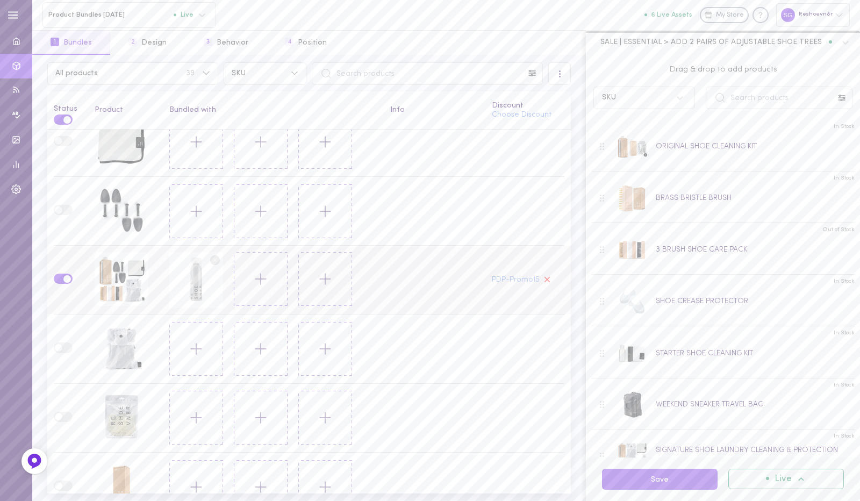
click at [60, 274] on label at bounding box center [63, 279] width 19 height 10
click at [0, 0] on input "checkbox" at bounding box center [0, 0] width 0 height 0
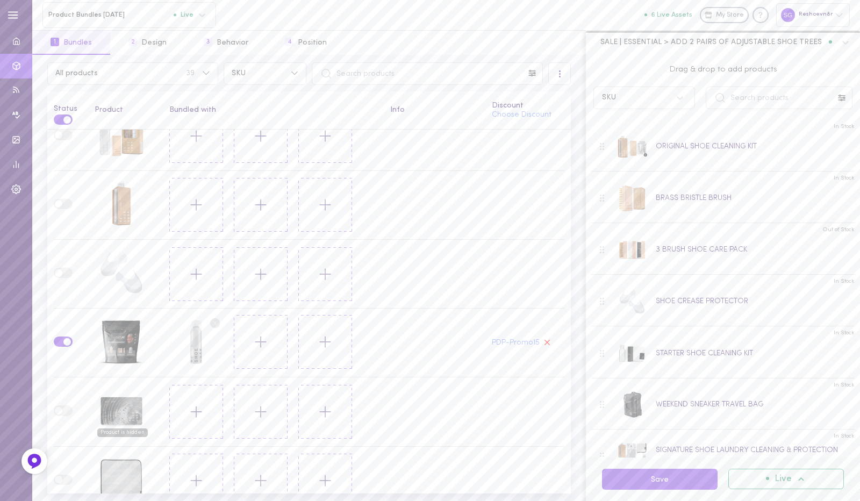
scroll to position [499, 0]
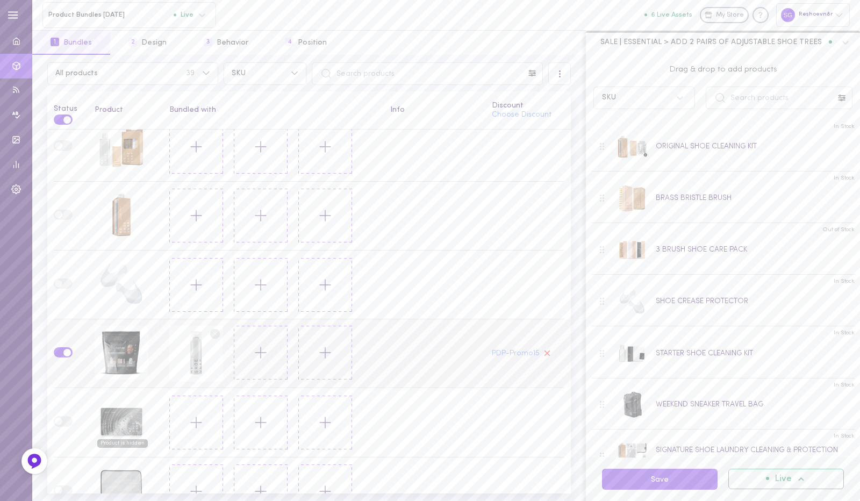
click at [66, 333] on td at bounding box center [67, 353] width 41 height 69
click at [66, 349] on span at bounding box center [67, 353] width 8 height 8
click at [0, 0] on input "checkbox" at bounding box center [0, 0] width 0 height 0
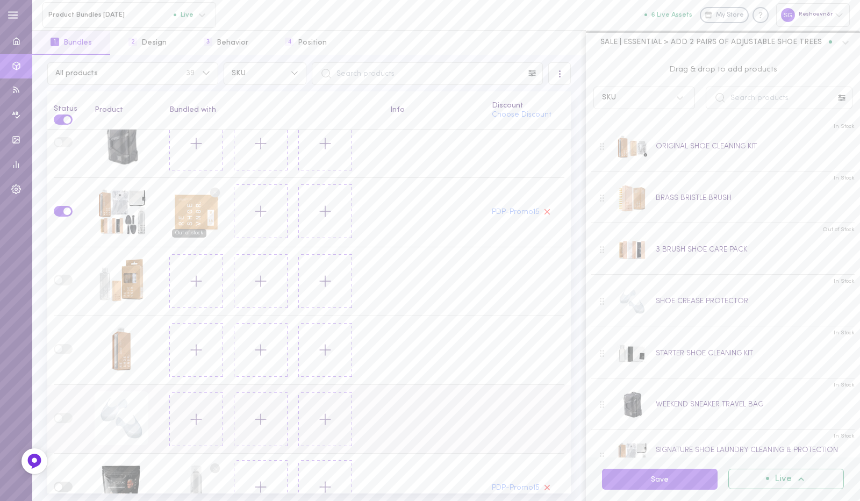
scroll to position [310, 0]
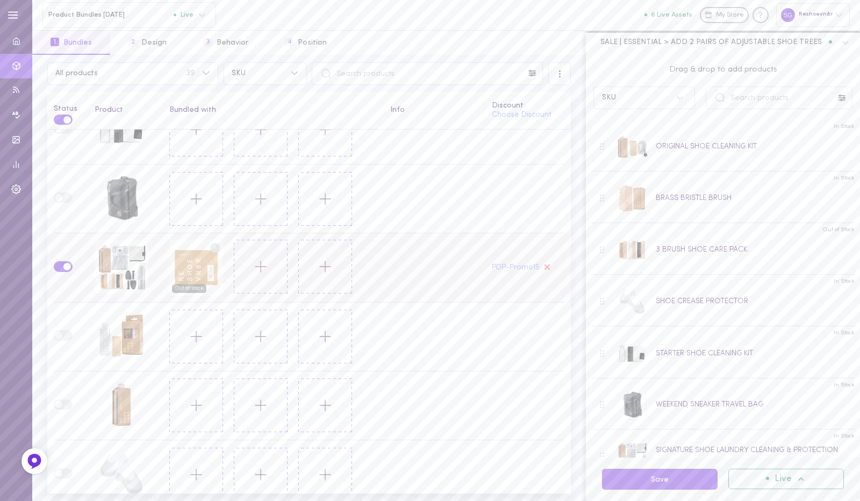
click at [62, 261] on label at bounding box center [63, 266] width 19 height 10
click at [0, 0] on input "checkbox" at bounding box center [0, 0] width 0 height 0
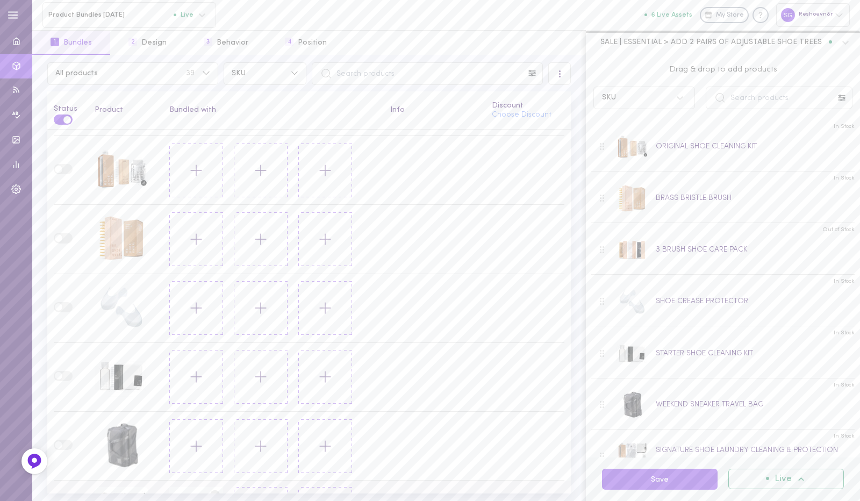
scroll to position [0, 0]
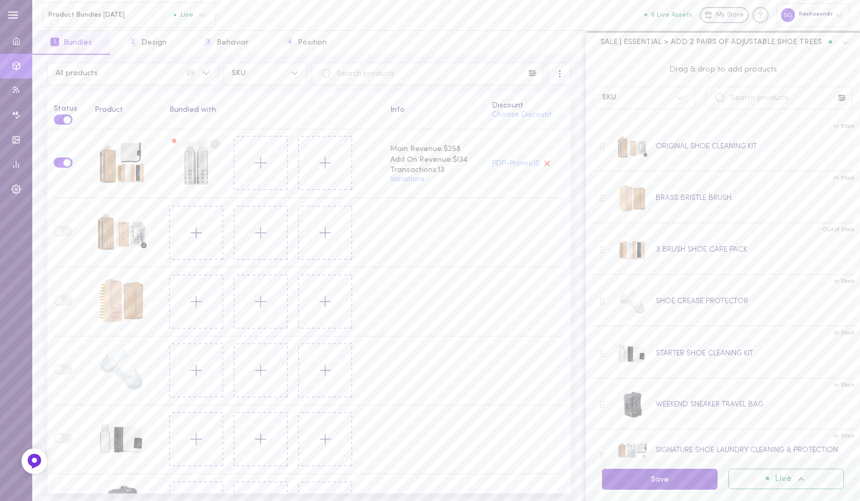
click at [627, 483] on button "Save" at bounding box center [660, 479] width 116 height 21
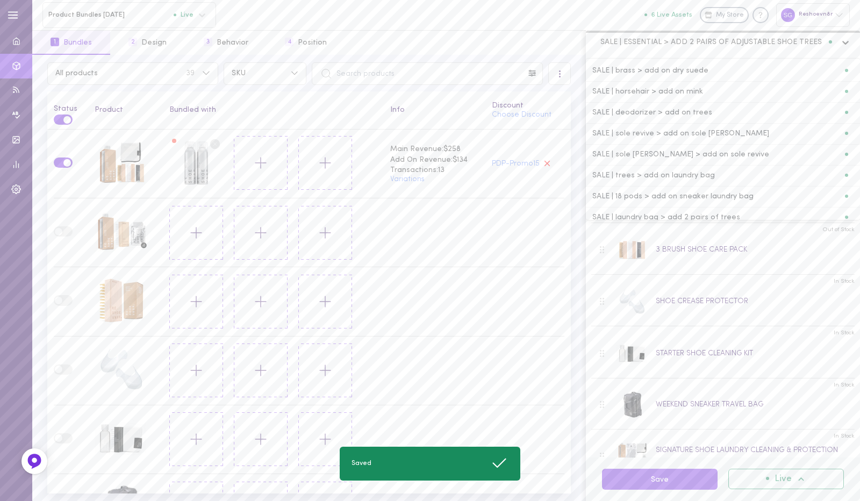
click at [844, 40] on icon at bounding box center [845, 42] width 11 height 11
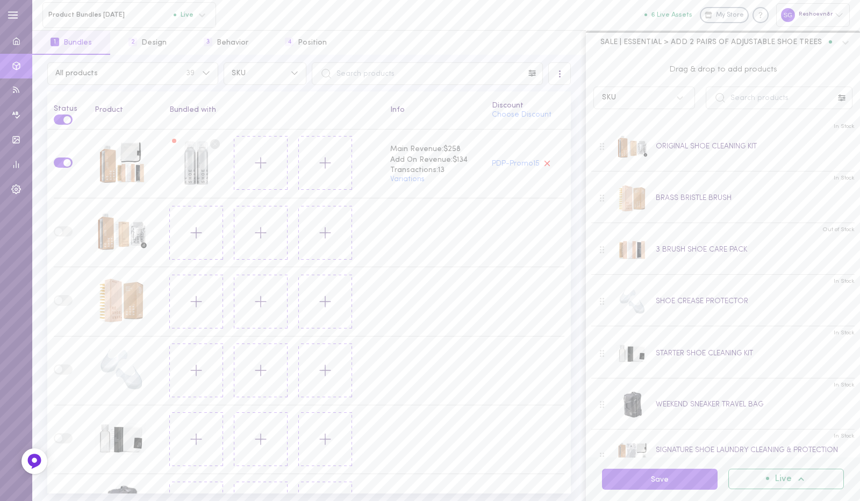
click at [479, 18] on div "Product Bundles 16.04.2025 Live All assets 6 Live Assets My Store Reshoevn8r" at bounding box center [446, 15] width 828 height 30
click at [564, 80] on div at bounding box center [559, 73] width 23 height 23
click at [486, 47] on div "1 Bundles 2 Design 3 Behavior 4 Position" at bounding box center [309, 42] width 554 height 25
click at [206, 19] on icon at bounding box center [202, 15] width 11 height 11
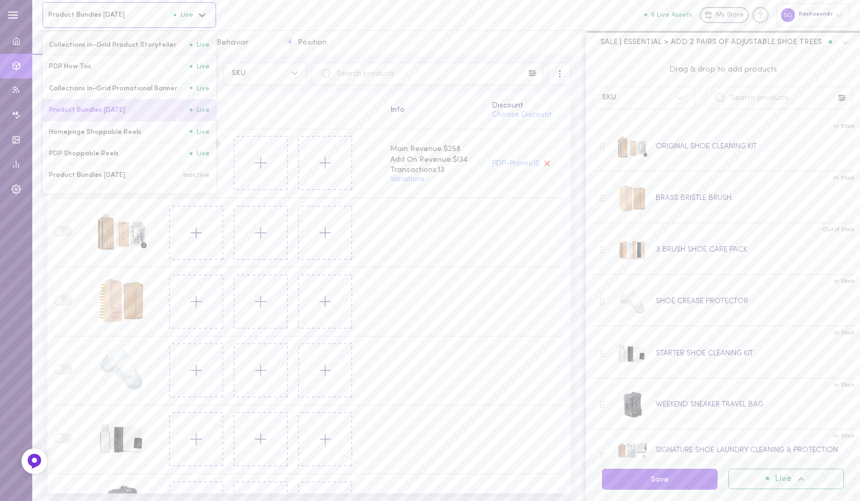
click at [205, 19] on icon at bounding box center [202, 15] width 11 height 11
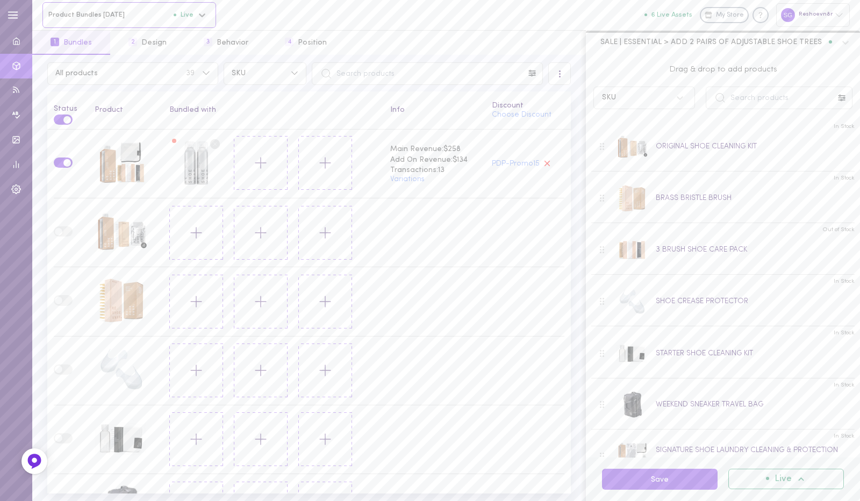
click at [789, 477] on span "Live" at bounding box center [782, 479] width 17 height 9
click at [712, 37] on span "SALE | ESSENTIAL > ADD 2 PAIRS OF ADJUSTABLE SHOE TREES" at bounding box center [710, 42] width 221 height 10
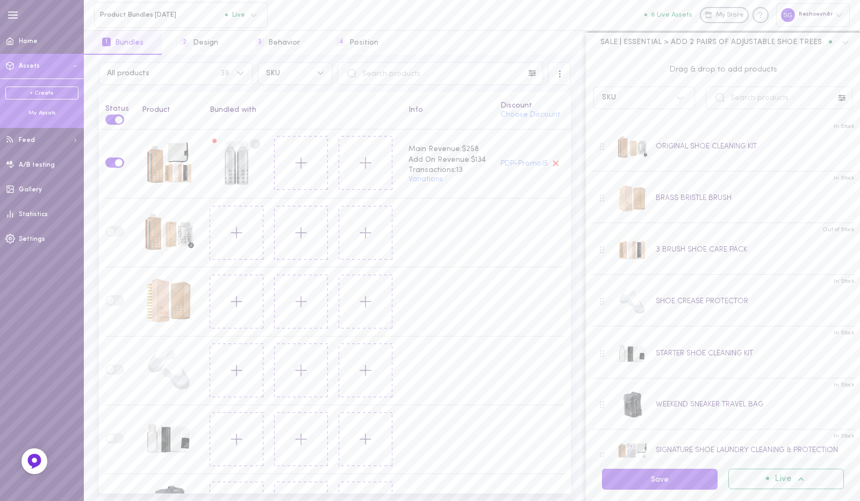
click at [49, 93] on link "+ Create" at bounding box center [41, 93] width 73 height 13
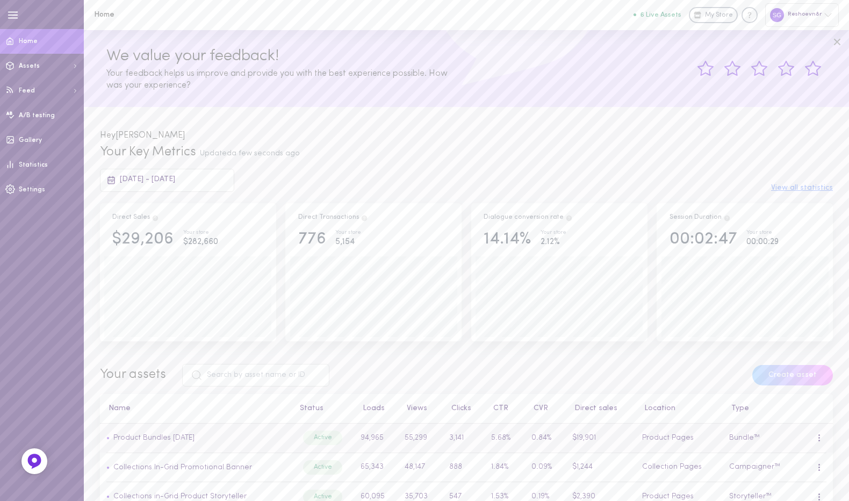
click at [193, 433] on td "• Product Bundles [DATE]" at bounding box center [196, 438] width 192 height 30
click at [193, 441] on link "Product Bundles [DATE]" at bounding box center [153, 438] width 81 height 8
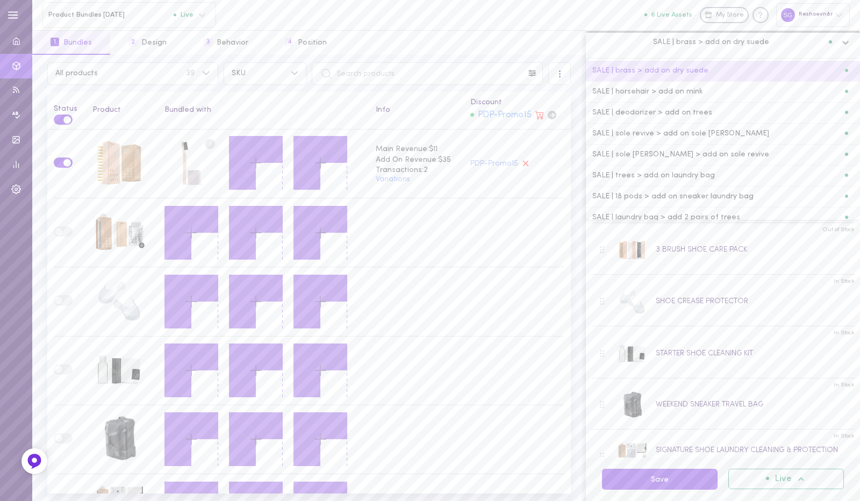
click at [674, 50] on div "SALE | brass > add on dry suede" at bounding box center [723, 43] width 274 height 24
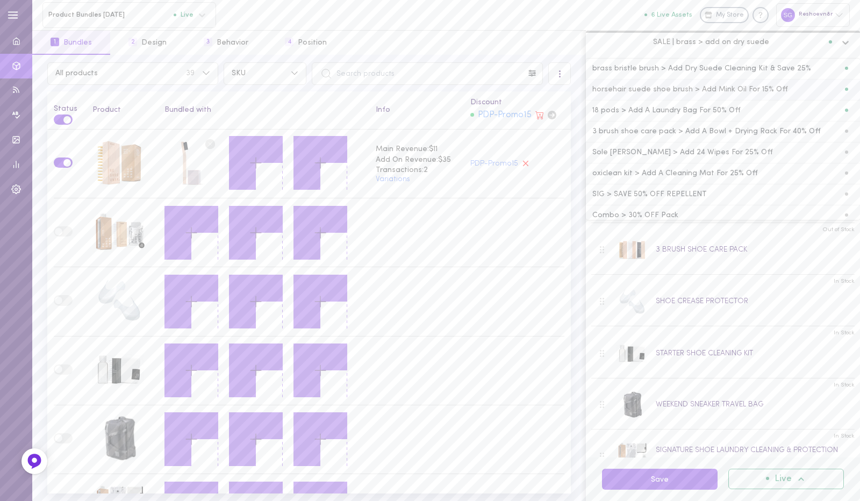
scroll to position [525, 0]
click at [660, 123] on span "3 brush shoe care pack > Add A Bowl + Drying Rack For 40% Off" at bounding box center [706, 127] width 228 height 8
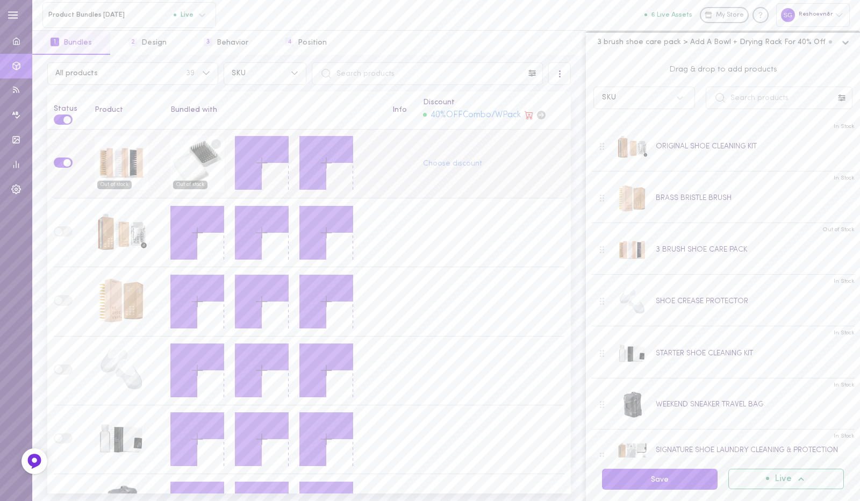
click at [211, 141] on circle at bounding box center [216, 144] width 10 height 10
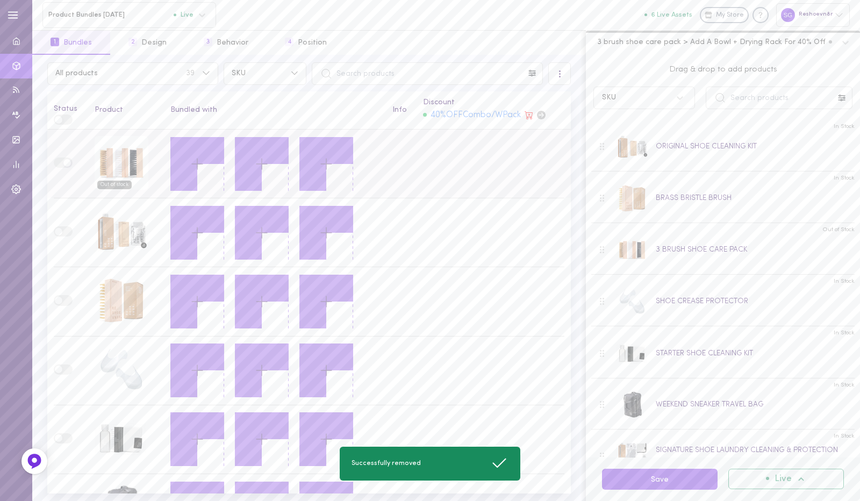
click at [190, 168] on icon at bounding box center [197, 164] width 18 height 18
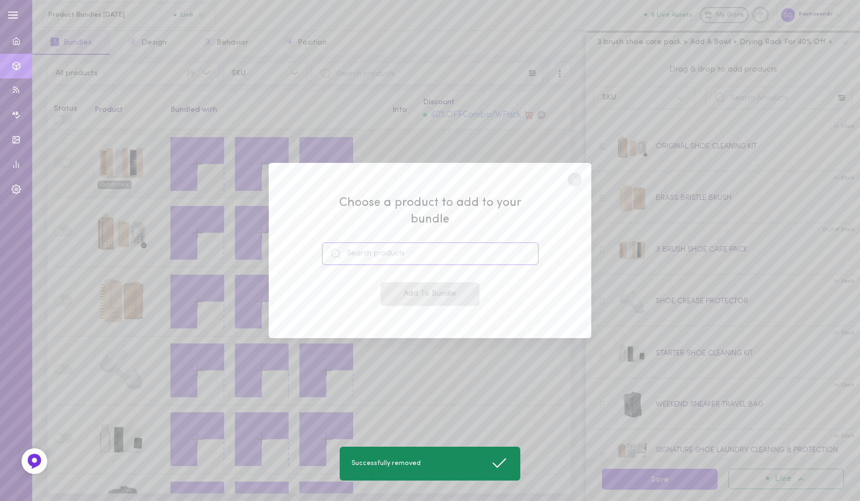
click at [384, 243] on input at bounding box center [430, 253] width 217 height 23
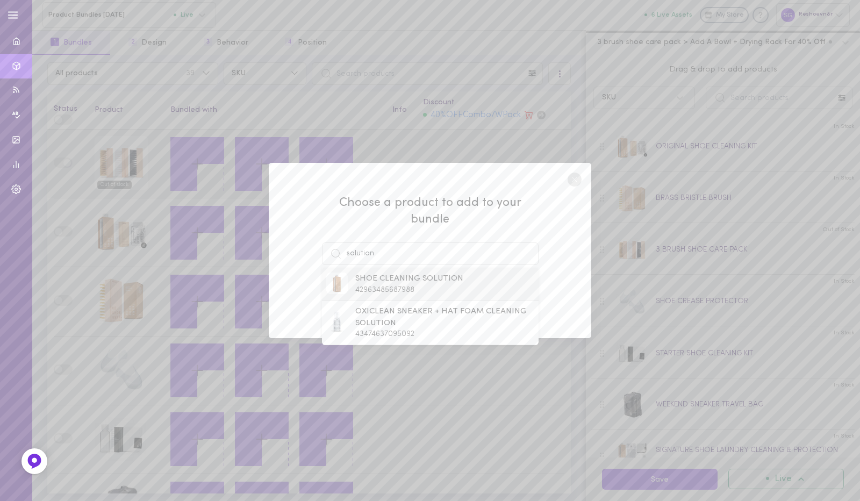
click at [385, 286] on span "42963485687988" at bounding box center [384, 290] width 59 height 8
type input "SHOE CLEANING SOLUTION"
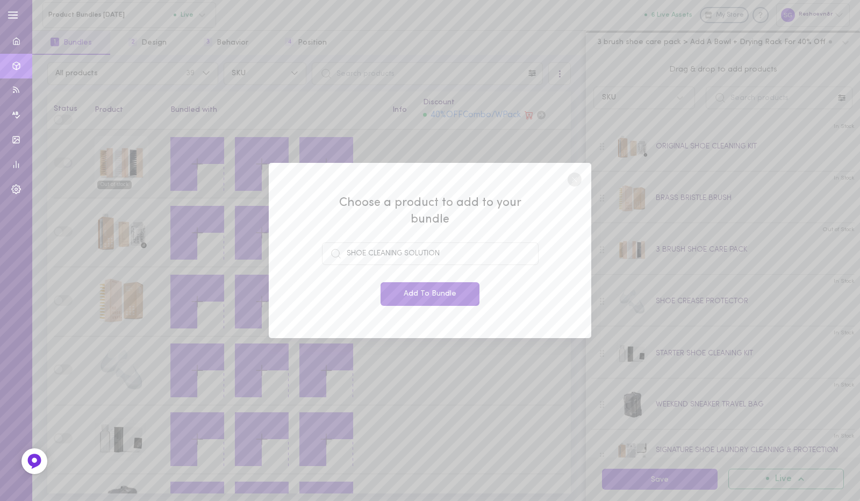
click at [419, 286] on button "Add To Bundle" at bounding box center [429, 294] width 99 height 24
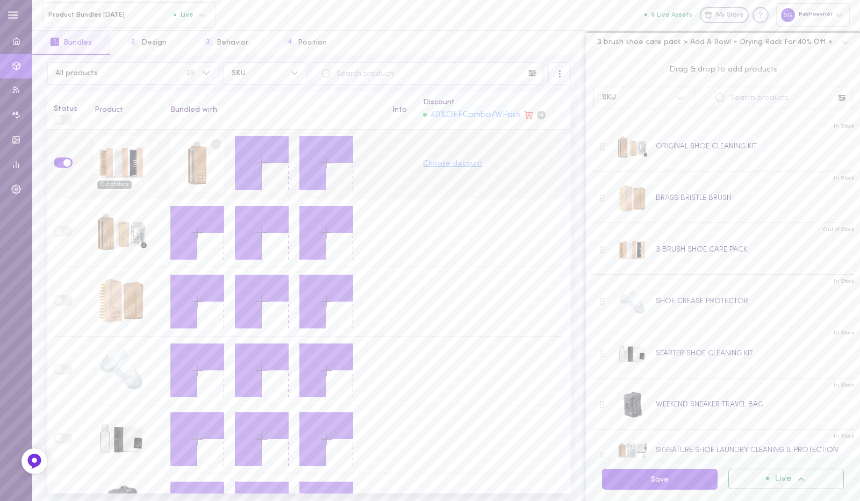
click at [433, 163] on button "Choose discount" at bounding box center [452, 164] width 59 height 8
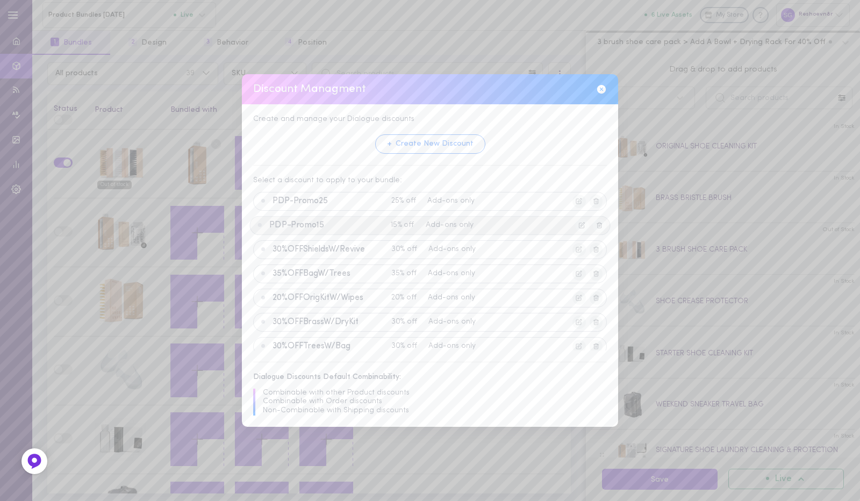
click at [355, 223] on span "PDP-Promo15" at bounding box center [327, 225] width 117 height 10
click at [415, 339] on button "Apply Discount" at bounding box center [402, 340] width 82 height 20
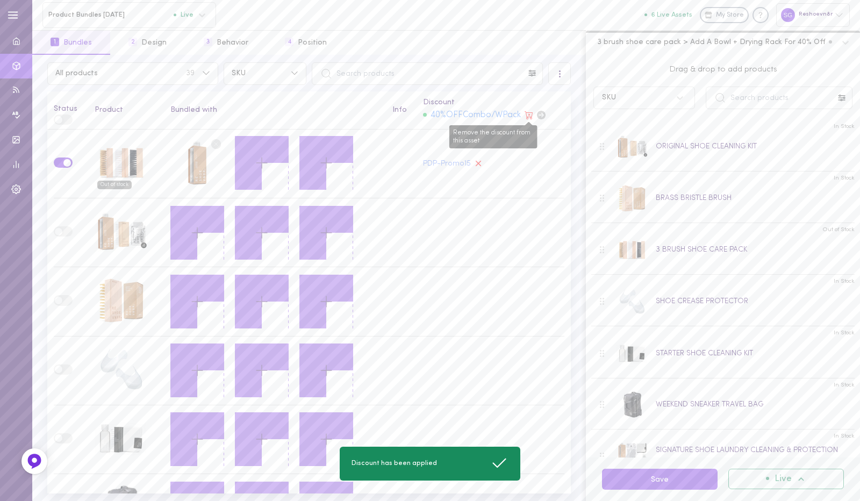
click at [524, 112] on icon "Remove the discount from this asset" at bounding box center [528, 115] width 8 height 8
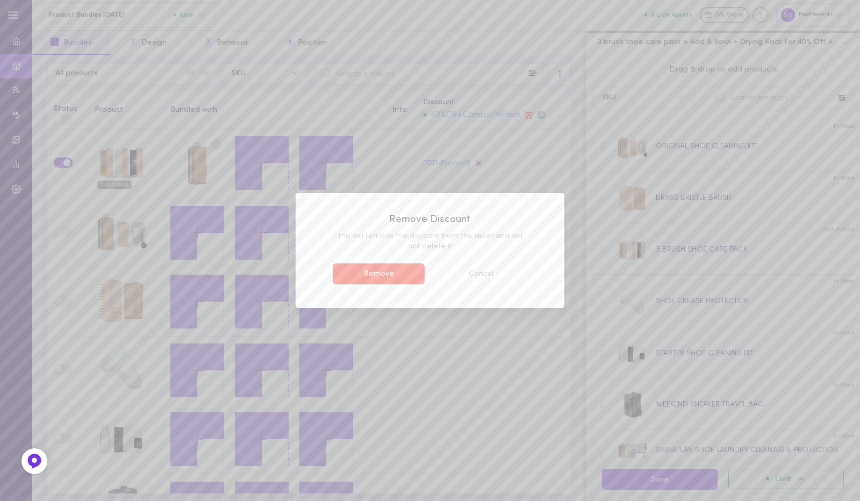
click at [394, 270] on button "Remove" at bounding box center [379, 273] width 92 height 21
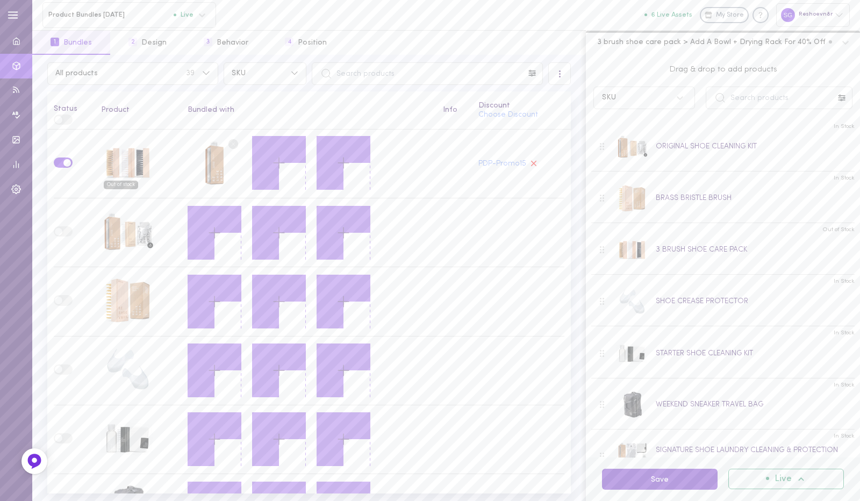
click at [661, 480] on button "Save" at bounding box center [660, 479] width 116 height 21
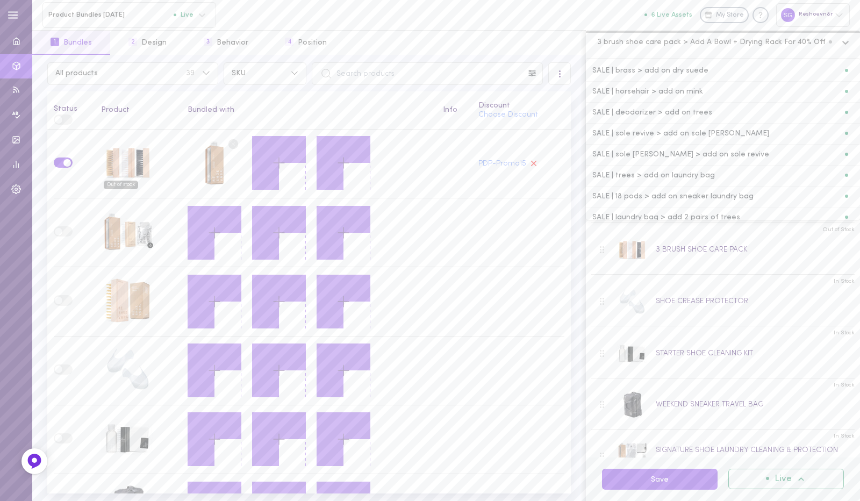
click at [729, 39] on span "3 brush shoe care pack > Add A Bowl + Drying Rack For 40% Off" at bounding box center [711, 42] width 228 height 10
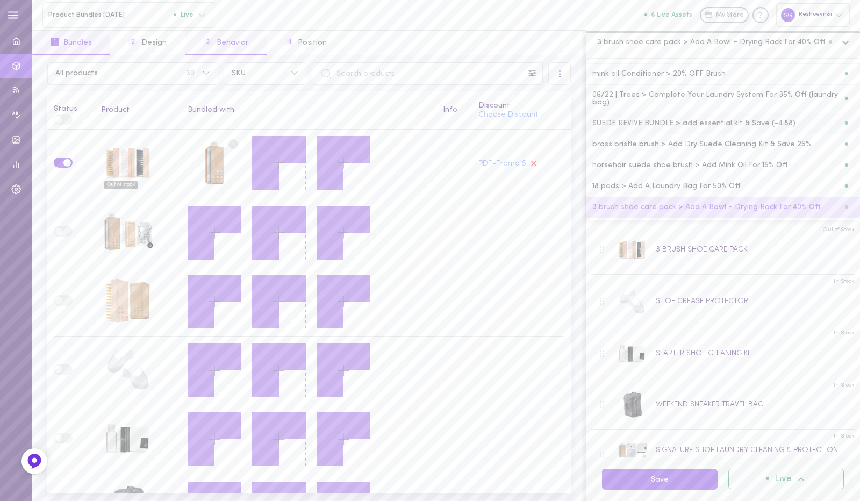
click at [238, 44] on button "3 Behavior" at bounding box center [225, 43] width 81 height 24
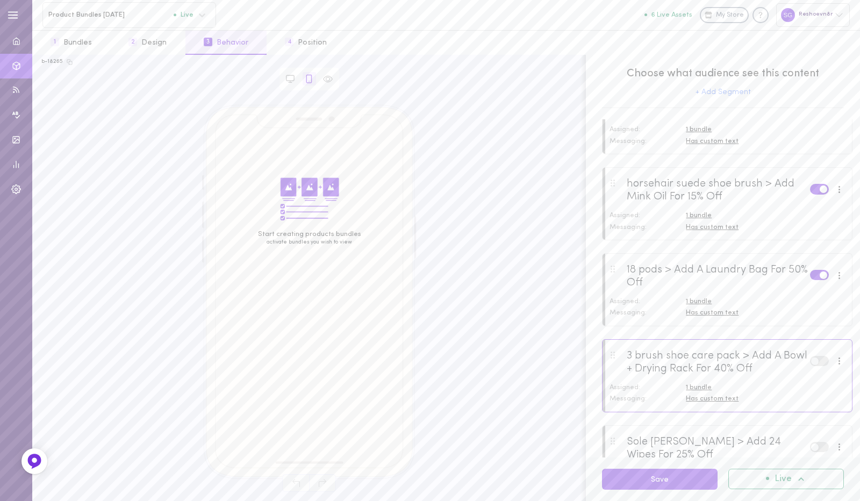
scroll to position [2073, 0]
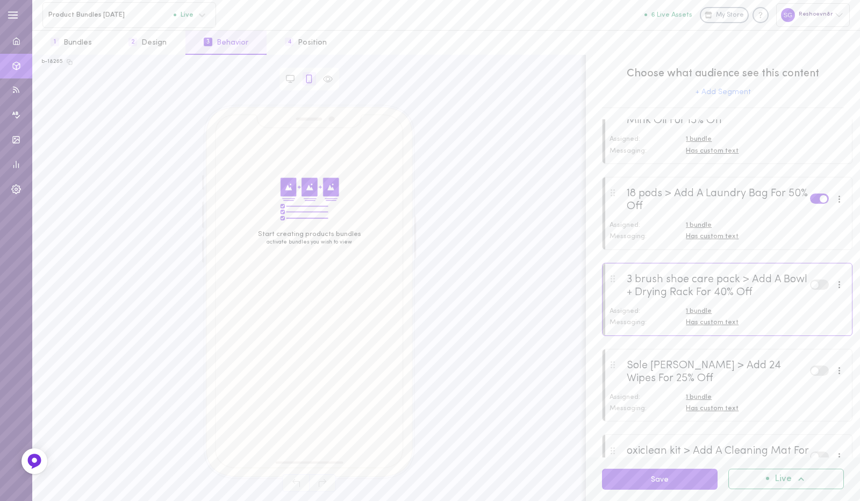
click at [810, 290] on label at bounding box center [819, 284] width 19 height 10
click at [0, 0] on input "checkbox" at bounding box center [0, 0] width 0 height 0
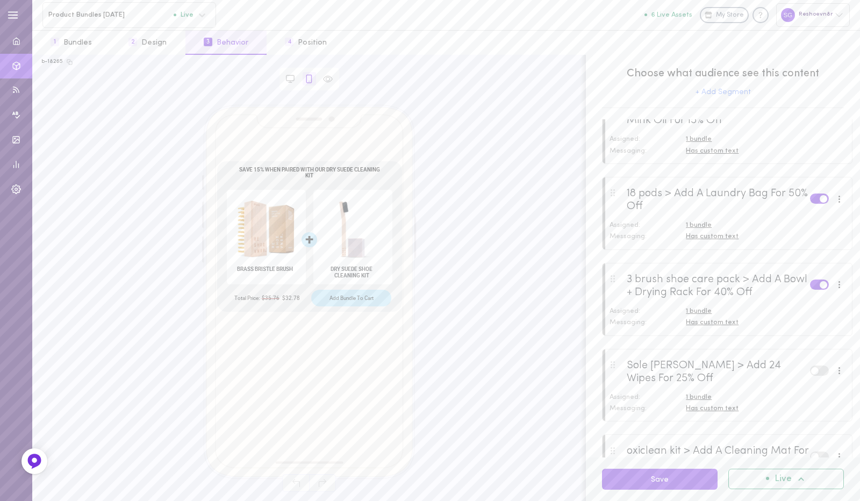
click at [717, 315] on div at bounding box center [726, 292] width 249 height 58
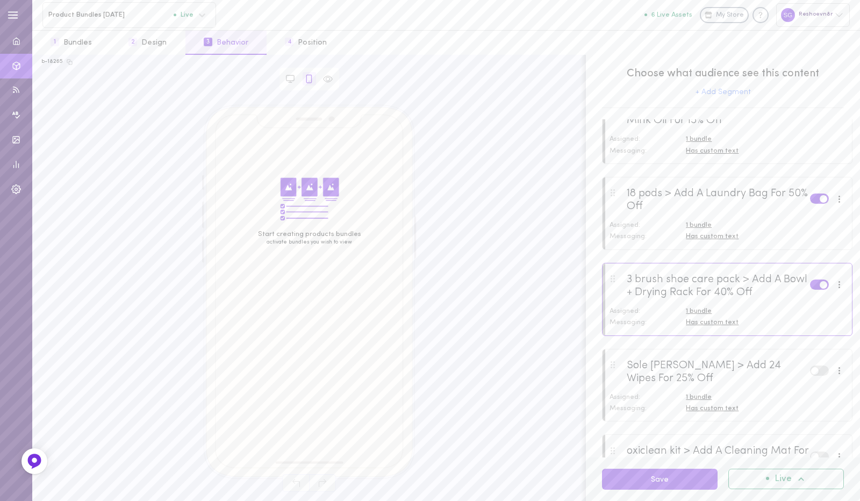
click at [713, 327] on div "Has custom text" at bounding box center [765, 323] width 159 height 10
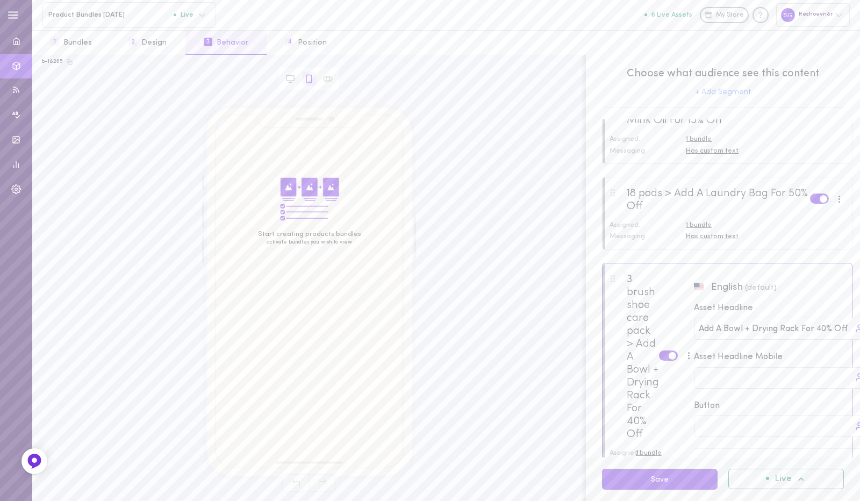
click at [773, 335] on input "Add A Bowl + Drying Rack For 40% Off" at bounding box center [776, 328] width 154 height 12
paste input "Save 15% When Paired With Our Shoe Cleaning Solution"
type input "Save 15% When Paired With Our Shoe Cleaning Solution"
click at [670, 477] on button "Save" at bounding box center [660, 479] width 116 height 21
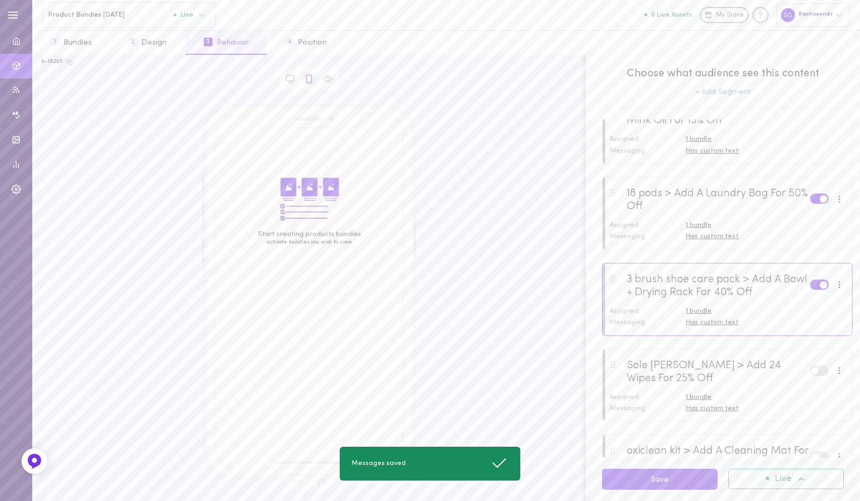
click at [832, 291] on div at bounding box center [839, 285] width 14 height 12
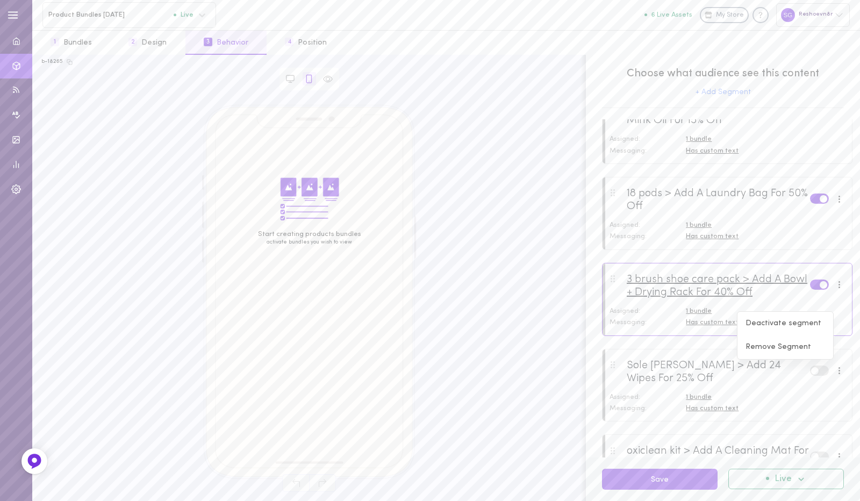
click at [696, 299] on div "3 brush shoe care pack > Add A Bowl + Drying Rack For 40% Off" at bounding box center [718, 286] width 183 height 26
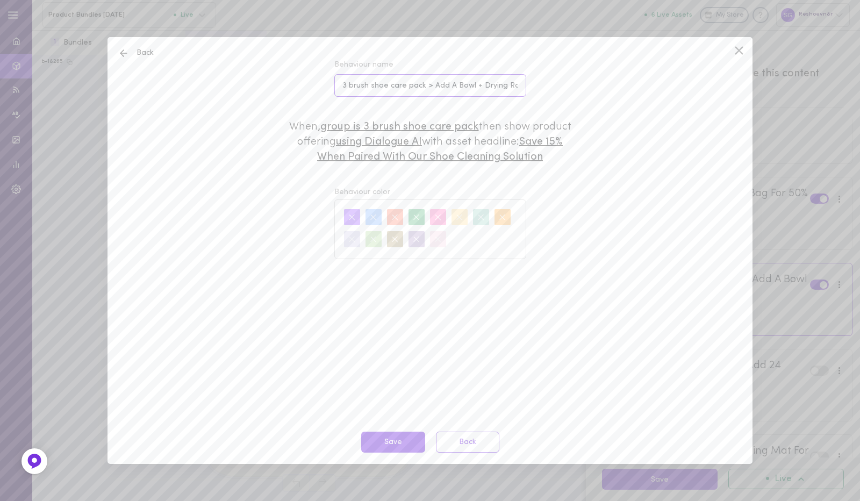
scroll to position [0, 44]
drag, startPoint x: 430, startPoint y: 84, endPoint x: 566, endPoint y: 95, distance: 137.0
click at [566, 95] on div "Back Behaviour name 3 brush shoe care pack > Add A Bowl + Drying Rack For 40% O…" at bounding box center [429, 250] width 645 height 427
type input "3 brush shoe care pack > Add solution"
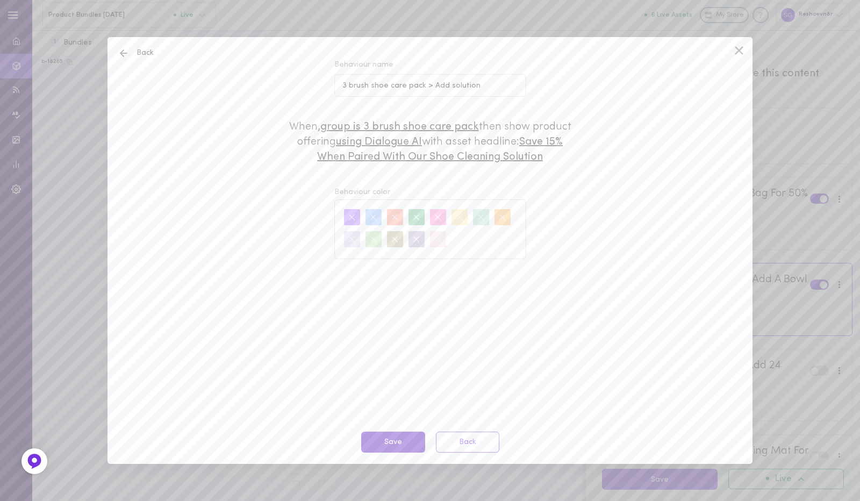
click at [400, 446] on button "Save" at bounding box center [393, 442] width 64 height 21
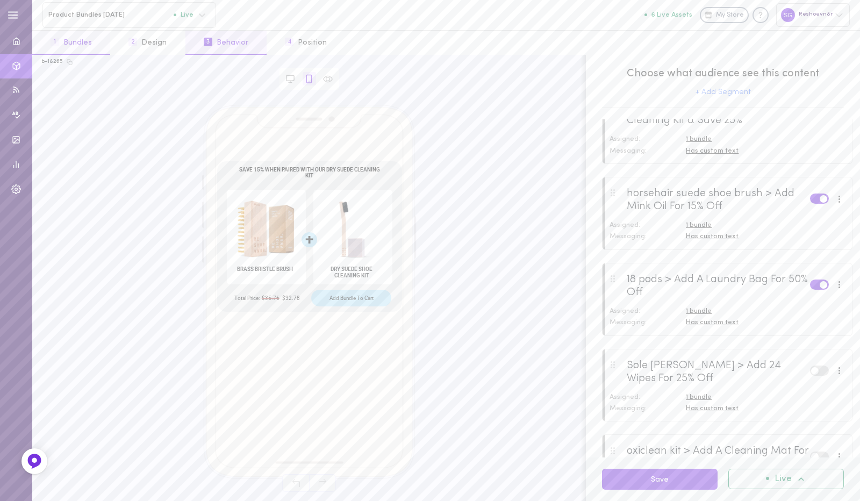
click at [81, 39] on button "1 Bundles" at bounding box center [71, 43] width 78 height 24
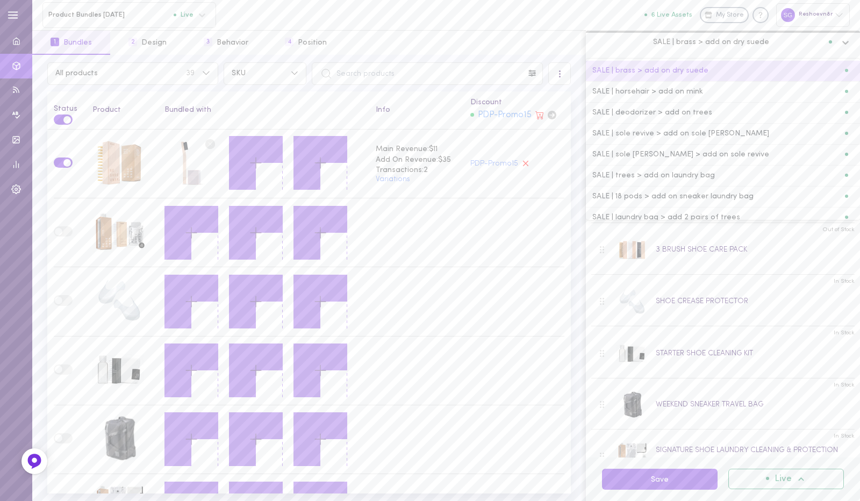
click at [692, 45] on span "SALE | brass > add on dry suede" at bounding box center [711, 42] width 116 height 10
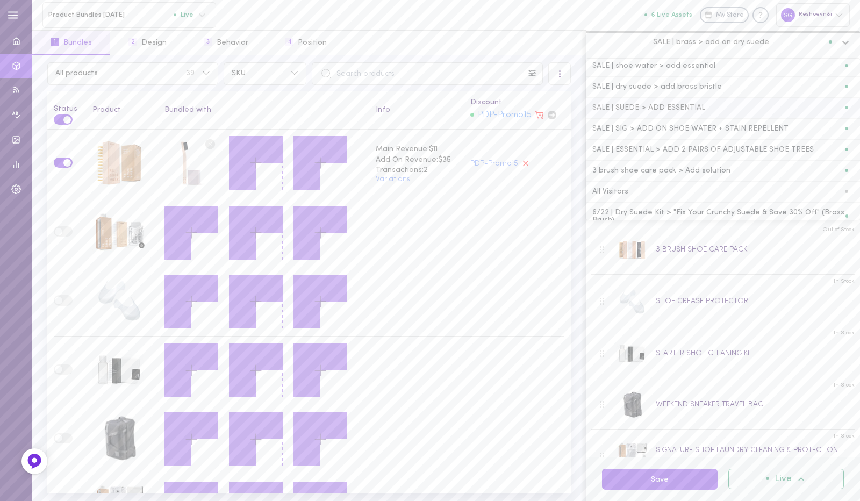
scroll to position [197, 0]
click at [673, 164] on span "3 brush shoe care pack > Add solution" at bounding box center [661, 168] width 138 height 8
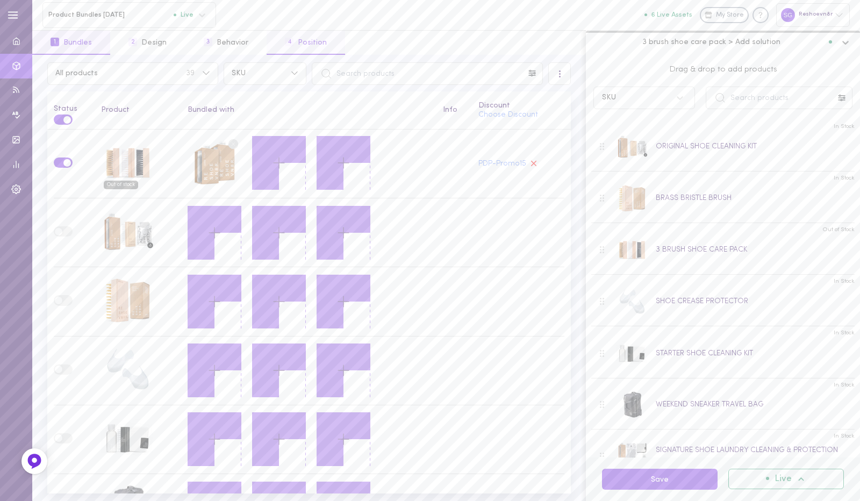
click at [295, 44] on button "4 Position" at bounding box center [306, 43] width 78 height 24
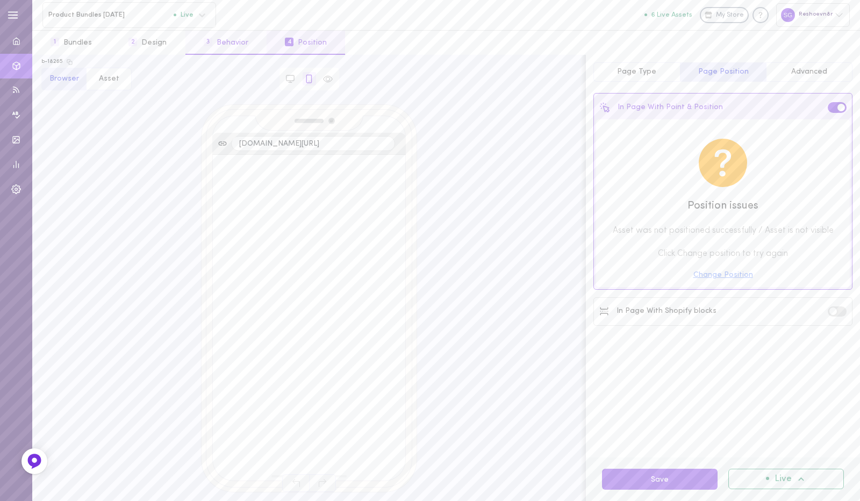
click at [215, 45] on button "3 Behavior" at bounding box center [225, 43] width 81 height 24
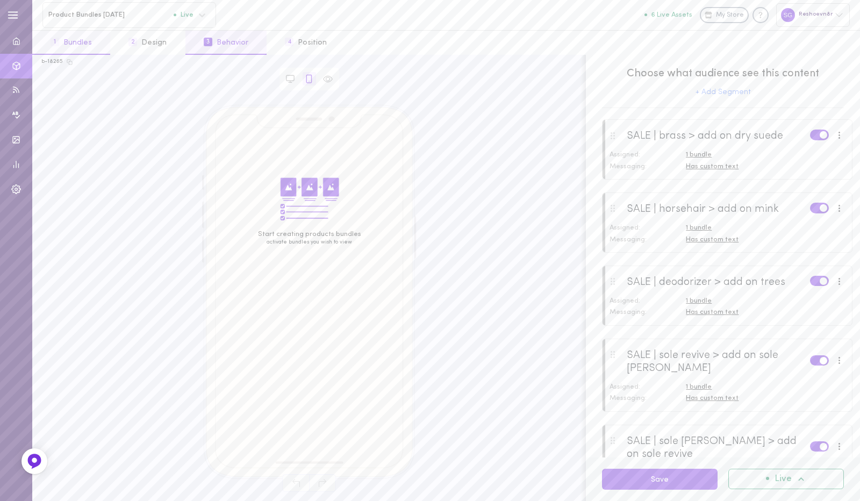
click at [91, 40] on button "1 Bundles" at bounding box center [71, 43] width 78 height 24
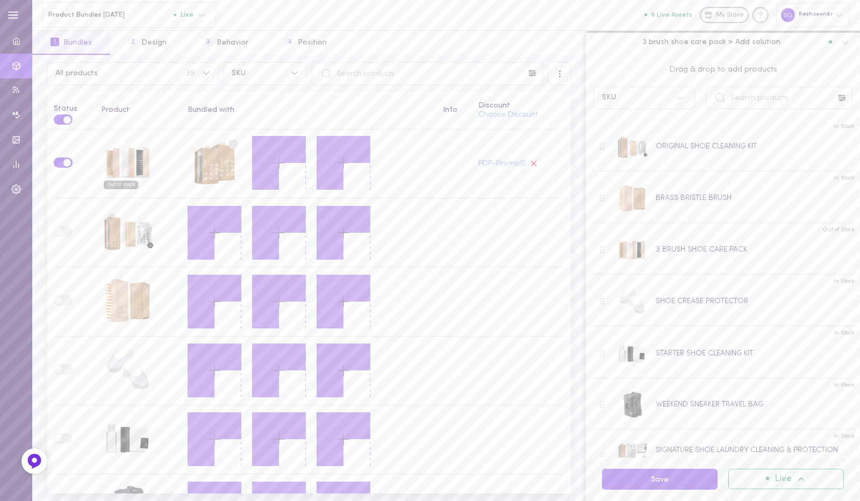
click at [680, 38] on span "3 brush shoe care pack > Add solution" at bounding box center [711, 42] width 138 height 10
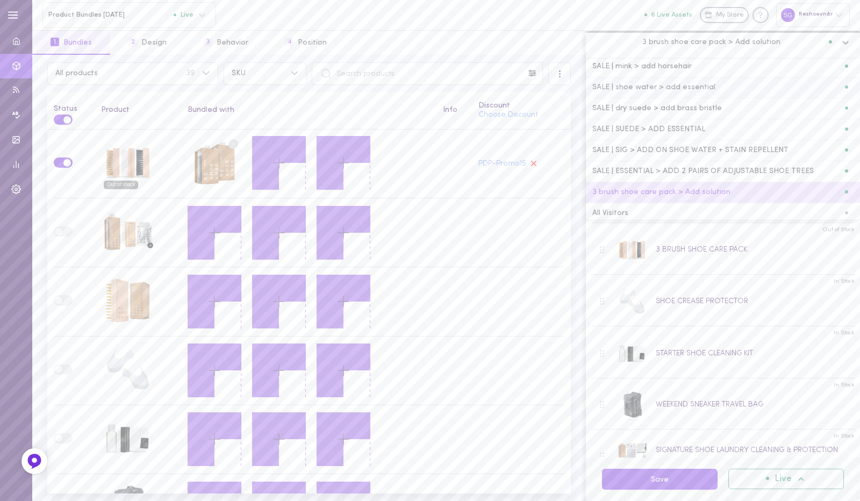
scroll to position [177, 0]
click at [676, 120] on span "SALE | SUEDE > ADD ESSENTIAL" at bounding box center [648, 124] width 113 height 8
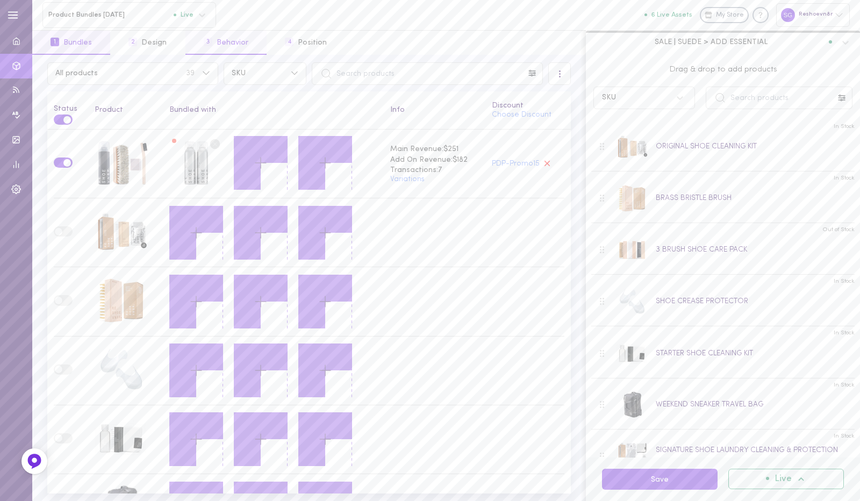
click at [239, 44] on button "3 Behavior" at bounding box center [225, 43] width 81 height 24
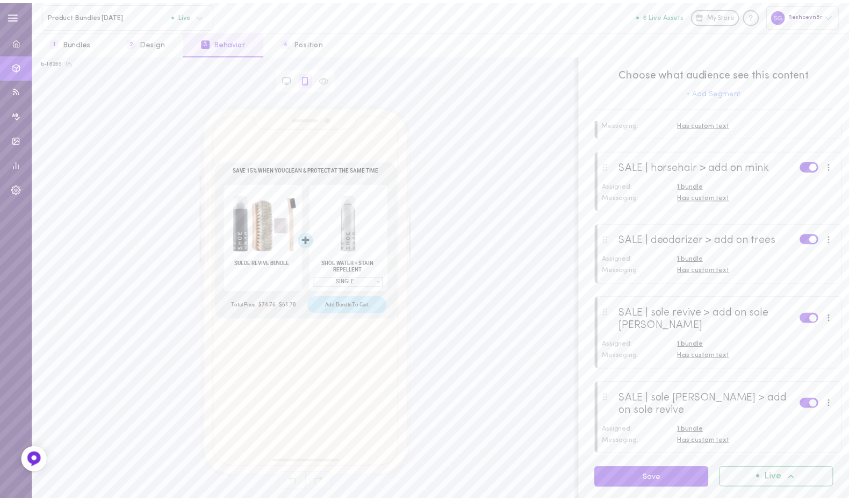
scroll to position [0, 0]
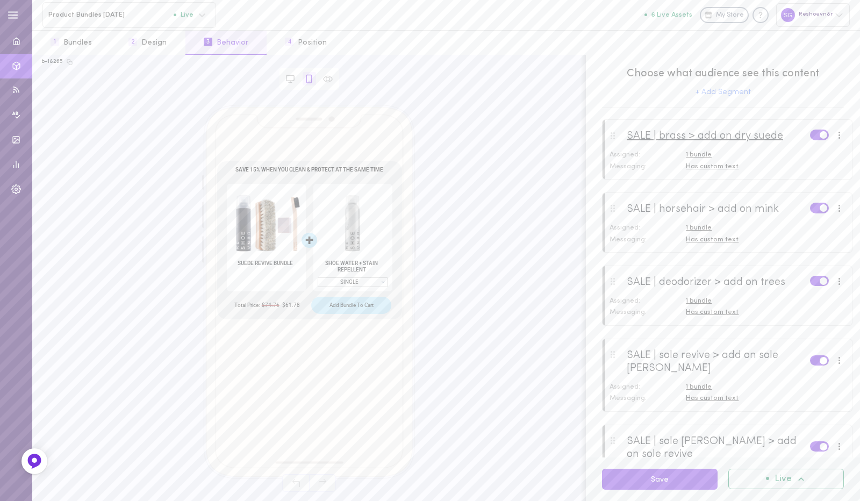
click at [753, 135] on div "SALE | brass > add on dry suede" at bounding box center [705, 136] width 156 height 13
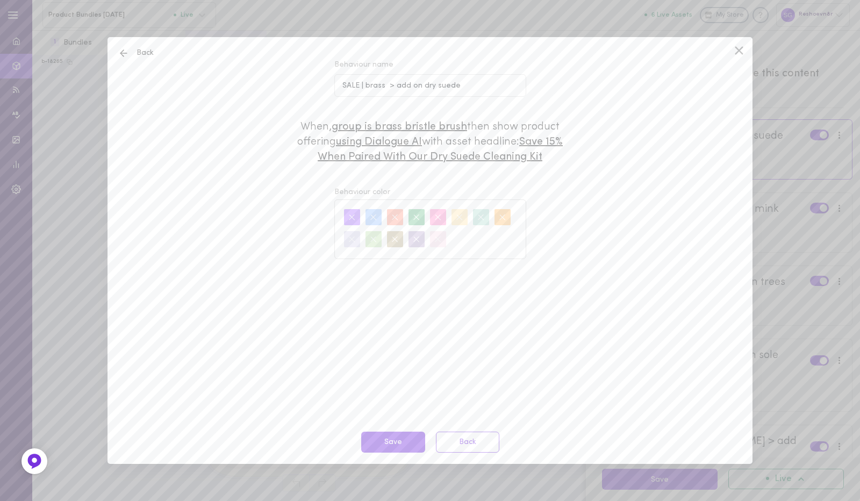
click at [741, 52] on icon at bounding box center [739, 50] width 8 height 8
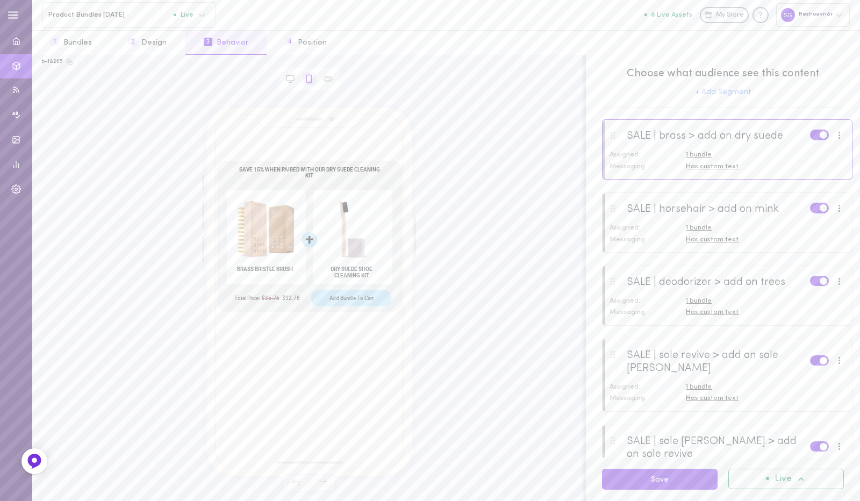
click at [662, 164] on div "Messaging:" at bounding box center [645, 167] width 82 height 10
click at [651, 227] on div "Assigned:" at bounding box center [645, 228] width 82 height 10
click at [625, 235] on div "Messaging:" at bounding box center [645, 240] width 82 height 10
click at [642, 206] on div "SALE | horsehair > add on mink" at bounding box center [703, 209] width 152 height 13
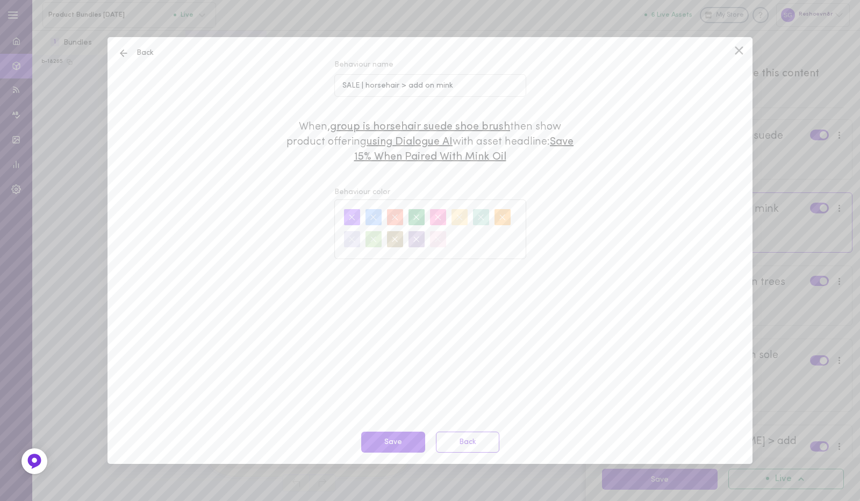
click at [739, 51] on icon at bounding box center [739, 50] width 8 height 8
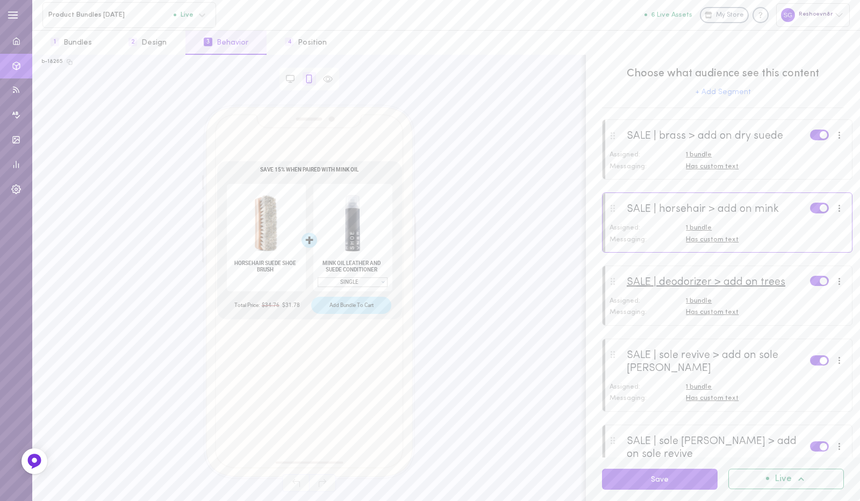
click at [741, 286] on div "SALE | deodorizer > add on trees" at bounding box center [706, 282] width 159 height 13
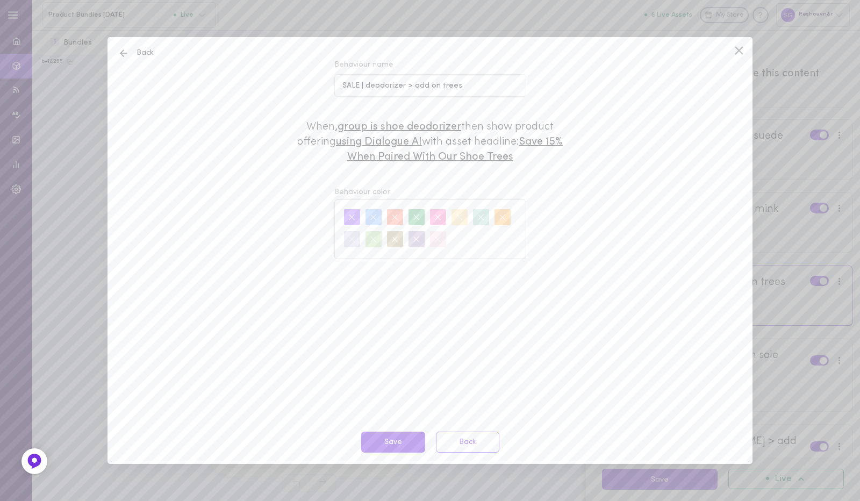
click at [739, 50] on icon at bounding box center [739, 50] width 8 height 8
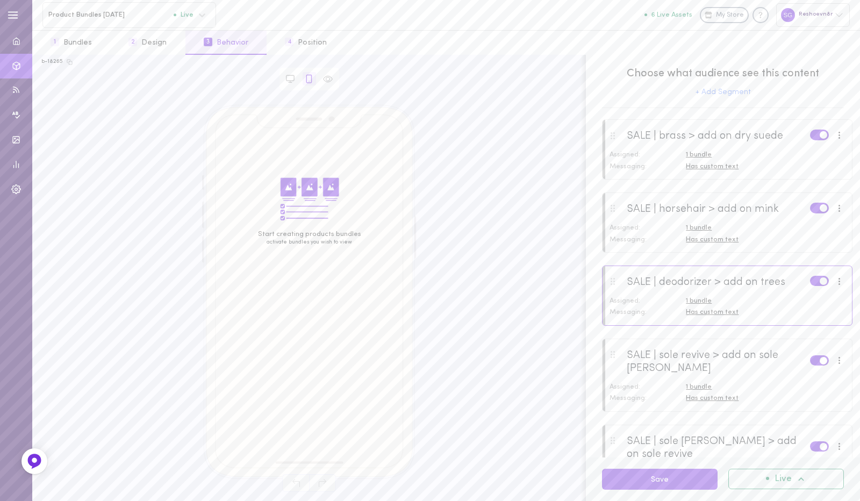
click at [820, 280] on span at bounding box center [824, 281] width 8 height 8
click at [0, 0] on input "checkbox" at bounding box center [0, 0] width 0 height 0
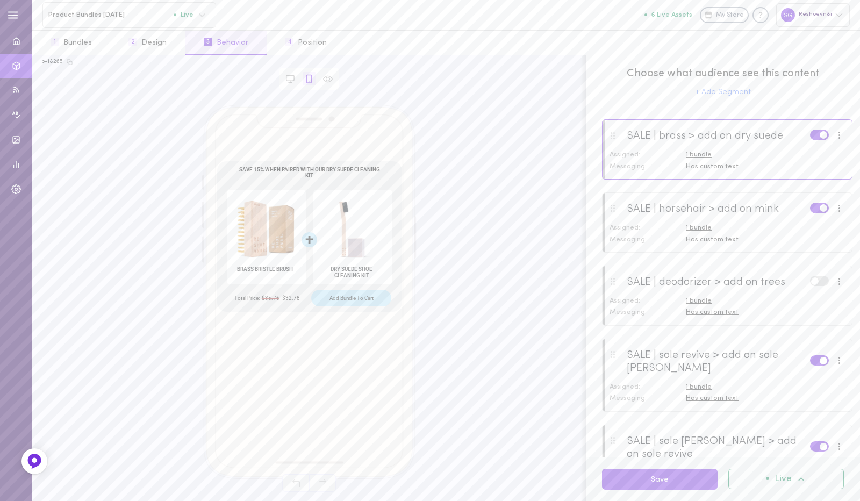
click at [812, 280] on label at bounding box center [819, 281] width 19 height 10
click at [0, 0] on input "checkbox" at bounding box center [0, 0] width 0 height 0
click at [774, 293] on div at bounding box center [726, 295] width 249 height 58
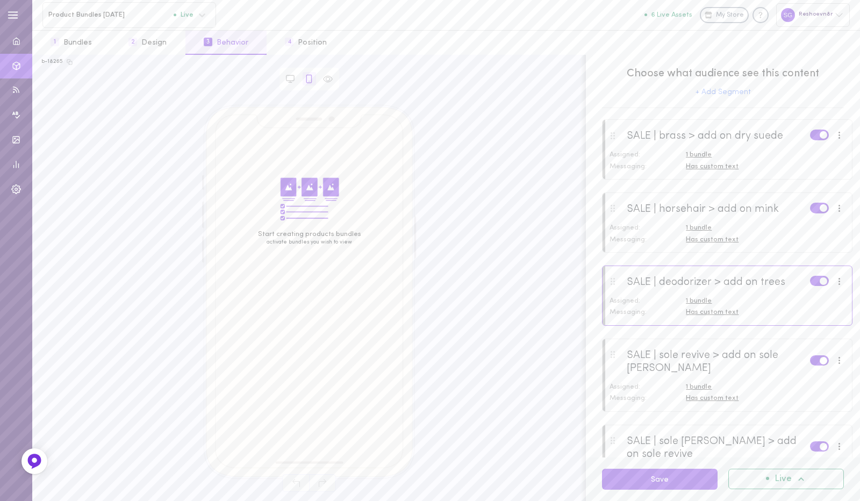
click at [702, 303] on span "1 bundle" at bounding box center [699, 300] width 26 height 7
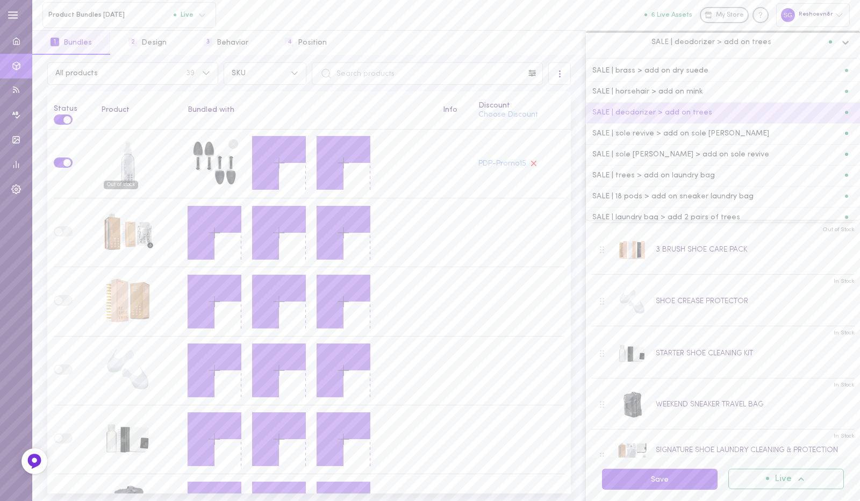
click at [734, 33] on div "SALE | deodorizer > add on trees" at bounding box center [723, 43] width 274 height 24
click at [559, 33] on div "1 Bundles 2 Design 3 Behavior 4 Position" at bounding box center [309, 42] width 554 height 25
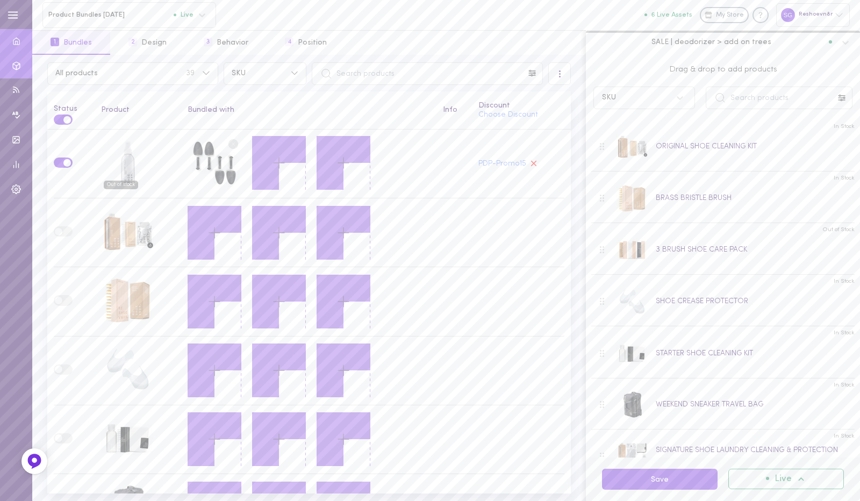
click at [15, 44] on span at bounding box center [16, 41] width 32 height 26
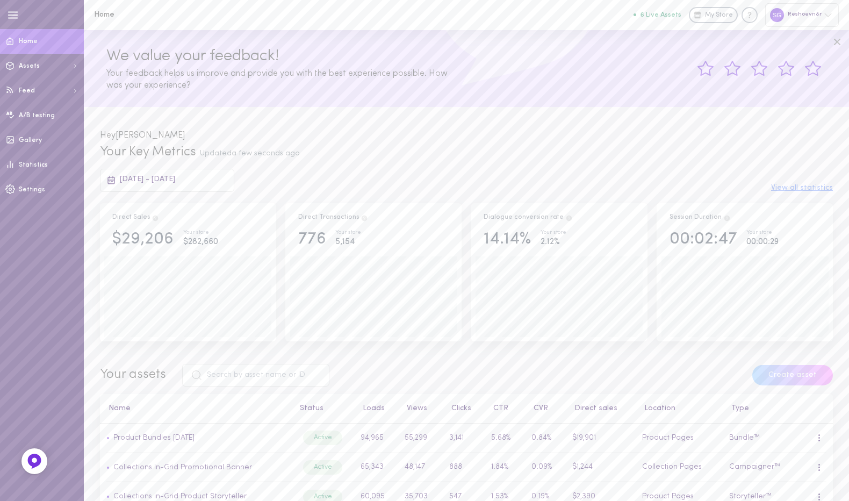
click at [836, 44] on icon at bounding box center [837, 42] width 6 height 6
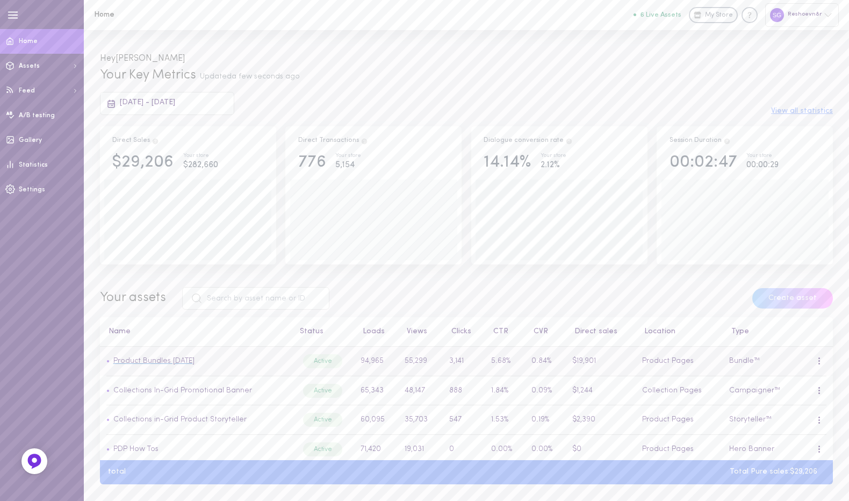
click at [183, 364] on link "Product Bundles [DATE]" at bounding box center [153, 361] width 81 height 8
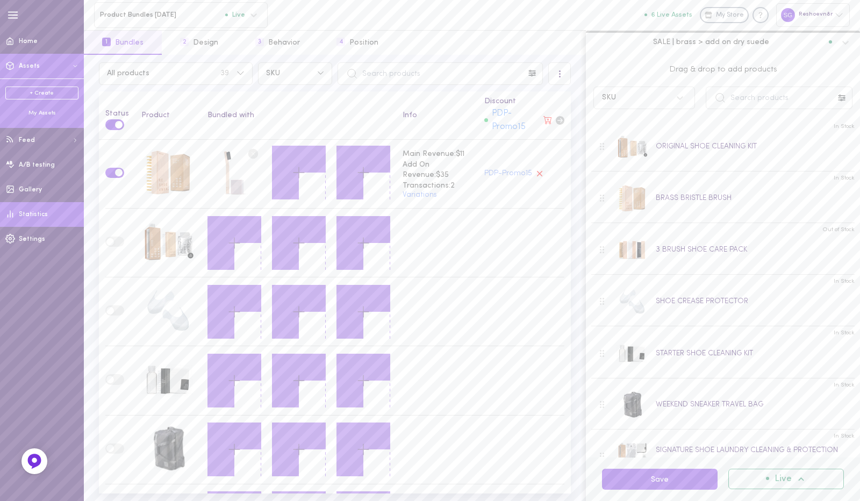
click at [38, 213] on span "Statistics" at bounding box center [33, 214] width 29 height 6
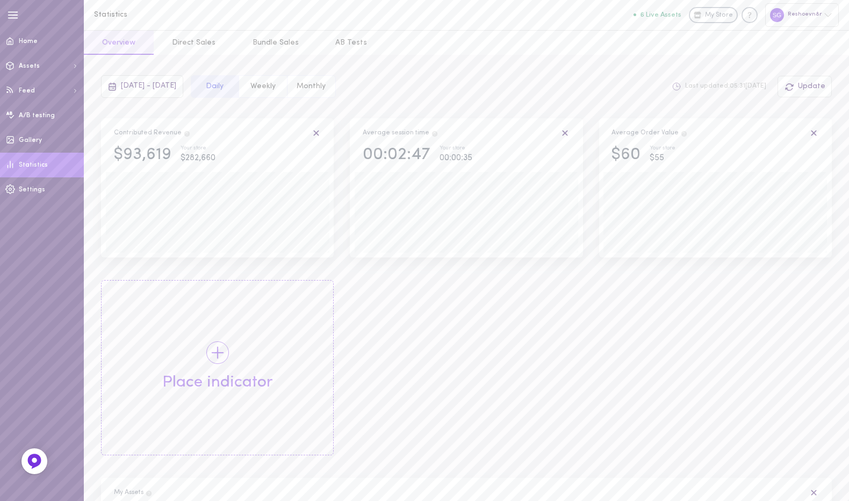
click at [183, 77] on div "[DATE] - [DATE]" at bounding box center [142, 86] width 82 height 23
click at [335, 153] on span "1" at bounding box center [337, 154] width 19 height 19
click at [191, 198] on span "15" at bounding box center [193, 199] width 6 height 19
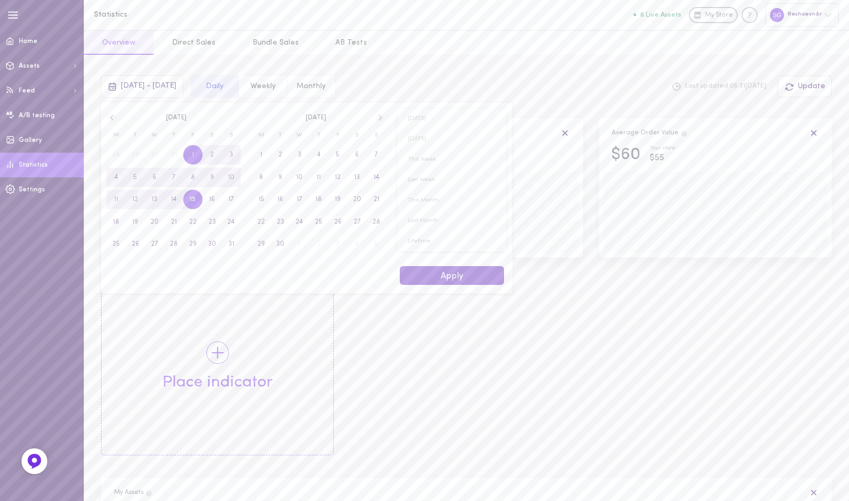
click at [444, 274] on button "Apply" at bounding box center [452, 275] width 104 height 19
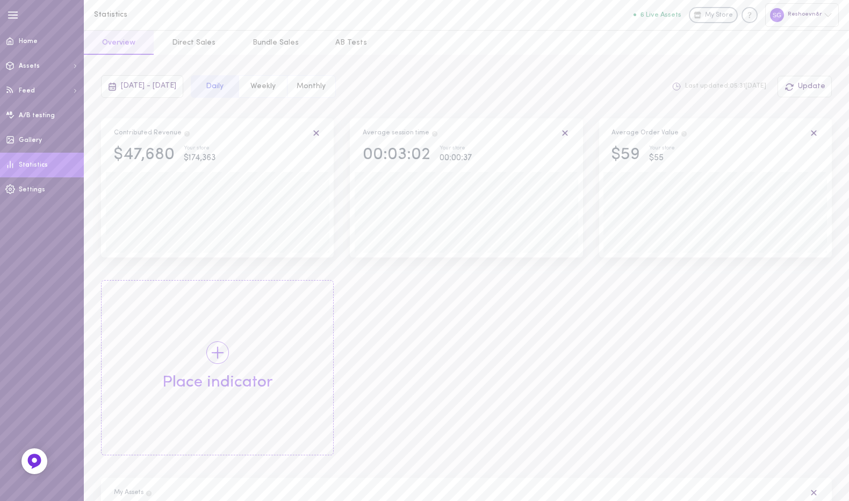
click at [816, 84] on span "Update" at bounding box center [811, 86] width 27 height 8
click at [274, 42] on button "Bundle Sales" at bounding box center [275, 43] width 83 height 24
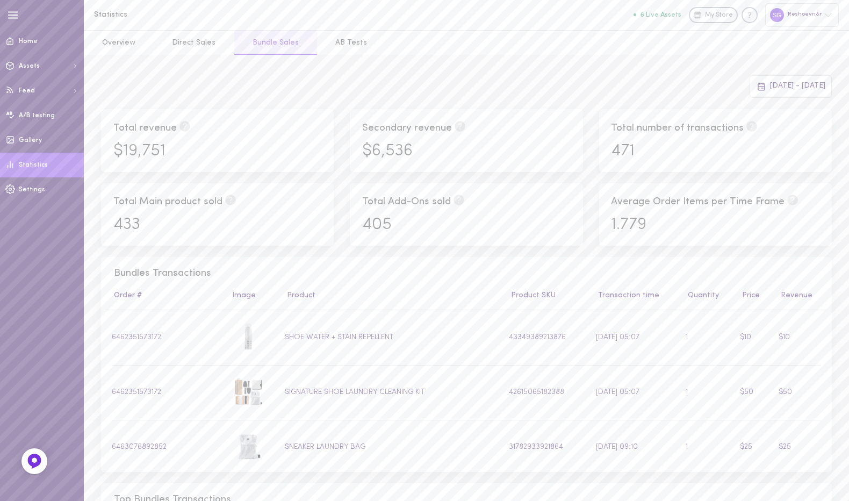
click at [770, 88] on span "[DATE] - [DATE]" at bounding box center [797, 86] width 55 height 8
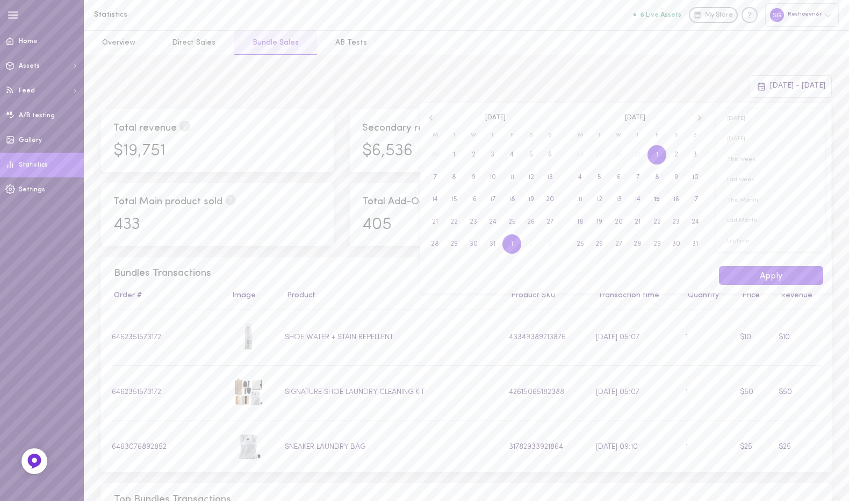
click at [661, 162] on span "1" at bounding box center [657, 154] width 19 height 19
click at [508, 207] on span "15" at bounding box center [511, 199] width 19 height 19
click at [766, 277] on button "Apply" at bounding box center [771, 275] width 104 height 19
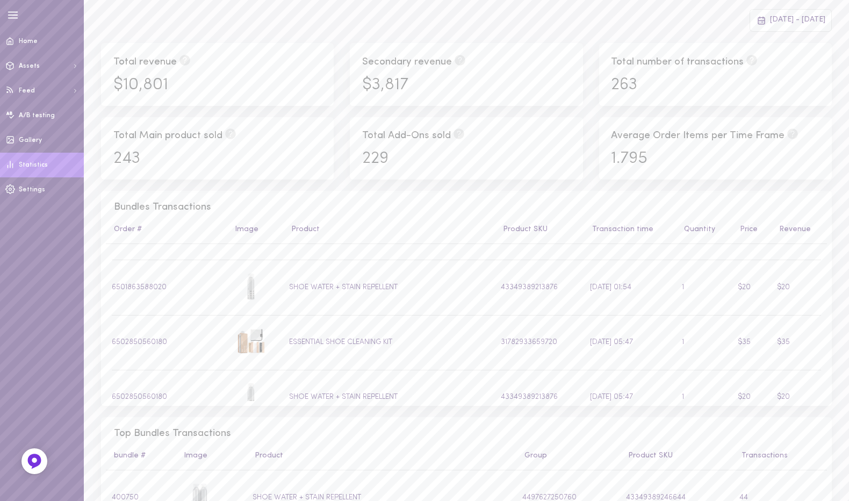
scroll to position [23268, 0]
copy td "6503410139316"
click at [342, 157] on div "Total Add-Ons sold 229" at bounding box center [466, 148] width 249 height 62
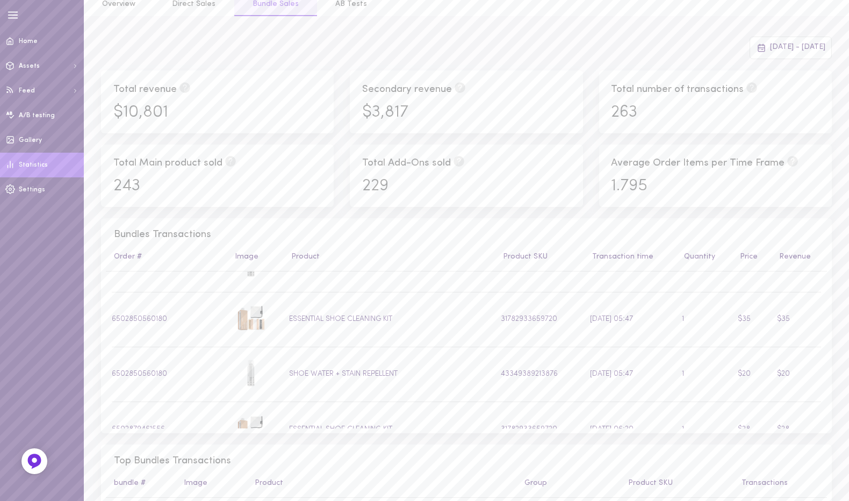
scroll to position [0, 0]
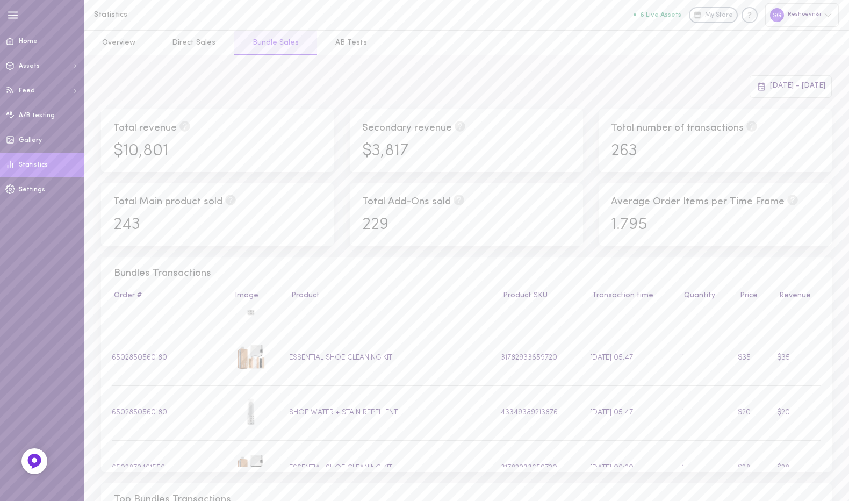
click at [772, 84] on span "[DATE] - [DATE]" at bounding box center [797, 86] width 55 height 8
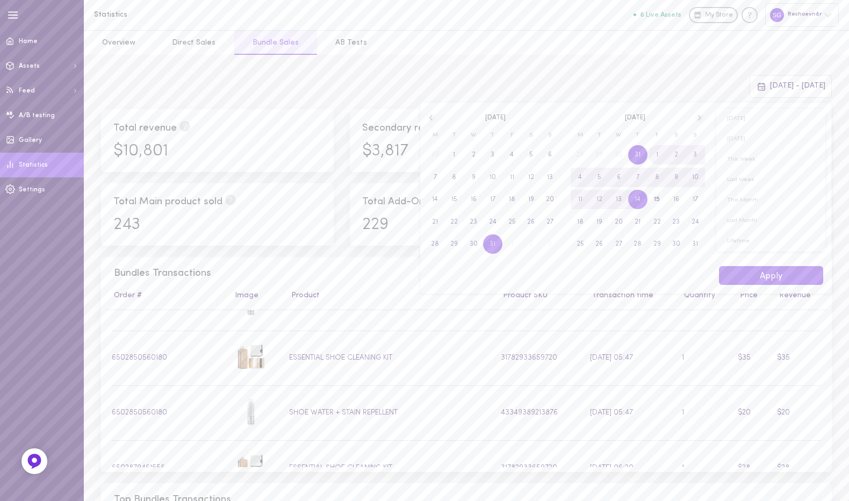
click at [427, 118] on icon at bounding box center [431, 118] width 9 height 10
click at [550, 156] on span "1" at bounding box center [550, 154] width 2 height 19
click at [439, 266] on span "30" at bounding box center [435, 266] width 8 height 19
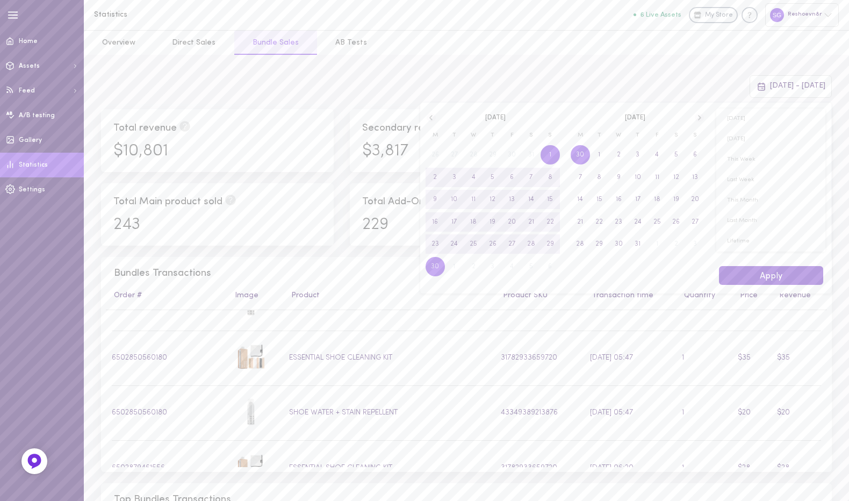
click at [755, 282] on button "Apply" at bounding box center [771, 275] width 104 height 19
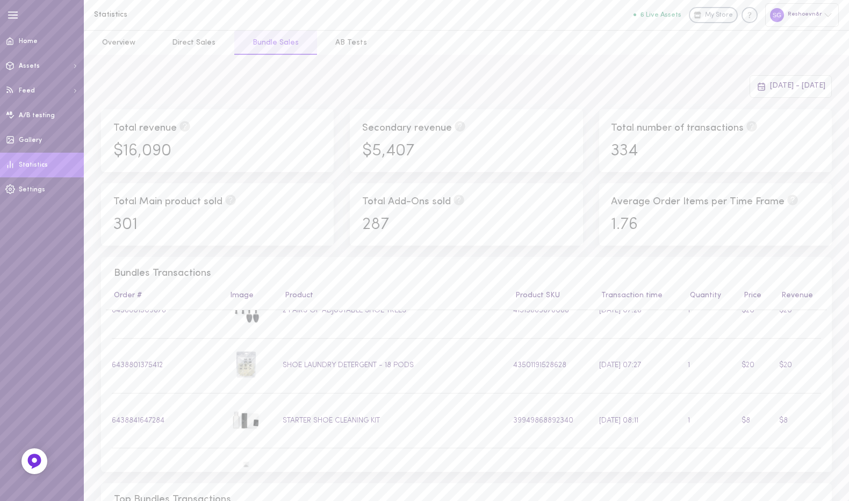
scroll to position [23604, 0]
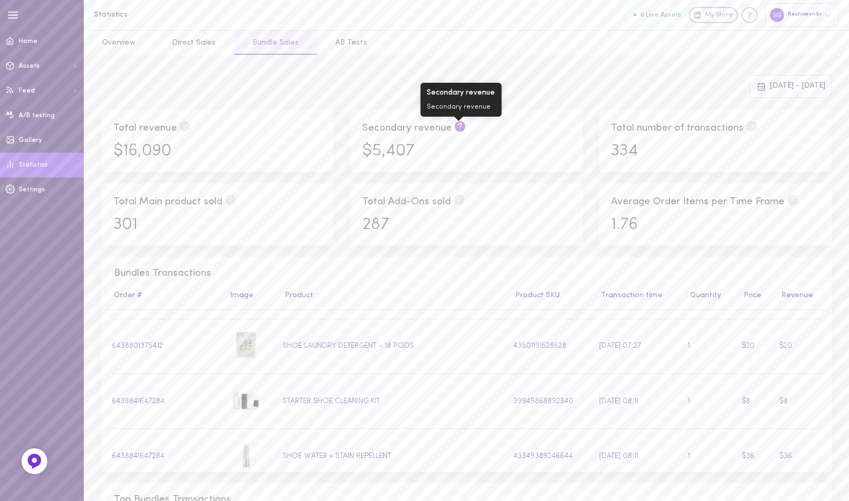
click at [458, 127] on icon at bounding box center [460, 126] width 11 height 11
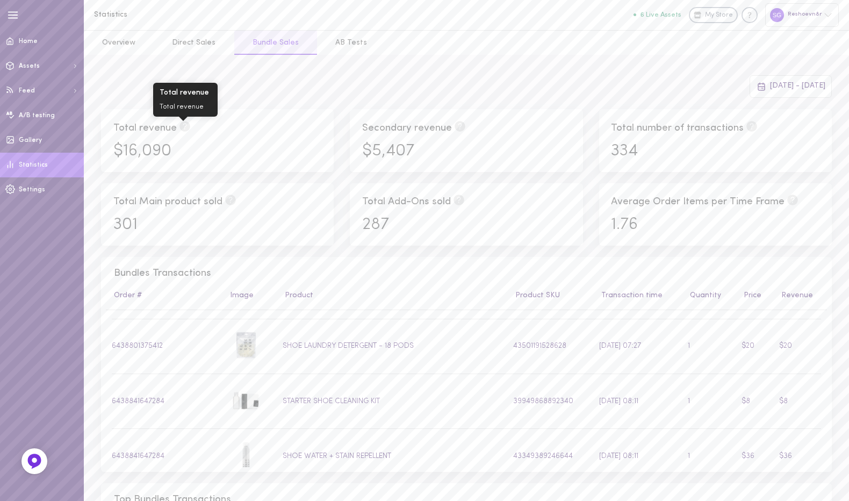
click at [154, 148] on span "$16,090" at bounding box center [142, 151] width 58 height 17
click at [164, 141] on div "Total revenue" at bounding box center [218, 128] width 224 height 29
click at [389, 156] on span "$5,407" at bounding box center [388, 151] width 52 height 17
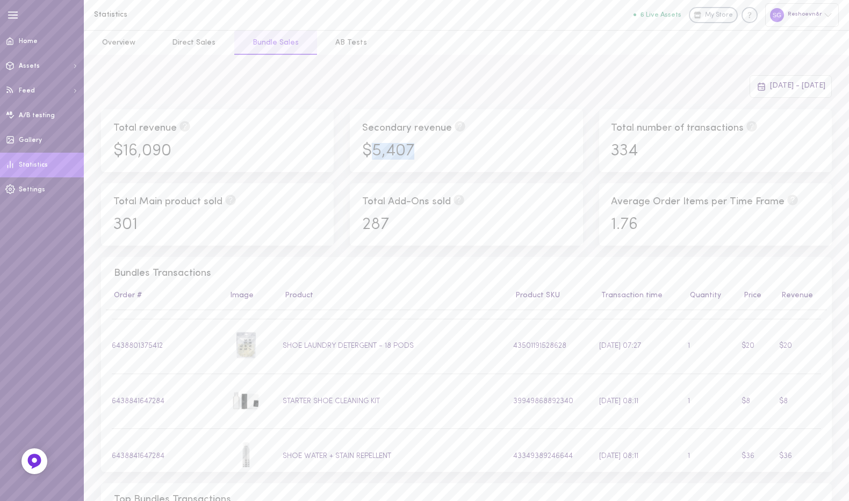
click at [389, 156] on span "$5,407" at bounding box center [388, 151] width 52 height 17
drag, startPoint x: 386, startPoint y: 222, endPoint x: 354, endPoint y: 225, distance: 32.4
click at [354, 225] on div "Total Add-Ons sold 287" at bounding box center [466, 214] width 233 height 62
click at [407, 227] on div "287" at bounding box center [467, 229] width 224 height 24
click at [770, 82] on span "[DATE] - [DATE]" at bounding box center [797, 86] width 55 height 8
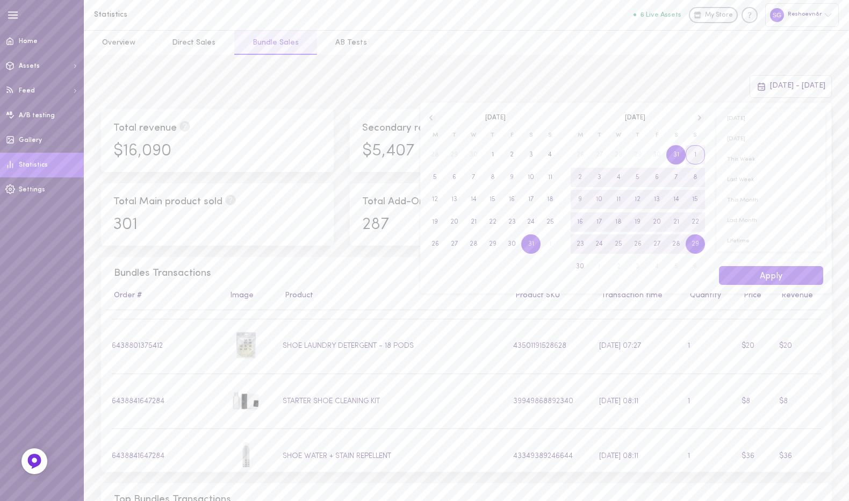
click at [693, 153] on span "1" at bounding box center [695, 154] width 19 height 19
click at [598, 153] on span "1" at bounding box center [599, 154] width 19 height 19
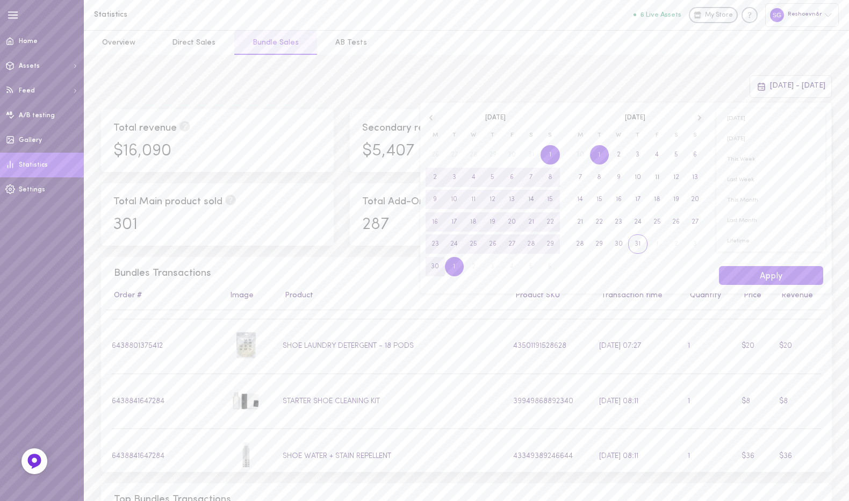
click at [636, 247] on span "31" at bounding box center [638, 243] width 6 height 19
click at [456, 152] on span "1" at bounding box center [454, 154] width 19 height 19
click at [497, 246] on span "31" at bounding box center [492, 243] width 19 height 19
click at [450, 152] on span "1" at bounding box center [454, 154] width 19 height 19
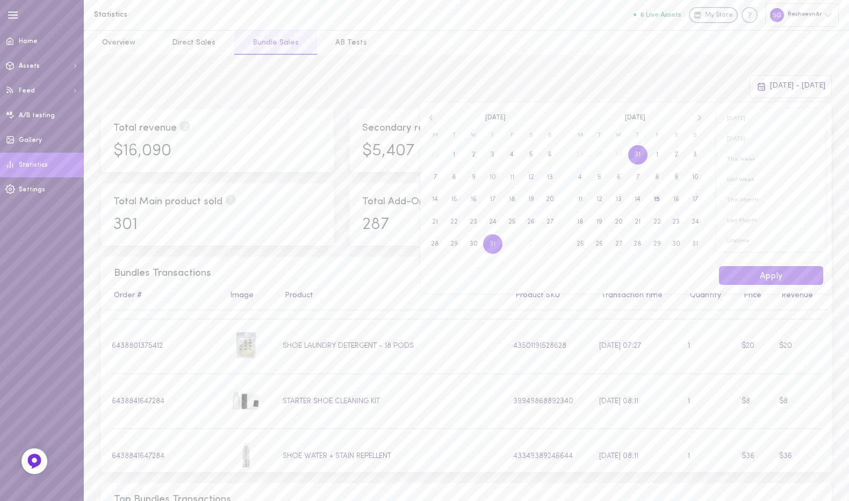
click at [487, 251] on span "31" at bounding box center [492, 243] width 19 height 19
click at [745, 269] on button "Apply" at bounding box center [771, 275] width 104 height 19
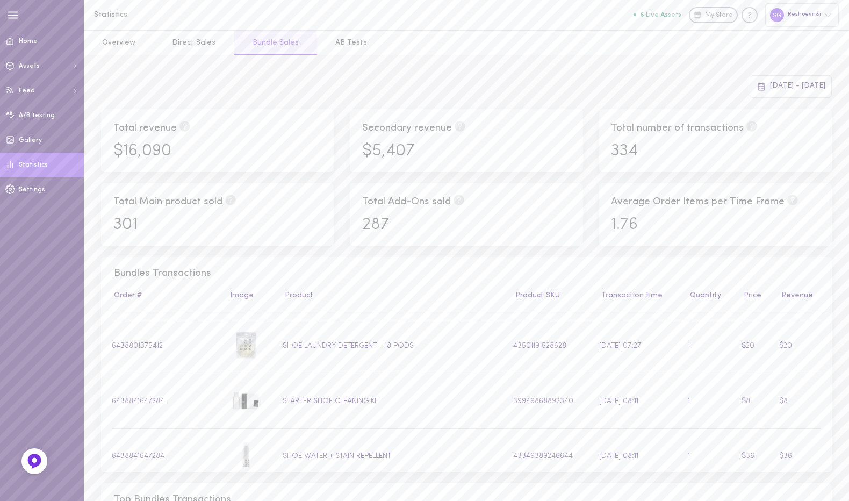
click at [770, 84] on span "[DATE] - [DATE]" at bounding box center [797, 86] width 55 height 8
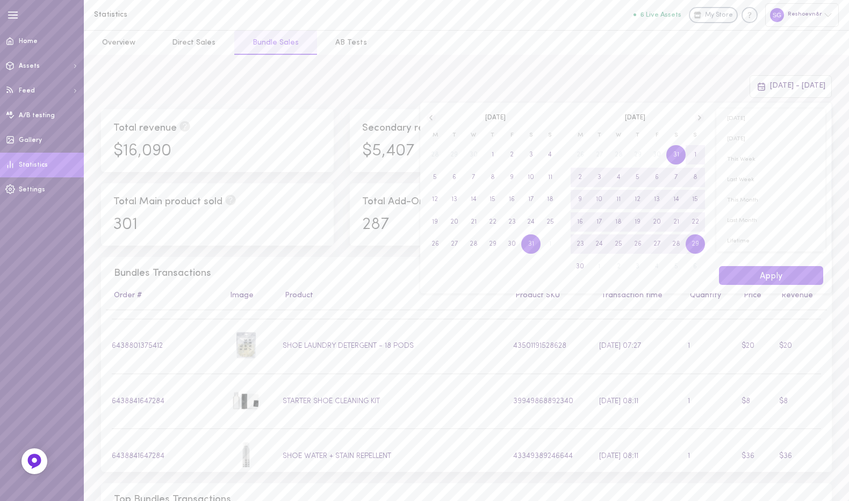
click at [701, 114] on icon at bounding box center [699, 118] width 9 height 10
click at [602, 152] on span "1" at bounding box center [599, 154] width 19 height 19
click at [493, 242] on span "31" at bounding box center [493, 243] width 6 height 19
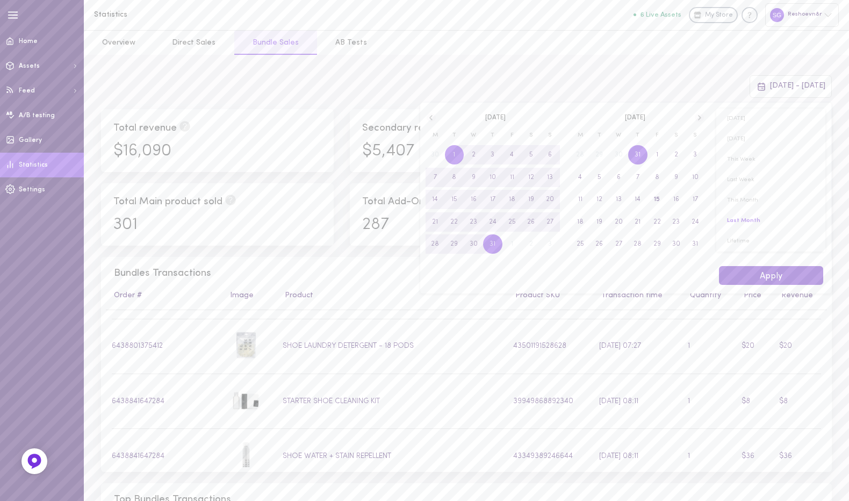
click at [774, 276] on button "Apply" at bounding box center [771, 275] width 104 height 19
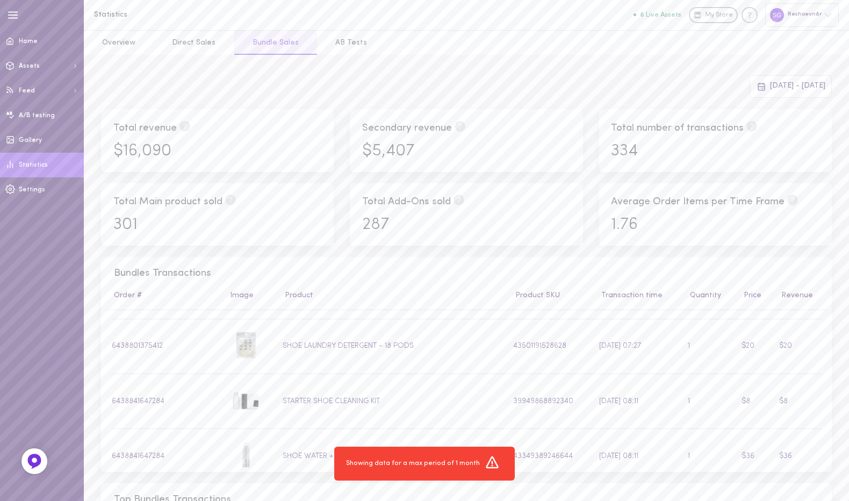
click at [761, 74] on div "[DATE] - [DATE] Total revenue $16,090 Secondary revenue $5,407 Total number of …" at bounding box center [466, 500] width 765 height 890
click at [770, 82] on span "[DATE] - [DATE]" at bounding box center [797, 86] width 55 height 8
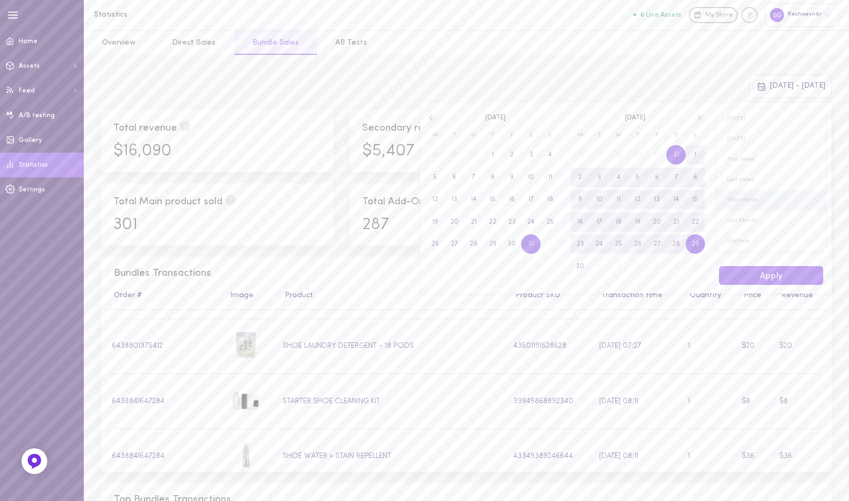
click at [747, 200] on span "This Month" at bounding box center [770, 200] width 109 height 20
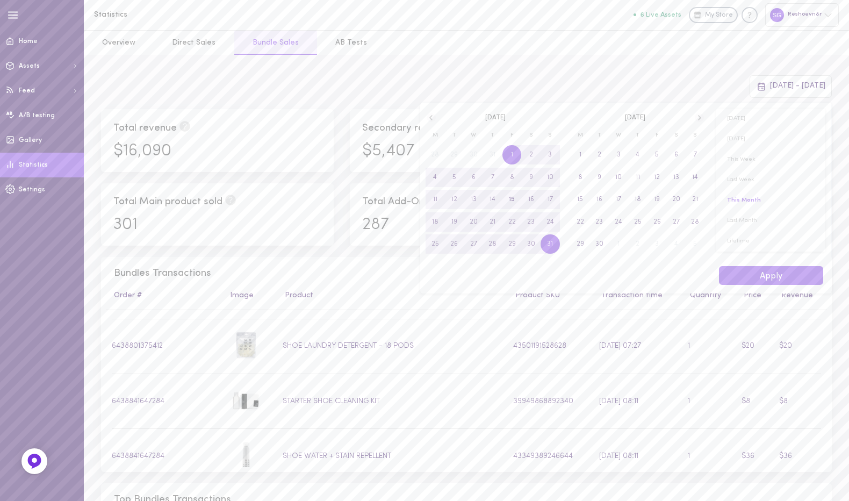
click at [431, 124] on div "[DATE] [DATE]" at bounding box center [565, 115] width 290 height 25
click at [430, 120] on icon at bounding box center [431, 118] width 9 height 10
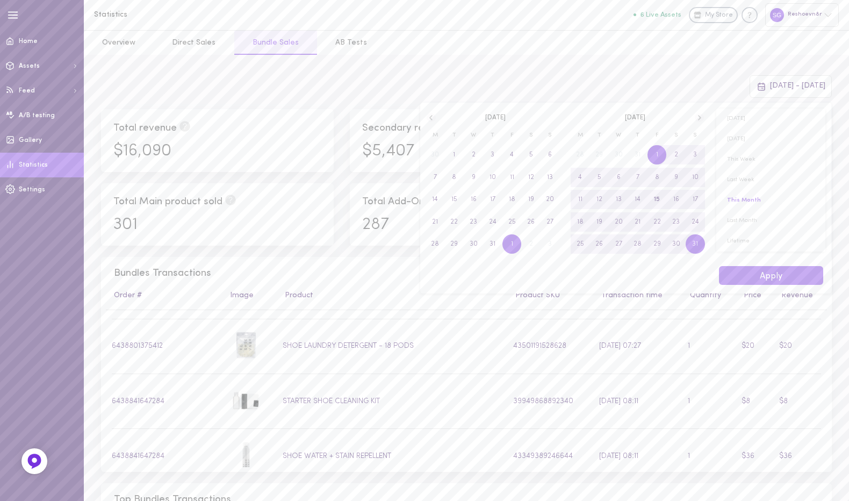
click at [512, 246] on div "30 1 2 3 4 5 6 7 8 9 10 11 12 13 14 15 16 17 18 19 20 21 22 23 24 25 26 27 28 2…" at bounding box center [493, 199] width 134 height 112
click at [451, 242] on span "29" at bounding box center [454, 243] width 8 height 19
click at [452, 155] on span "1" at bounding box center [454, 154] width 19 height 19
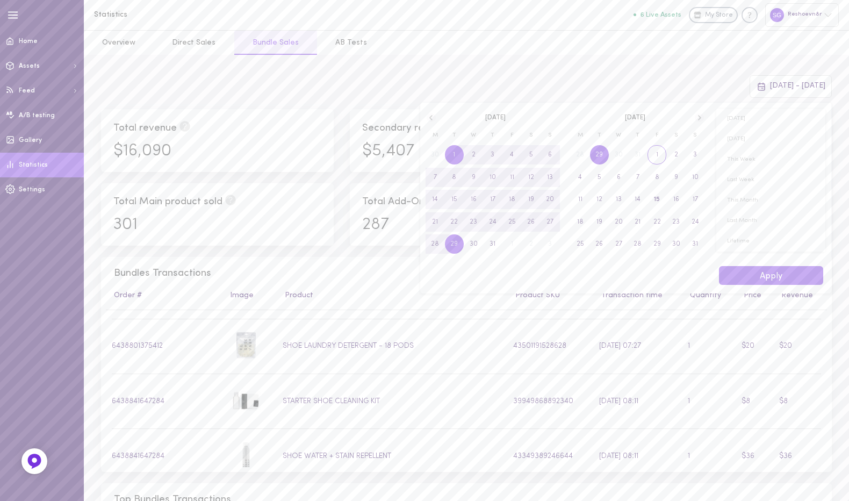
click at [640, 156] on div "28 29 30 31 1 2 3 4 5 6 7 8 9 10 11 12 13 14 15 16 17 18 19 20 21 22 23 24 25 2…" at bounding box center [638, 199] width 134 height 112
click at [490, 242] on span "31" at bounding box center [493, 243] width 6 height 19
click at [452, 156] on span "1" at bounding box center [454, 154] width 19 height 19
click at [770, 280] on button "Apply" at bounding box center [771, 275] width 104 height 19
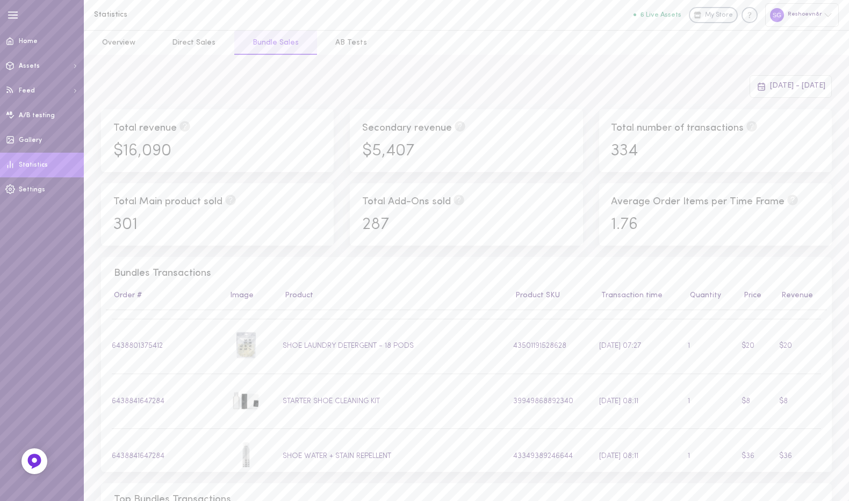
click at [770, 82] on span "[DATE] - [DATE]" at bounding box center [797, 86] width 55 height 8
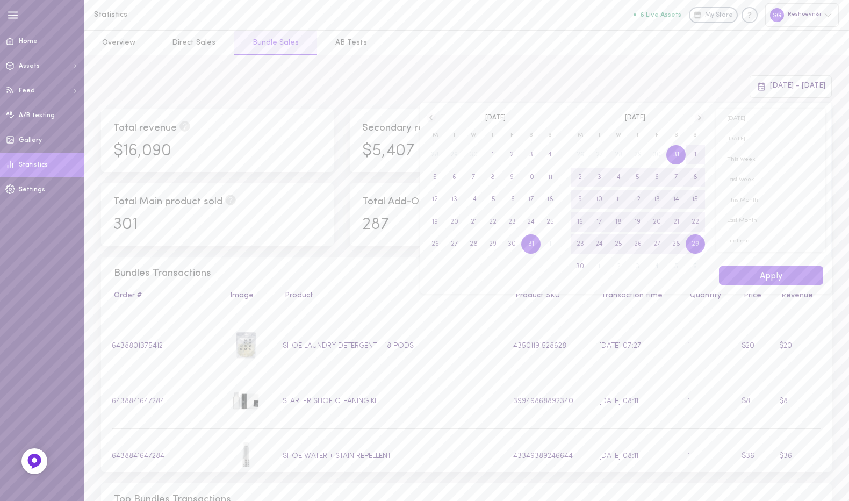
click at [701, 118] on icon at bounding box center [699, 118] width 9 height 10
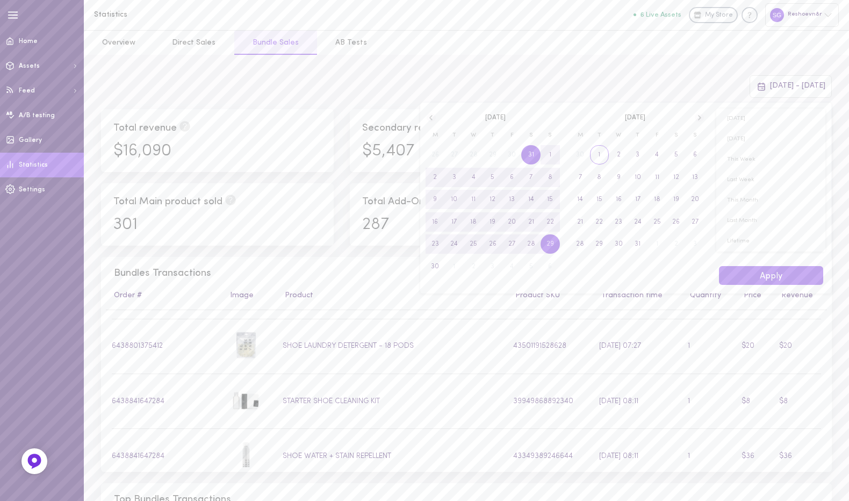
click at [595, 157] on span "1" at bounding box center [599, 154] width 19 height 19
click at [548, 179] on span "13" at bounding box center [550, 177] width 6 height 19
click at [744, 270] on button "Apply" at bounding box center [771, 275] width 104 height 19
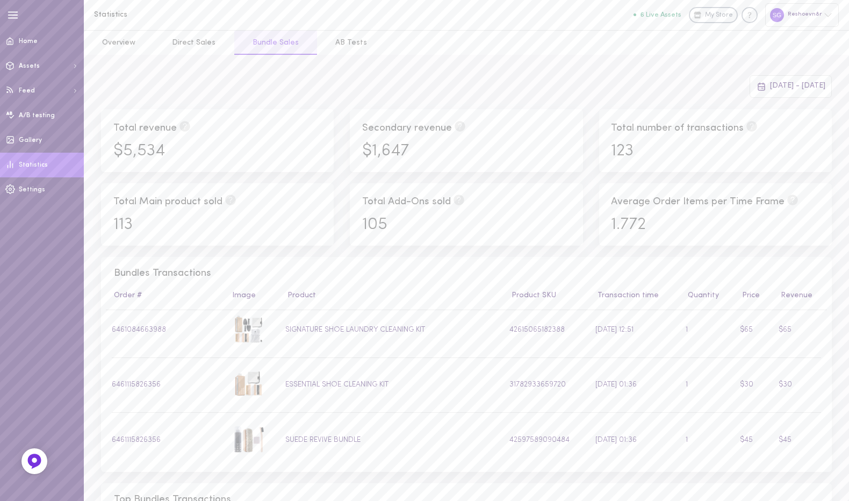
scroll to position [11189, 0]
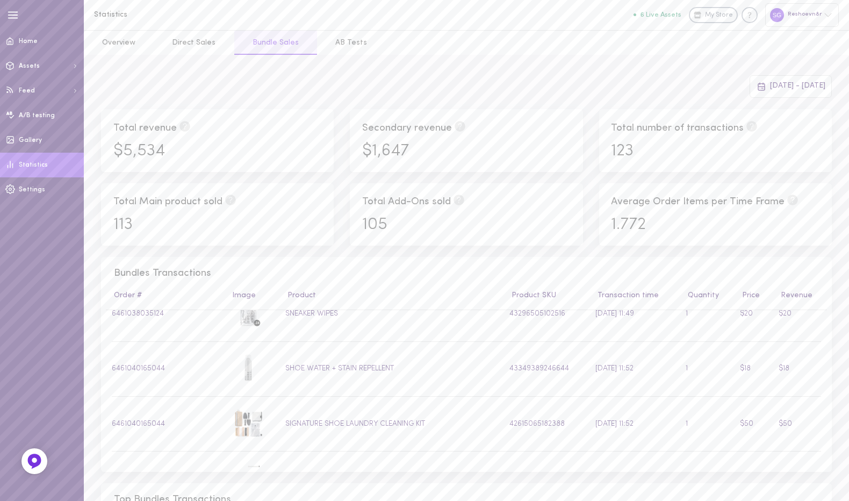
click at [378, 230] on span "105" at bounding box center [374, 225] width 25 height 17
copy span "105"
click at [375, 164] on div "$1,647" at bounding box center [467, 155] width 224 height 24
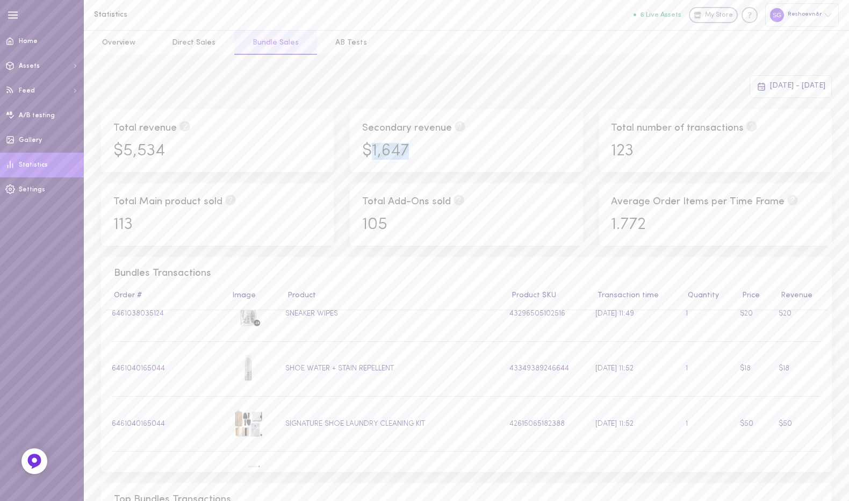
copy span "1,647"
click at [770, 83] on span "[DATE] - [DATE]" at bounding box center [797, 86] width 55 height 8
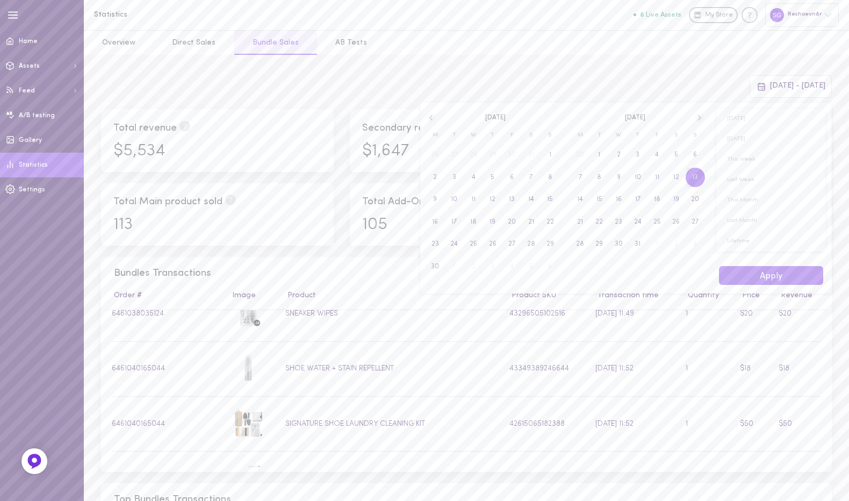
click at [692, 171] on span "13" at bounding box center [695, 177] width 6 height 19
click at [491, 240] on span "31" at bounding box center [493, 243] width 6 height 19
click at [739, 271] on button "Apply" at bounding box center [771, 275] width 104 height 19
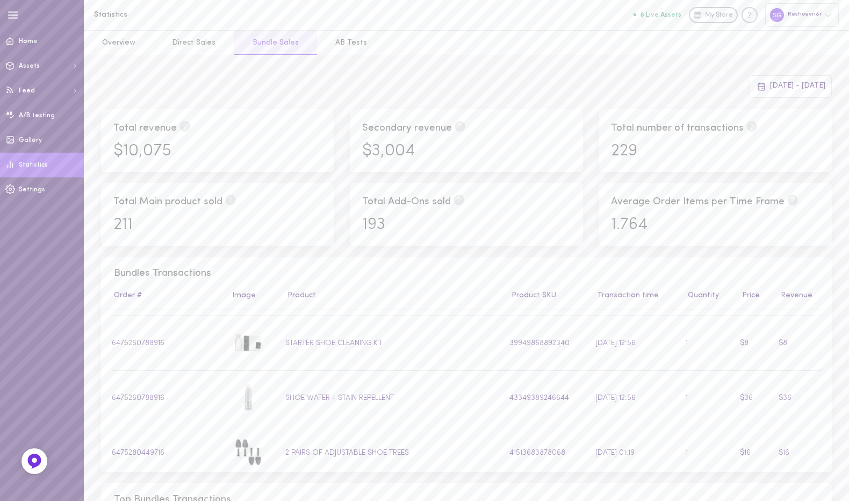
scroll to position [20731, 0]
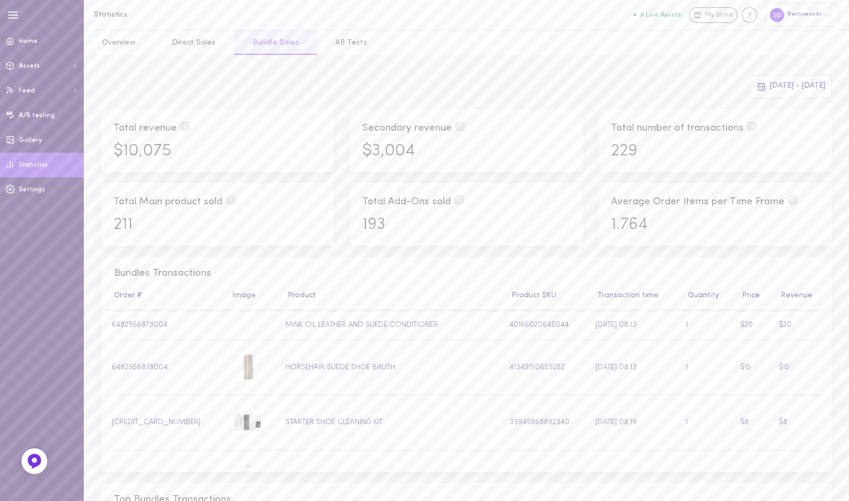
click at [381, 222] on span "193" at bounding box center [373, 225] width 23 height 17
copy span "193"
click at [391, 154] on span "$3,004" at bounding box center [388, 151] width 53 height 17
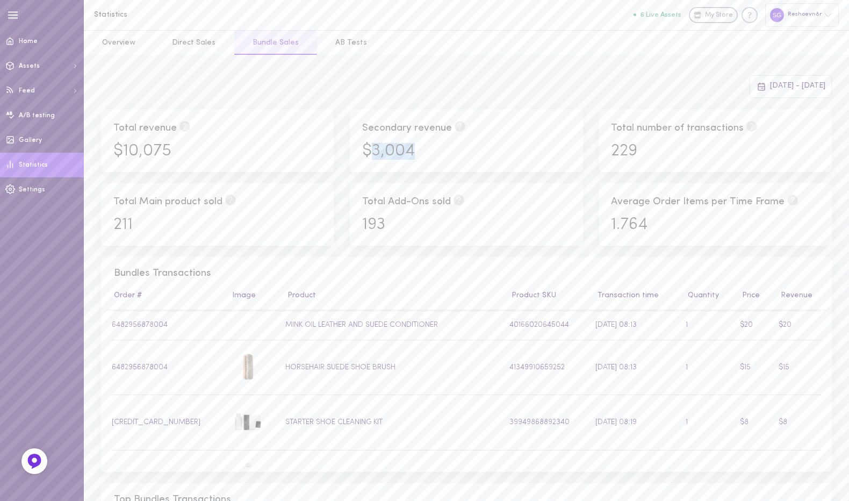
copy span "3,004"
click at [787, 86] on span "[DATE] - [DATE]" at bounding box center [797, 86] width 55 height 8
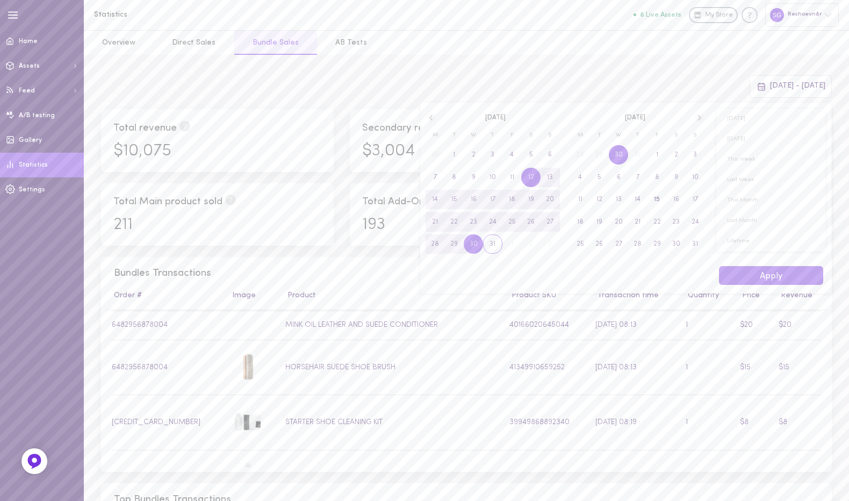
click at [490, 242] on span "31" at bounding box center [493, 243] width 6 height 19
click at [660, 196] on span "15" at bounding box center [657, 199] width 19 height 19
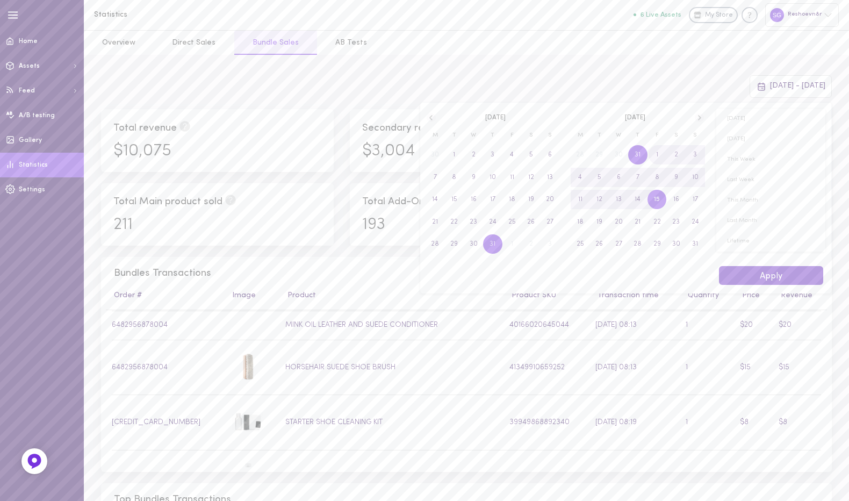
click at [746, 272] on button "Apply" at bounding box center [771, 275] width 104 height 19
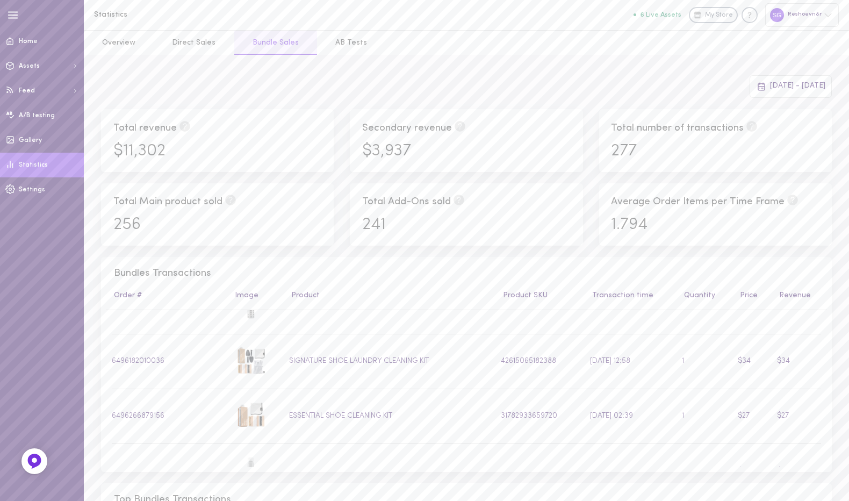
scroll to position [23604, 0]
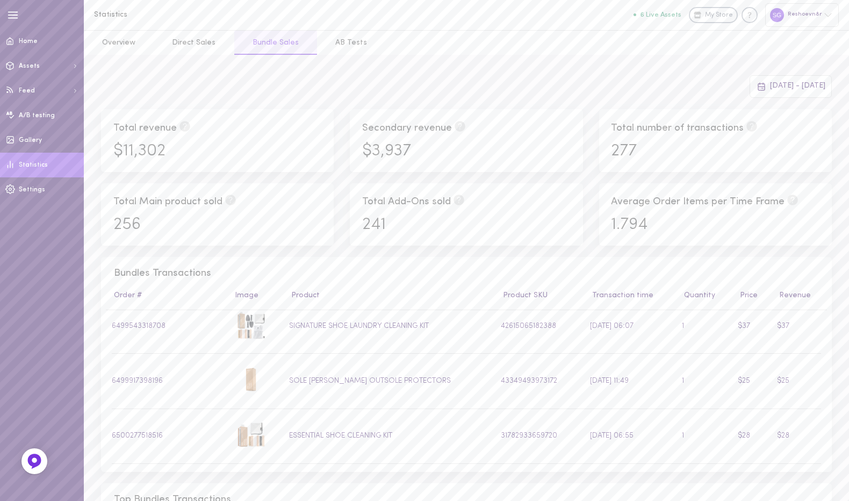
click at [745, 74] on div "[DATE] - [DATE] Total revenue $11,302 Secondary revenue $3,937 Total number of …" at bounding box center [466, 500] width 765 height 890
click at [770, 84] on span "[DATE] - [DATE]" at bounding box center [797, 86] width 55 height 8
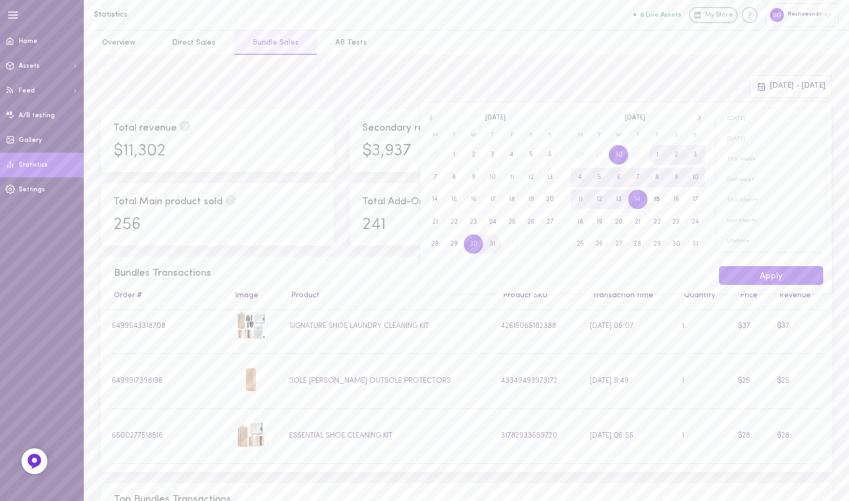
click at [434, 116] on icon at bounding box center [431, 118] width 9 height 10
click at [493, 159] on span "1" at bounding box center [493, 154] width 2 height 19
click at [530, 241] on span "31" at bounding box center [531, 243] width 6 height 19
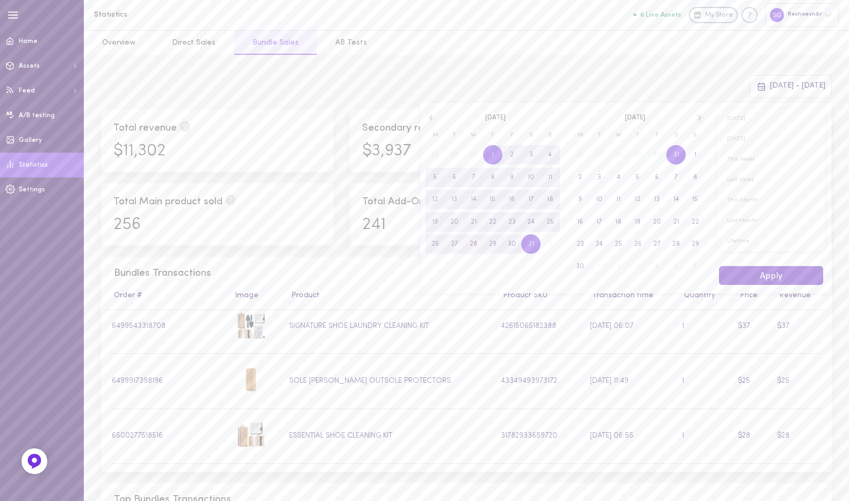
click at [733, 268] on button "Apply" at bounding box center [771, 275] width 104 height 19
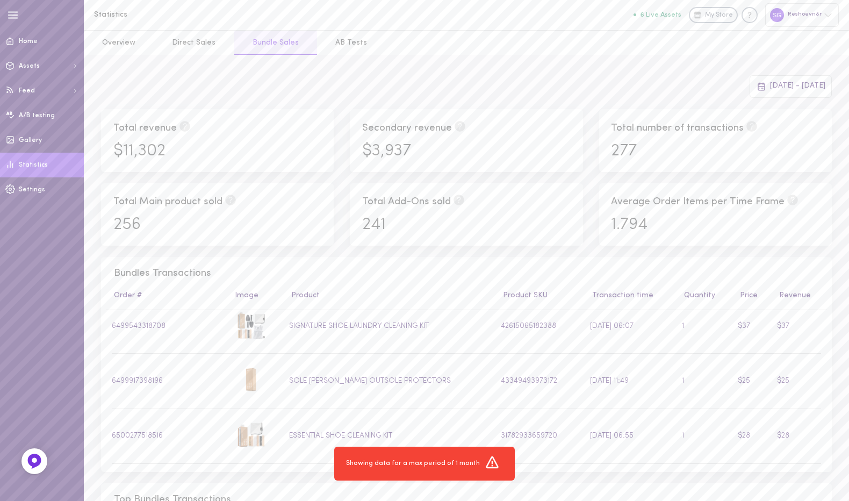
click at [770, 85] on span "[DATE] - [DATE]" at bounding box center [797, 86] width 55 height 8
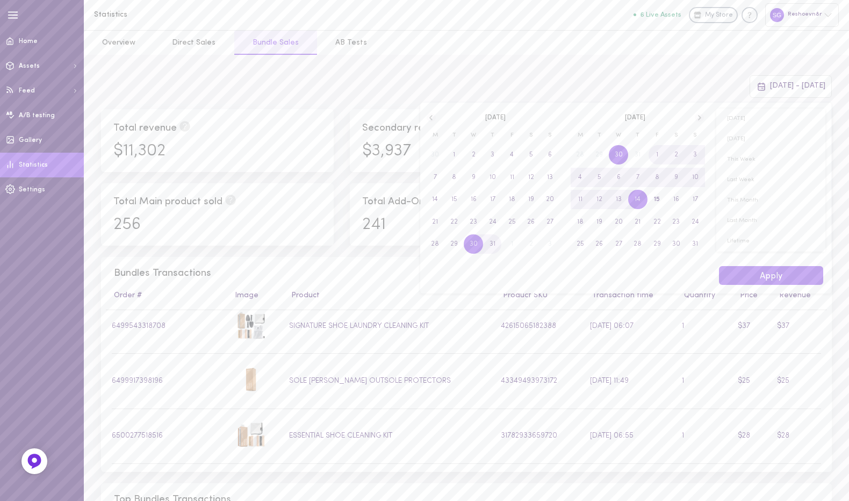
click at [432, 117] on icon at bounding box center [431, 118] width 9 height 10
click at [495, 157] on span "1" at bounding box center [492, 154] width 19 height 19
click at [515, 242] on span "30" at bounding box center [512, 243] width 8 height 19
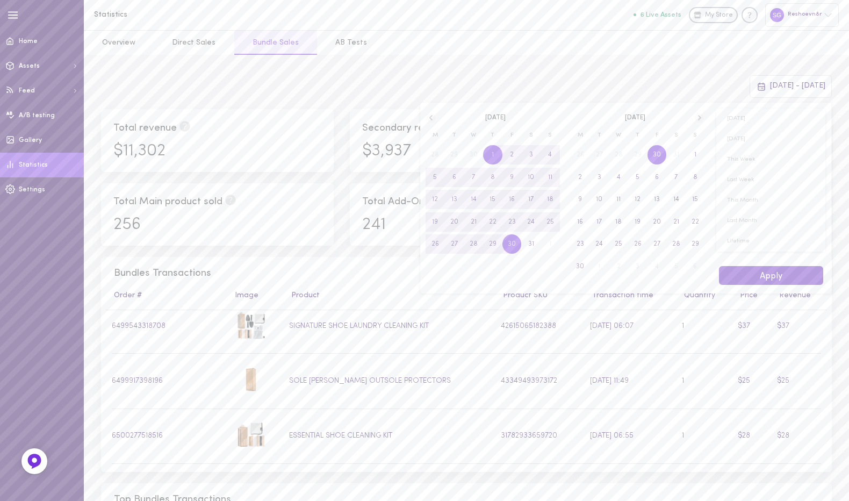
click at [753, 282] on button "Apply" at bounding box center [771, 275] width 104 height 19
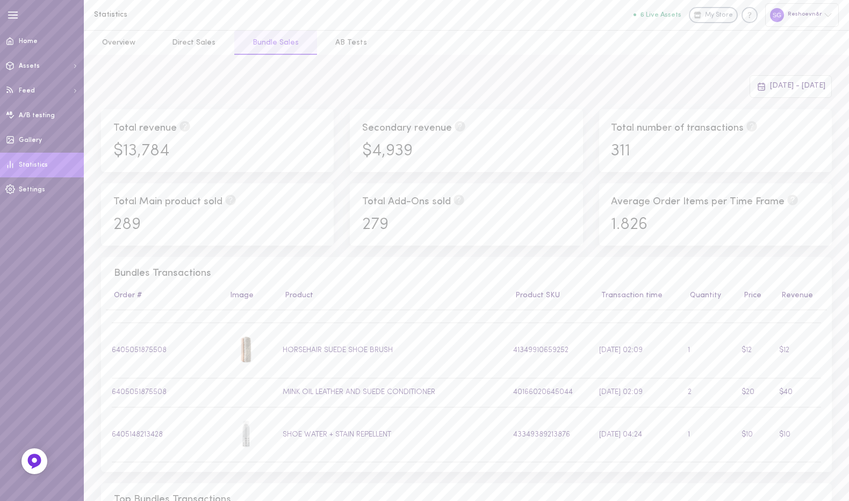
click at [750, 80] on div "[DATE] - [DATE]" at bounding box center [791, 86] width 82 height 23
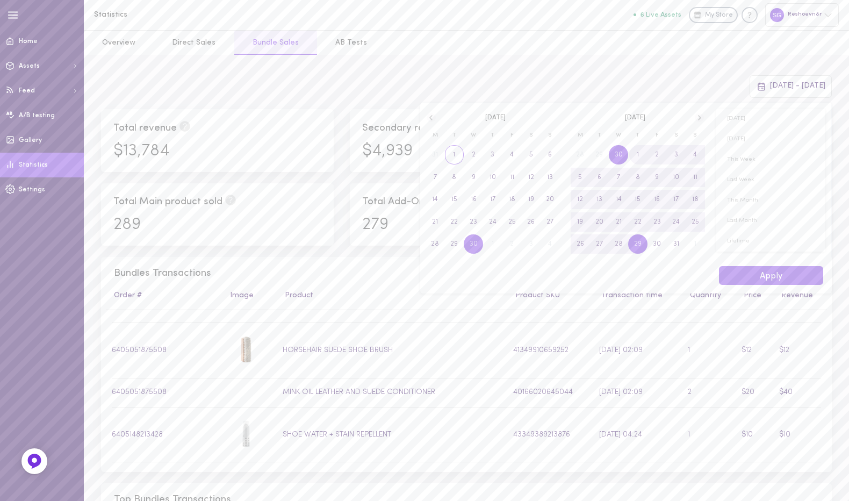
click at [455, 159] on span "1" at bounding box center [454, 154] width 2 height 19
click at [469, 247] on span "30" at bounding box center [473, 243] width 19 height 19
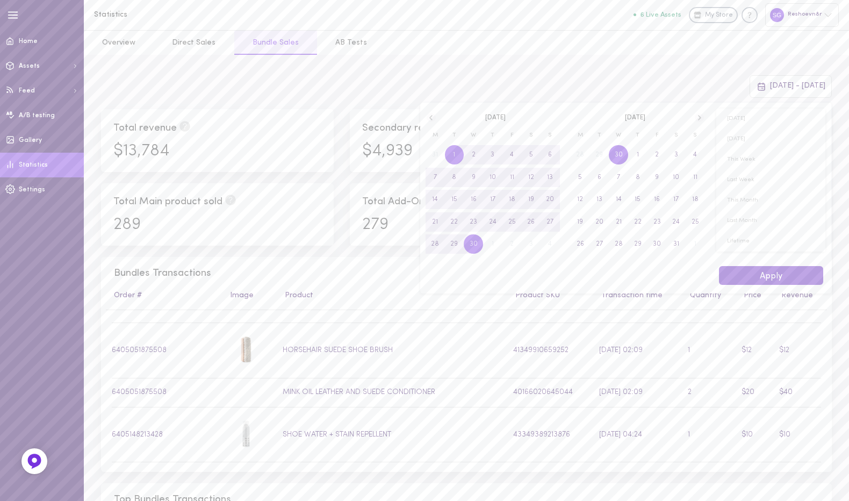
click at [763, 267] on button "Apply" at bounding box center [771, 275] width 104 height 19
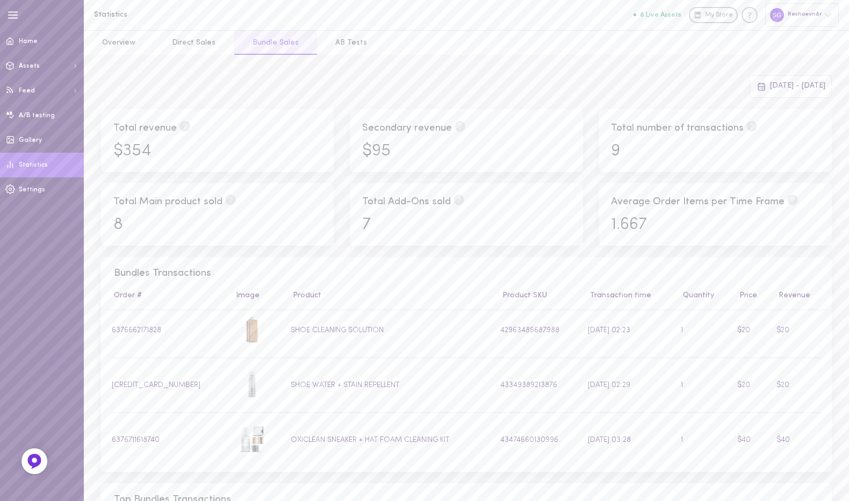
scroll to position [648, 0]
